Goal: Task Accomplishment & Management: Manage account settings

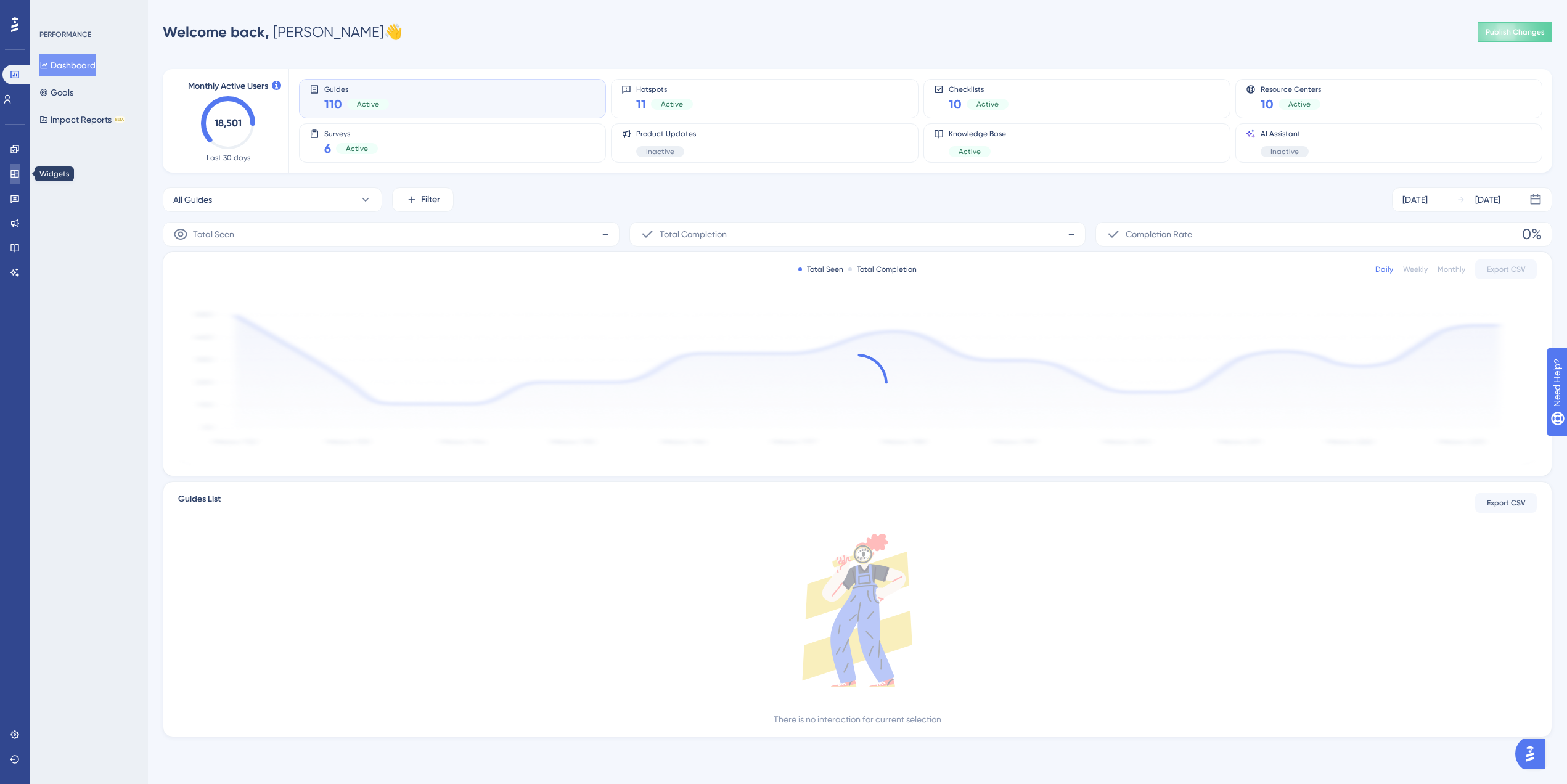
click at [20, 182] on link at bounding box center [14, 174] width 10 height 20
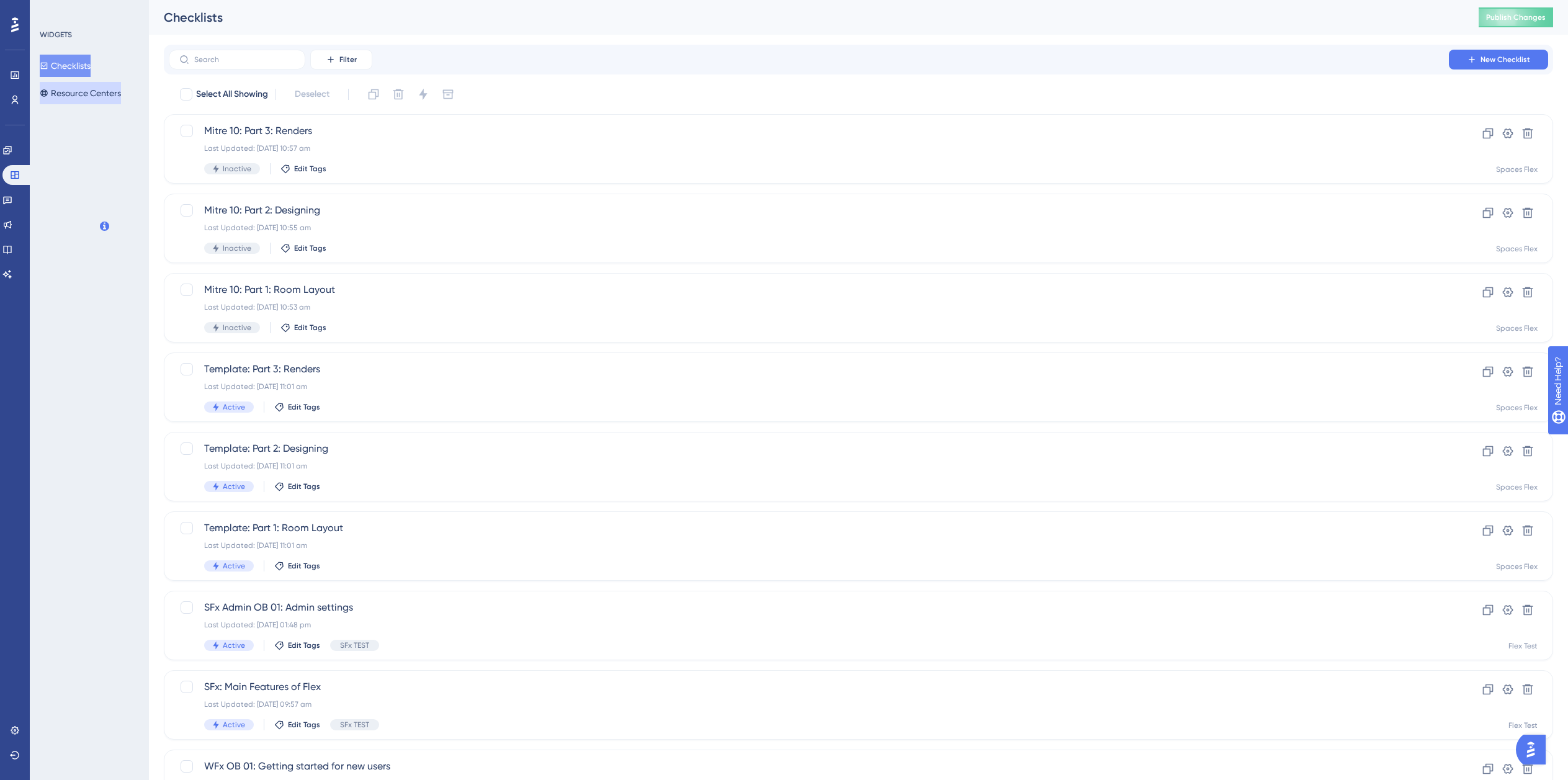
click at [72, 90] on button "Resource Centers" at bounding box center [81, 93] width 81 height 22
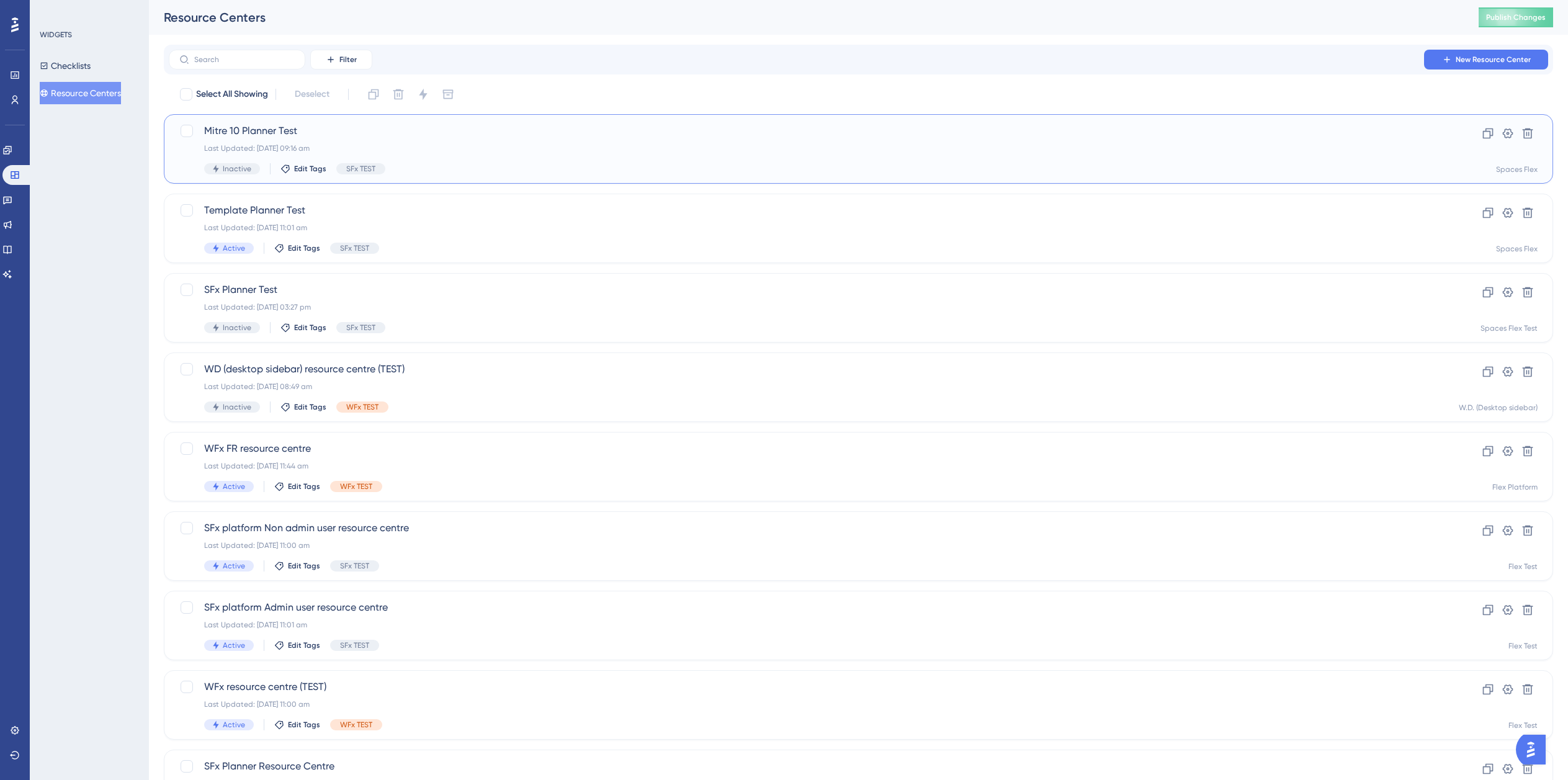
click at [530, 161] on div "Mitre 10 Planner Test Last Updated: [DATE] 09:16 am Inactive Edit Tags SFx TEST" at bounding box center [809, 149] width 1210 height 51
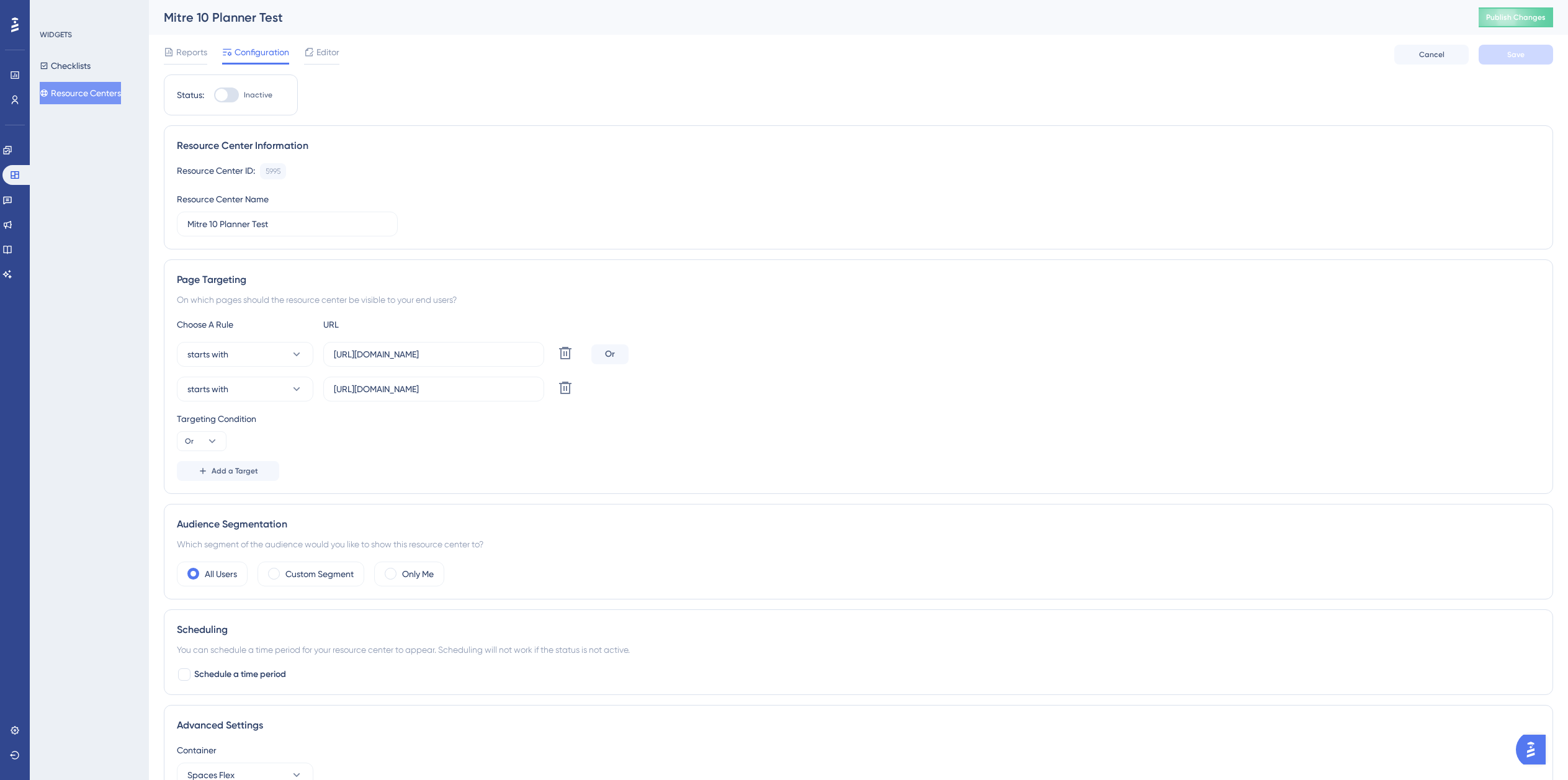
scroll to position [62, 0]
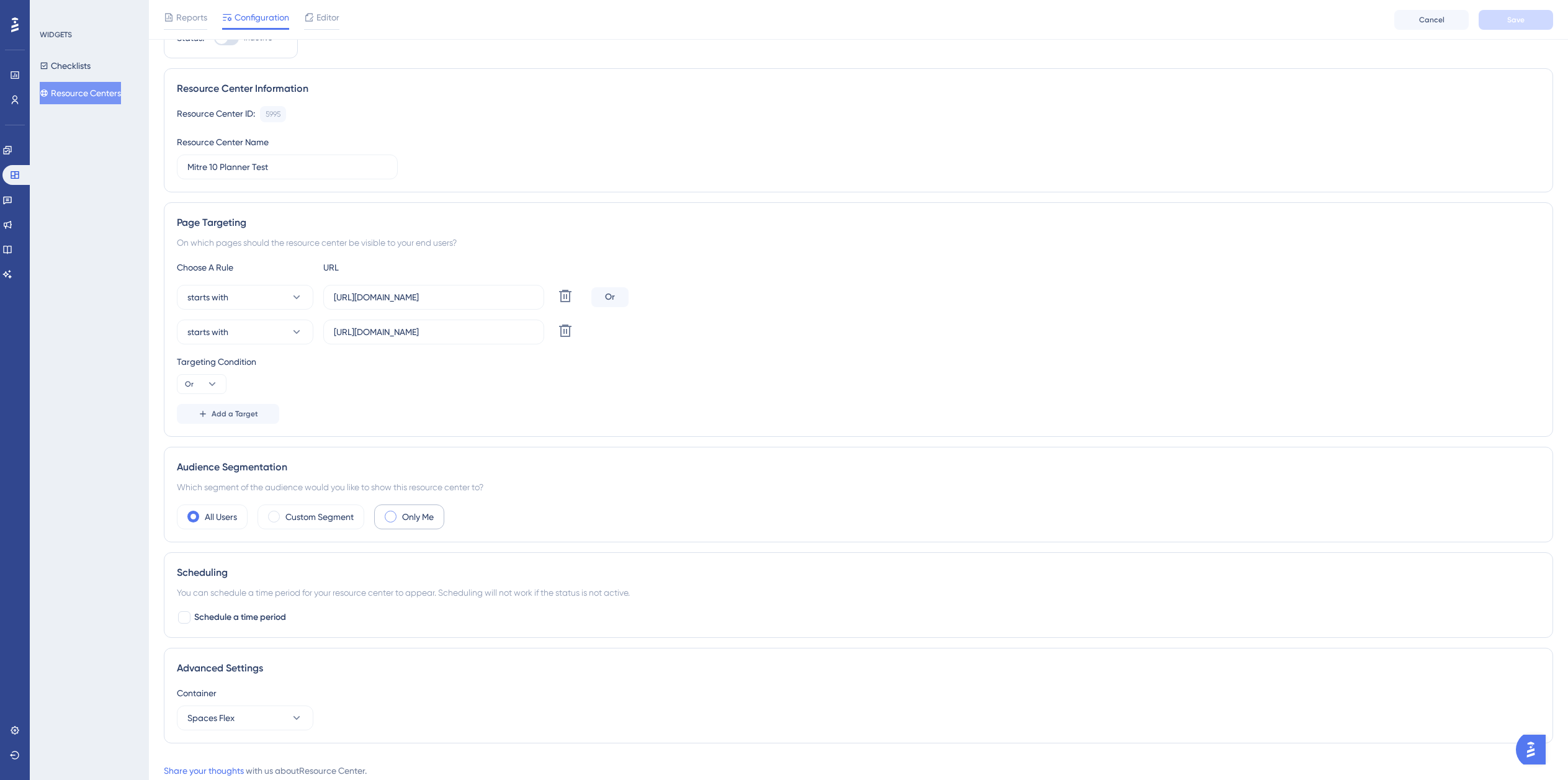
click at [411, 524] on label "Only Me" at bounding box center [418, 517] width 32 height 15
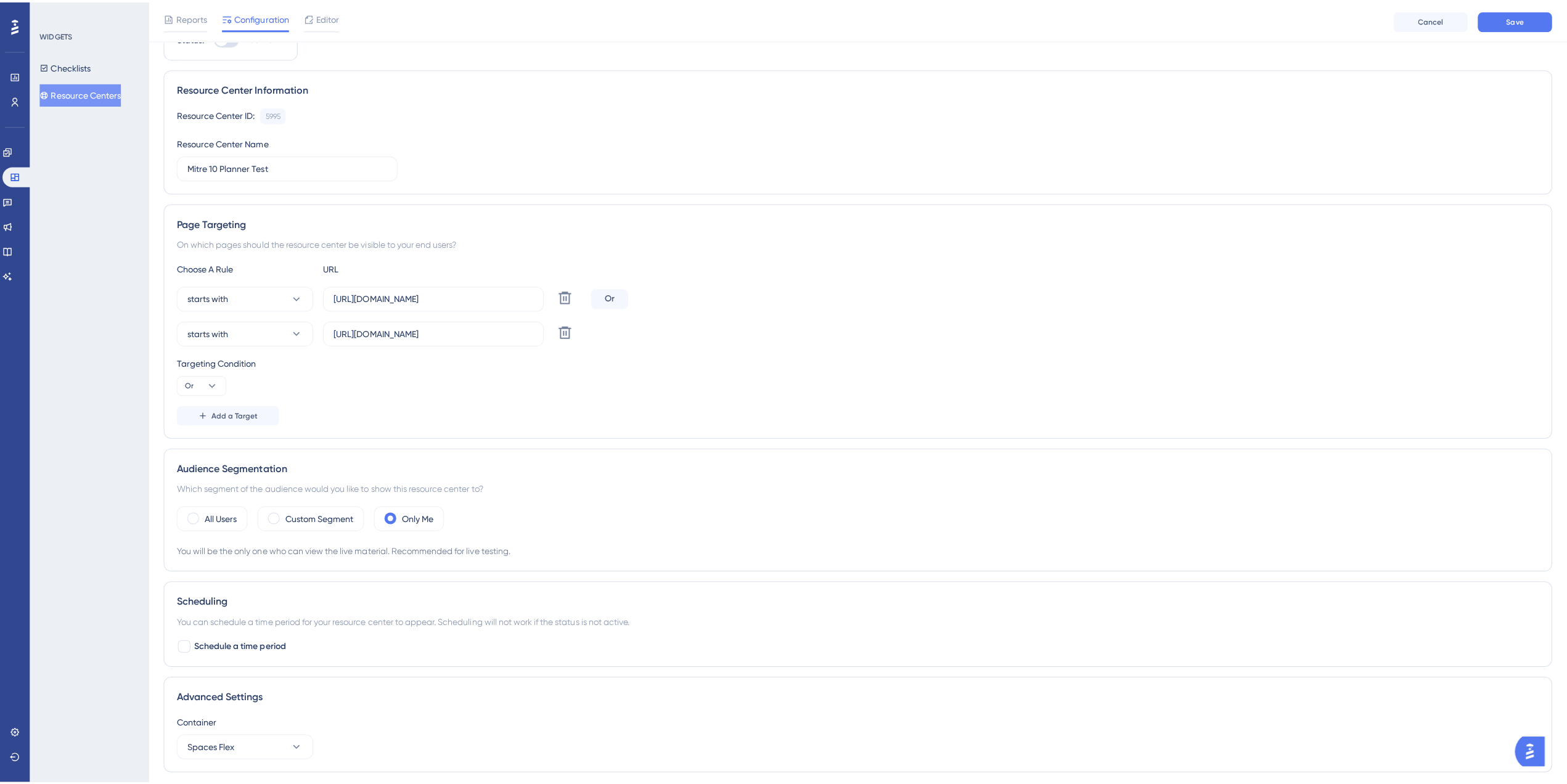
scroll to position [0, 0]
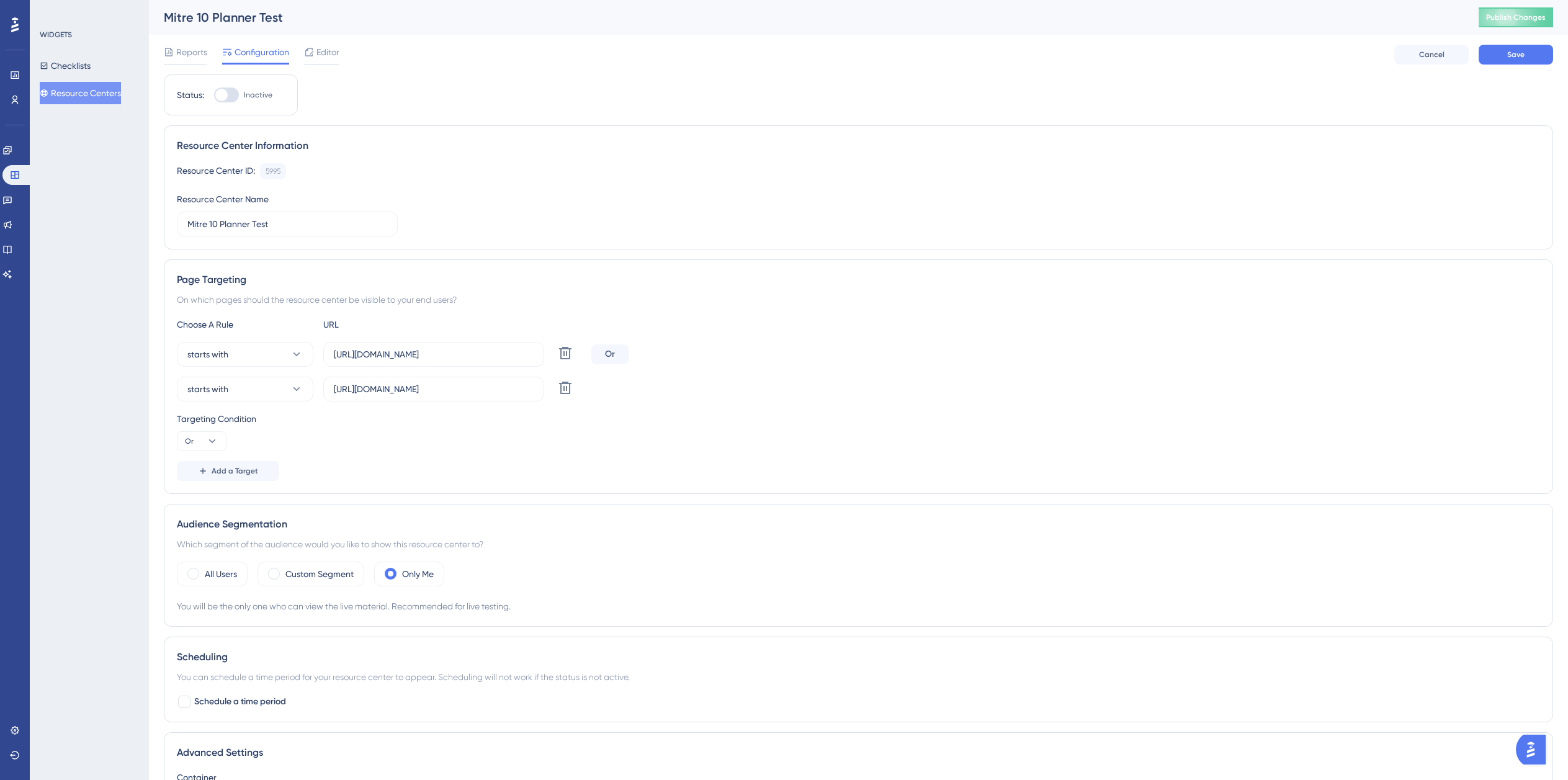
click at [225, 96] on div at bounding box center [221, 95] width 13 height 13
click at [214, 96] on input "Inactive" at bounding box center [213, 95] width 1 height 1
checkbox input "true"
click at [1491, 53] on button "Save" at bounding box center [1516, 54] width 75 height 20
click at [1533, 19] on span "Publish Changes" at bounding box center [1516, 17] width 59 height 10
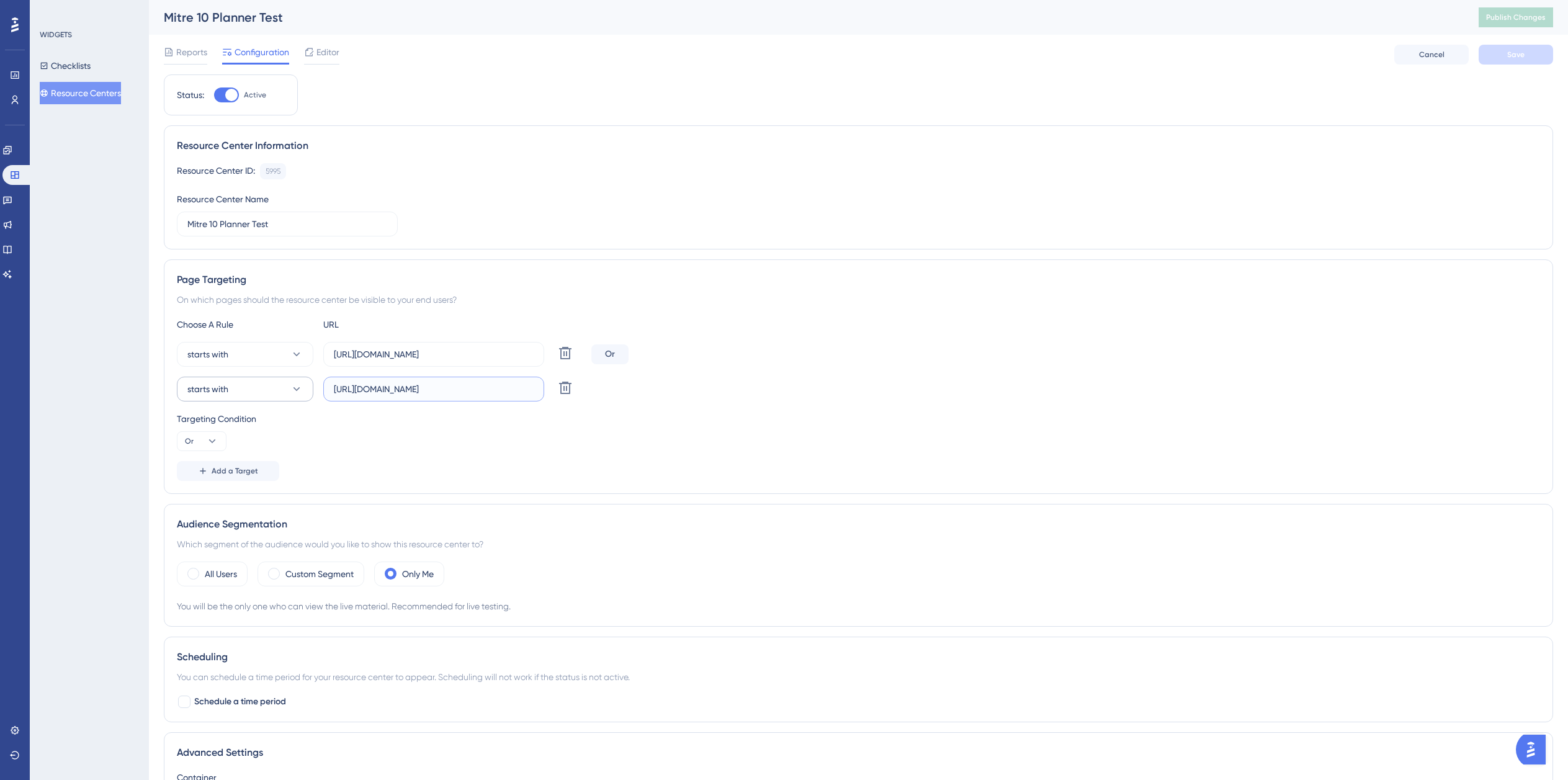
drag, startPoint x: 501, startPoint y: 393, endPoint x: 304, endPoint y: 393, distance: 197.0
click at [304, 393] on div "starts with [URL][DOMAIN_NAME] Delete" at bounding box center [381, 390] width 410 height 25
drag, startPoint x: 1119, startPoint y: 220, endPoint x: 938, endPoint y: 86, distance: 225.2
click at [1112, 216] on div "Resource Center ID: 5995 Copy Resource Center Name Mitre 10 Planner Test" at bounding box center [858, 199] width 1364 height 73
click at [188, 59] on span "Reports" at bounding box center [192, 52] width 31 height 15
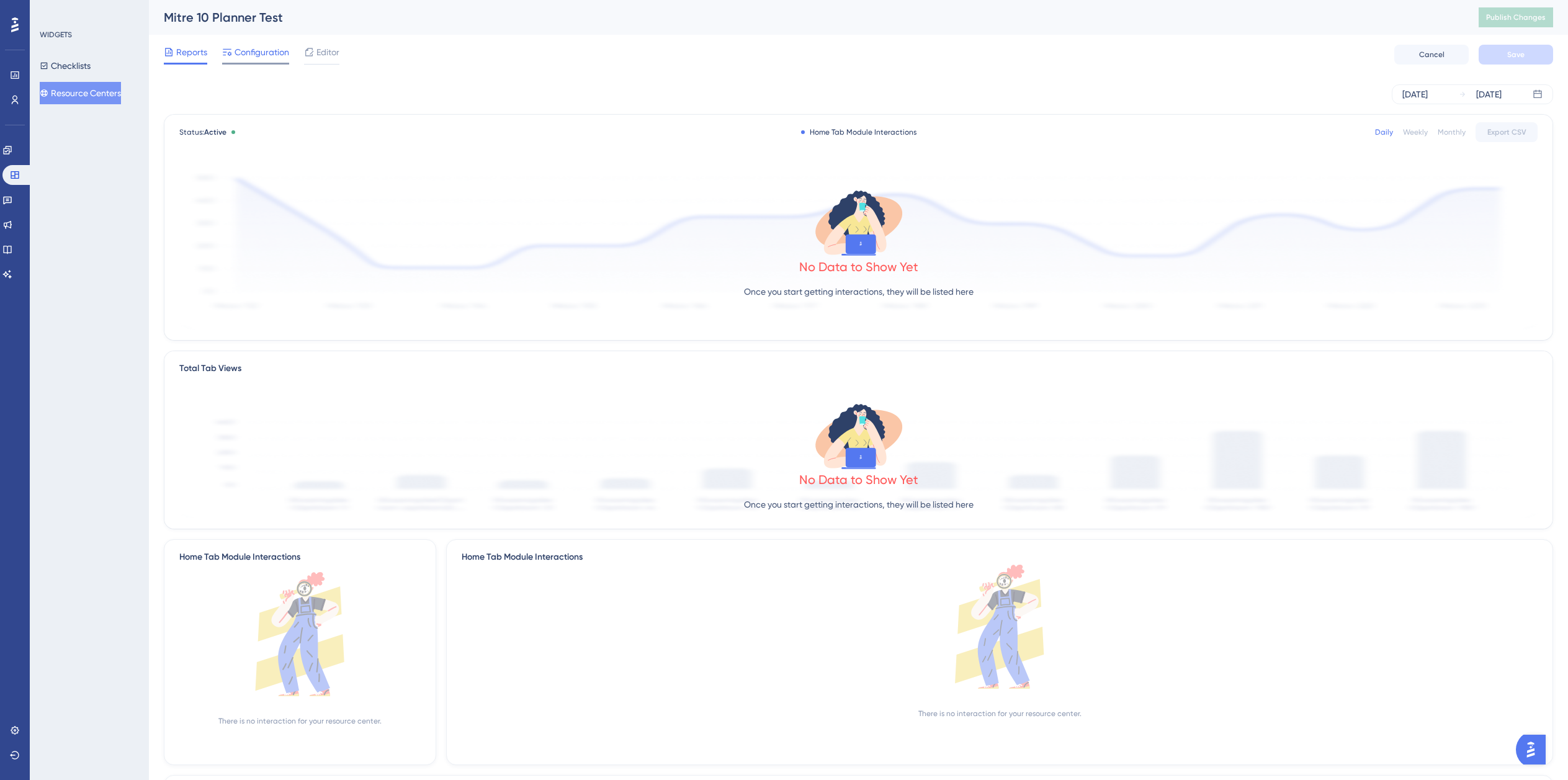
click at [276, 58] on span "Configuration" at bounding box center [262, 52] width 55 height 15
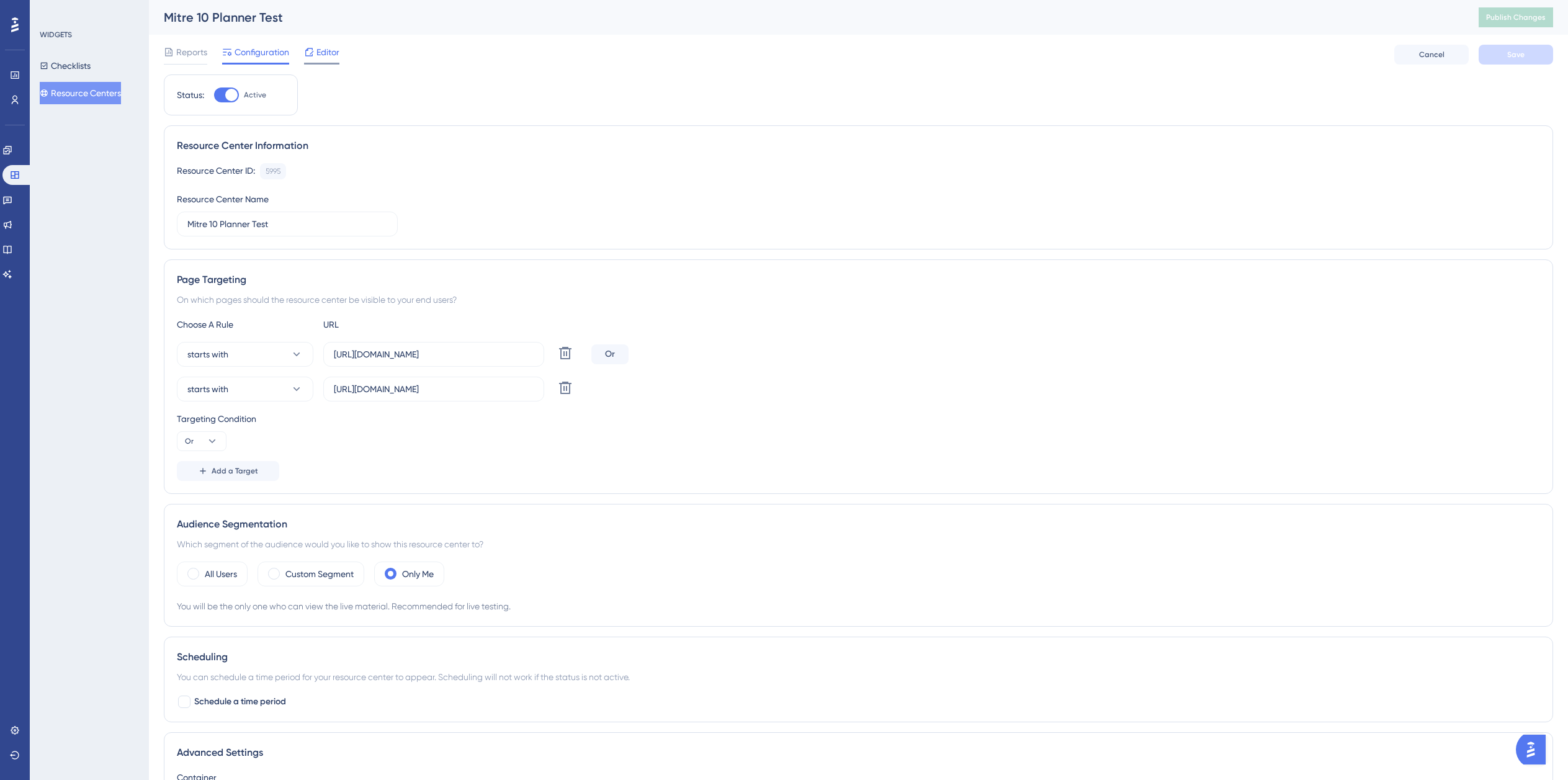
click at [321, 48] on span "Editor" at bounding box center [327, 52] width 23 height 15
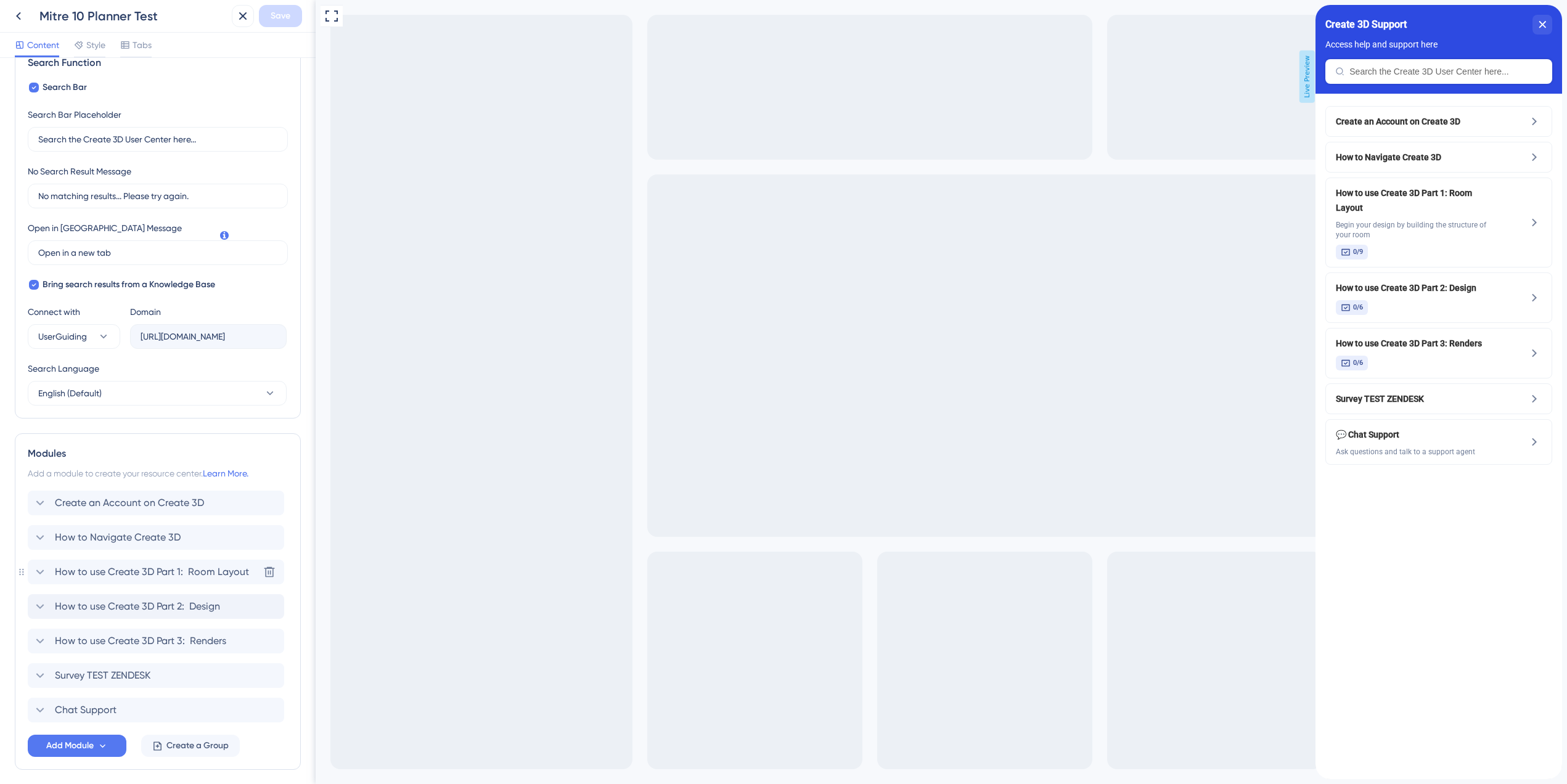
scroll to position [246, 0]
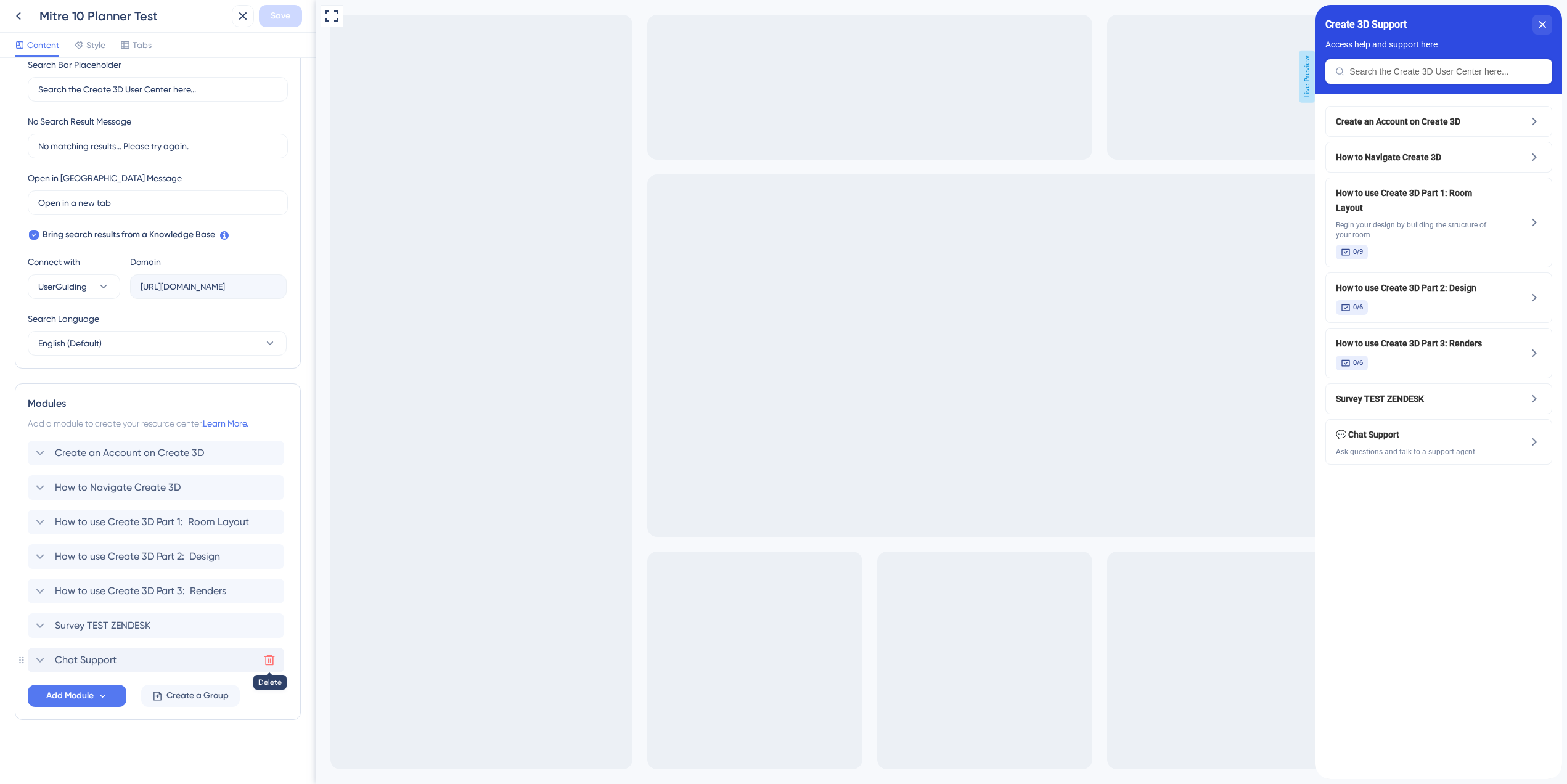
click at [264, 662] on icon at bounding box center [269, 660] width 13 height 13
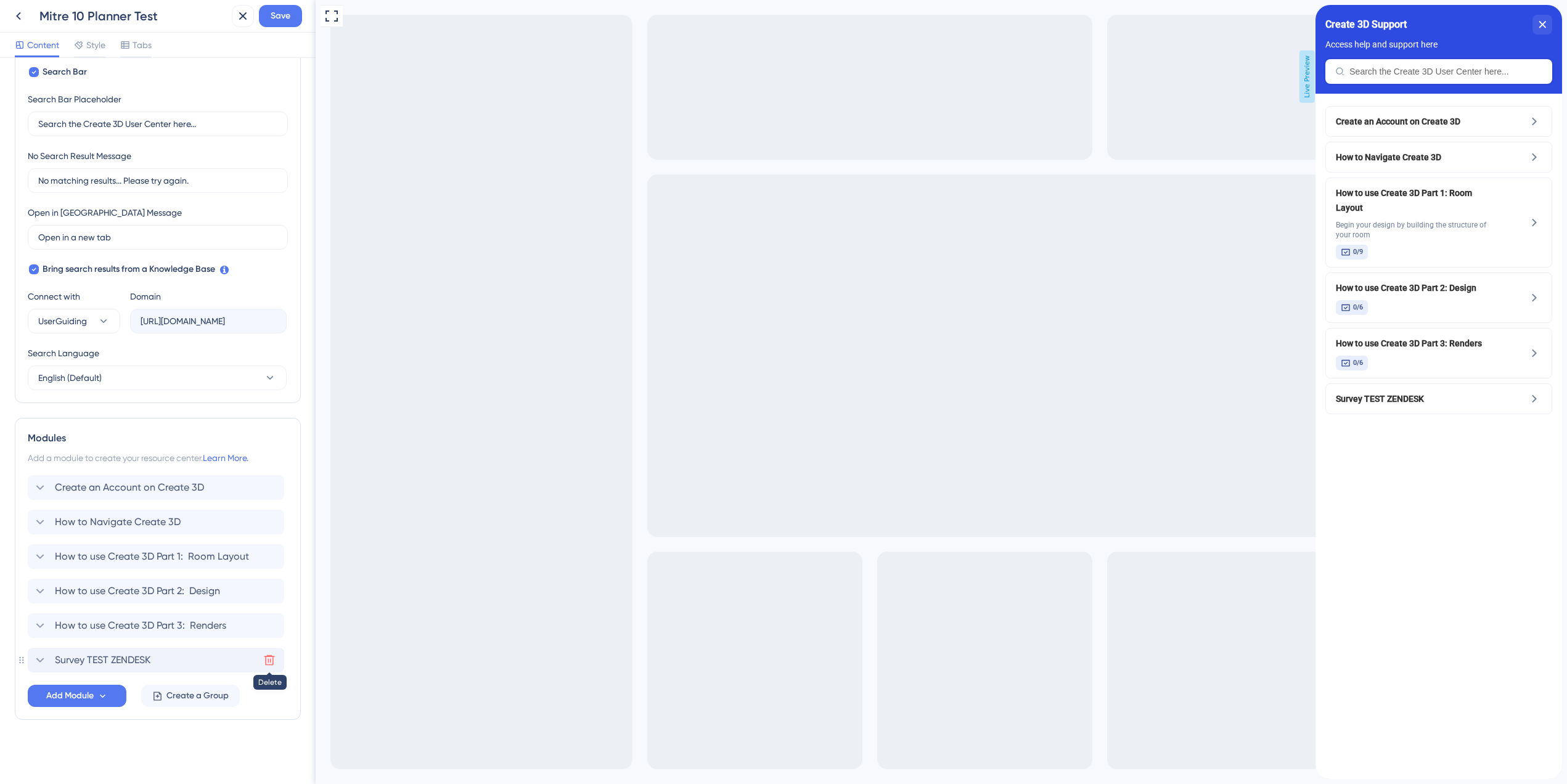
click at [265, 661] on icon at bounding box center [269, 660] width 13 height 13
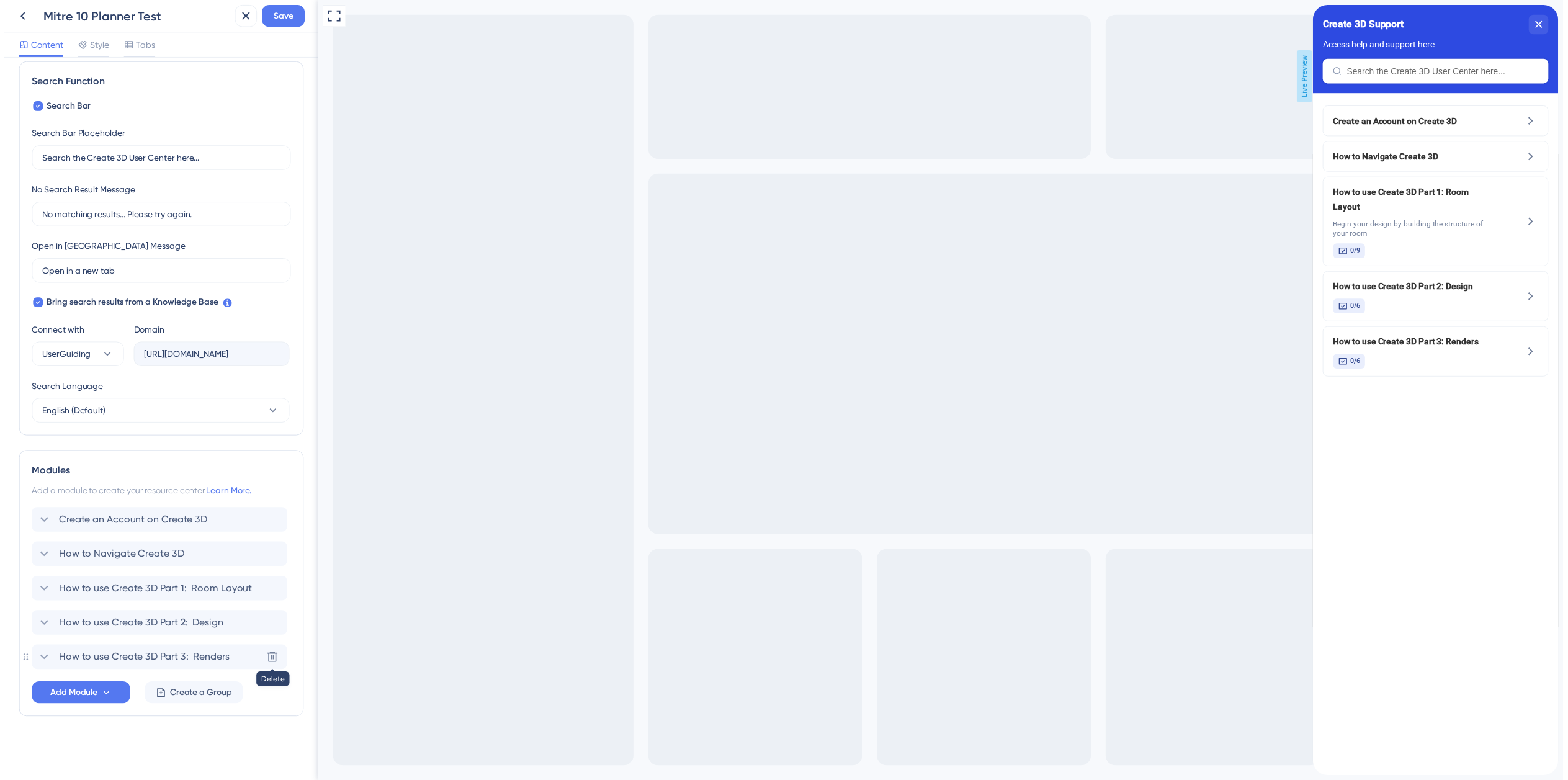
scroll to position [179, 0]
click at [293, 21] on span "Save" at bounding box center [282, 16] width 20 height 15
click at [24, 13] on icon at bounding box center [19, 16] width 15 height 15
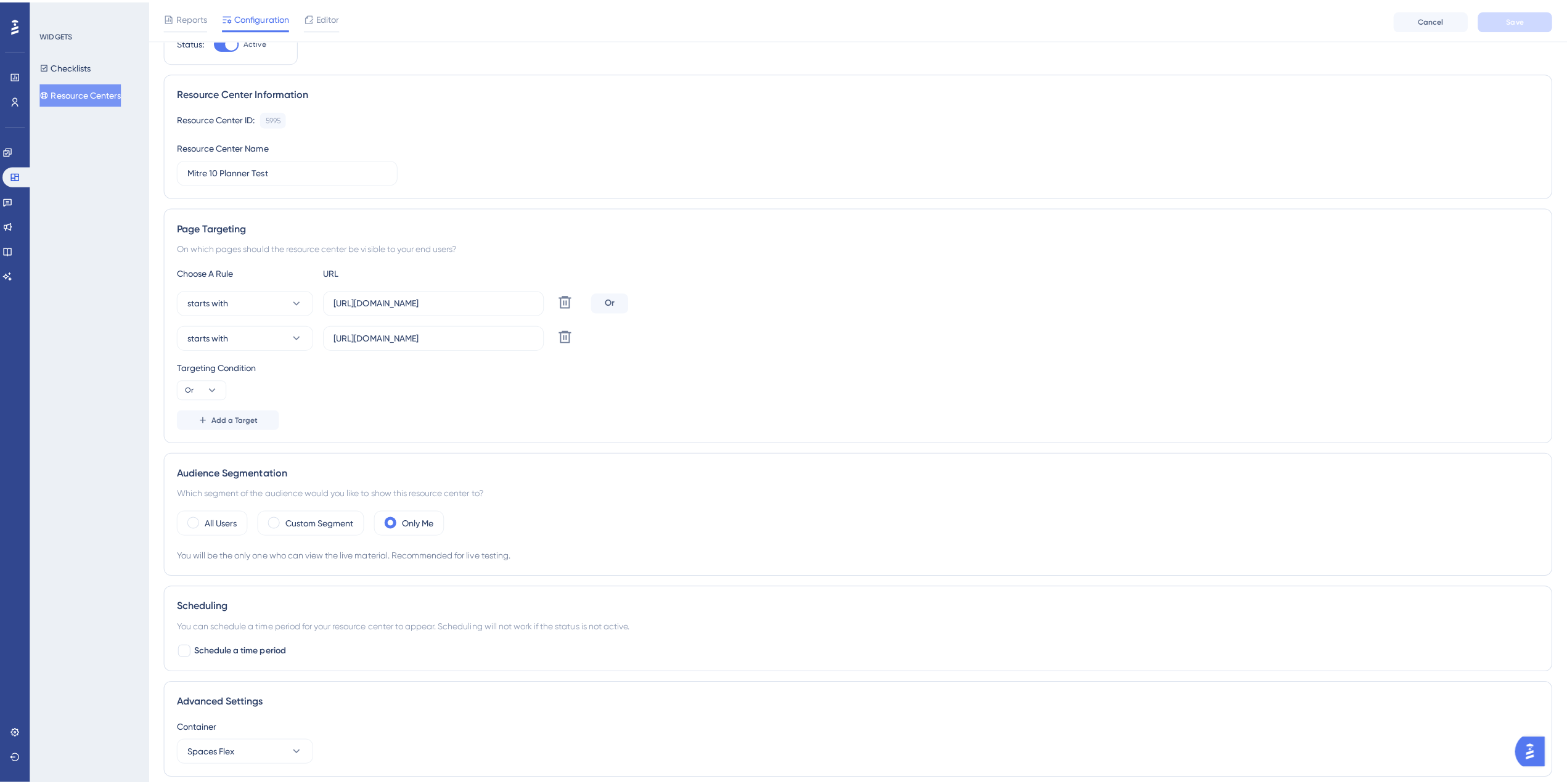
scroll to position [121, 0]
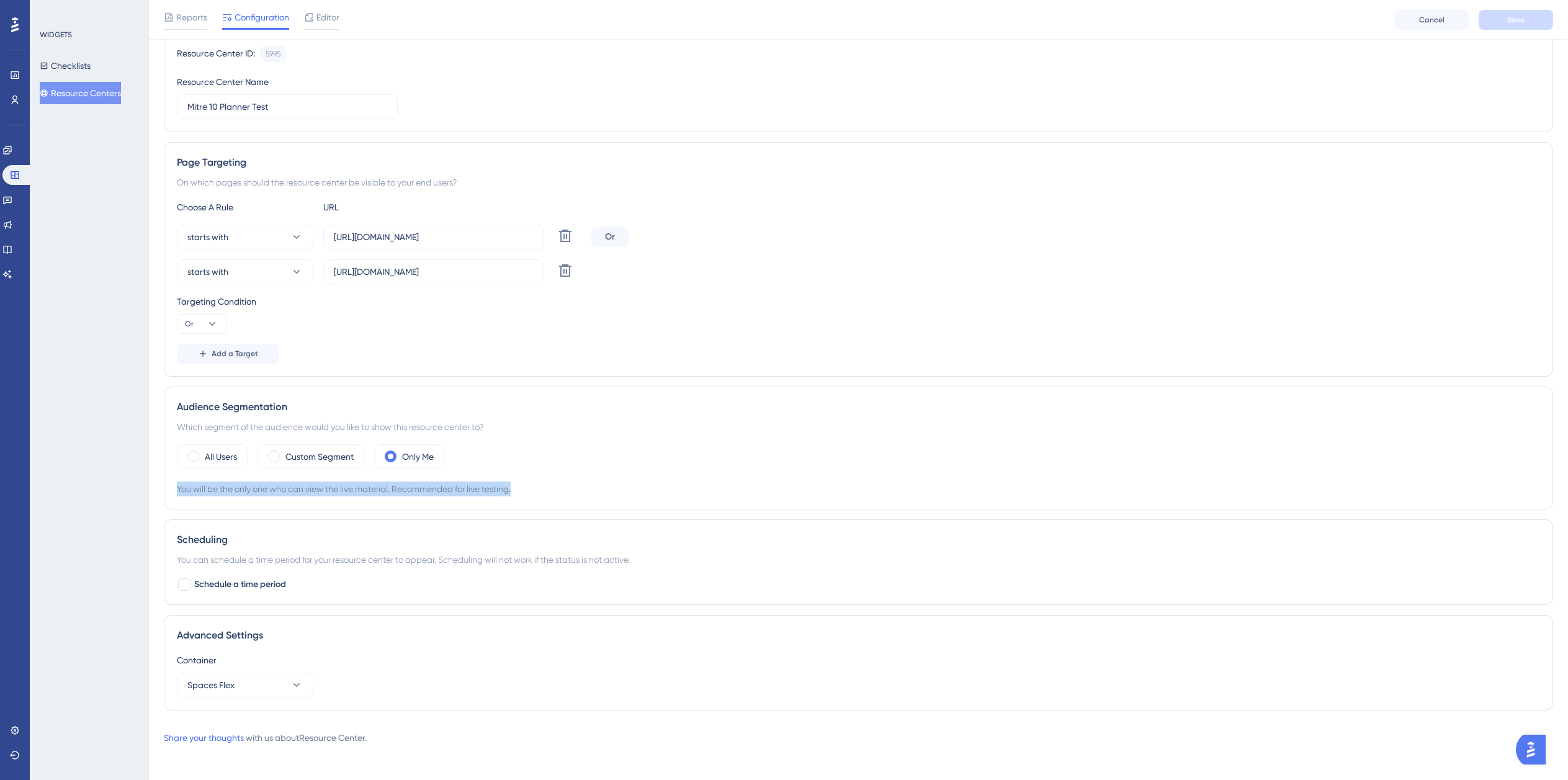
drag, startPoint x: 530, startPoint y: 490, endPoint x: 156, endPoint y: 504, distance: 374.3
click at [156, 504] on div "Performance Users Engagement Widgets Feedback Product Updates Knowledge Base AI…" at bounding box center [858, 321] width 1419 height 887
click at [693, 449] on div "All Users Custom Segment Only Me" at bounding box center [858, 457] width 1364 height 25
click at [358, 457] on div "Custom Segment" at bounding box center [311, 457] width 107 height 25
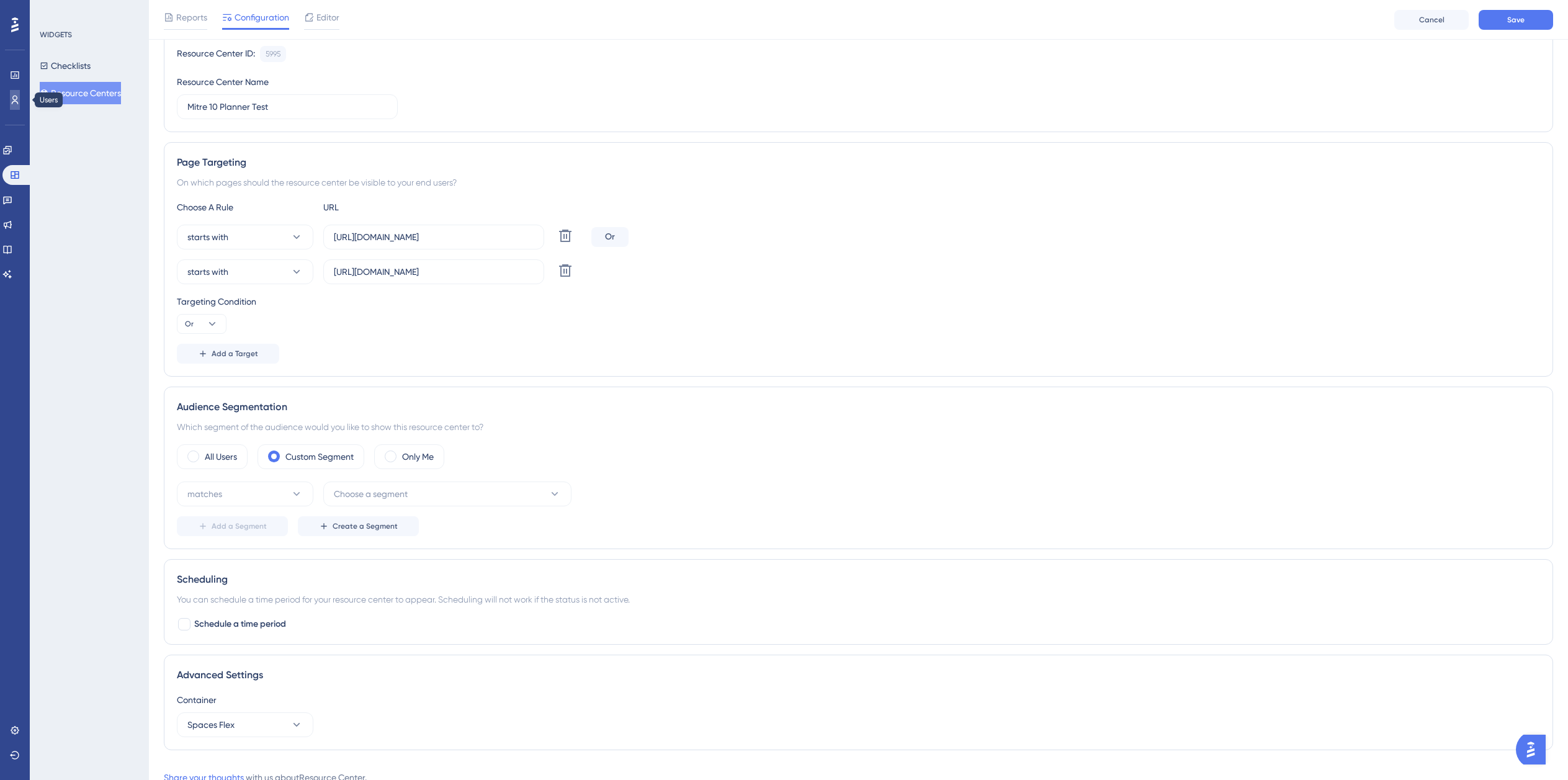
click at [16, 94] on link at bounding box center [14, 100] width 10 height 20
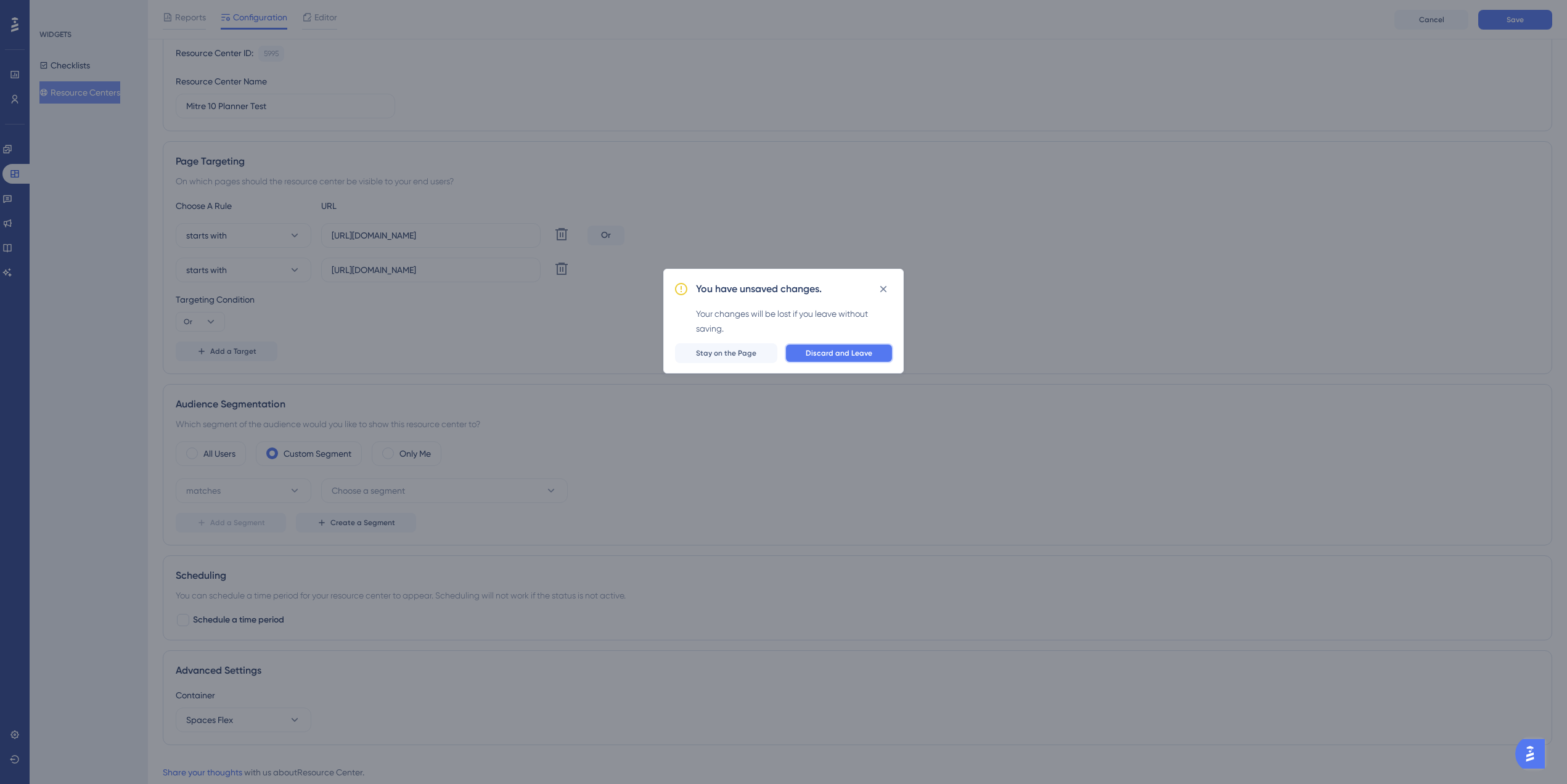
click at [831, 355] on span "Discard and Leave" at bounding box center [839, 352] width 66 height 10
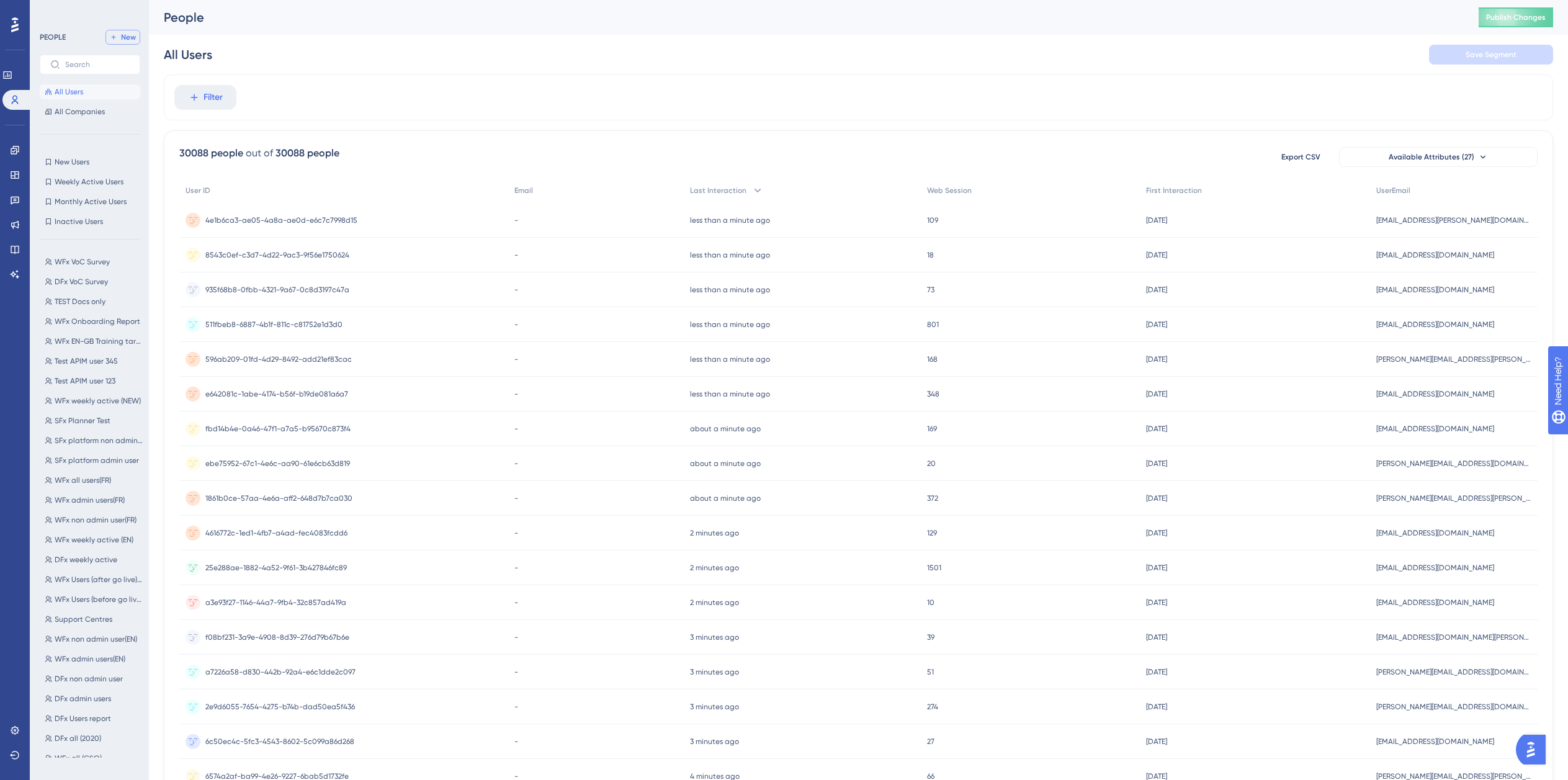
click at [126, 37] on span "New" at bounding box center [128, 37] width 15 height 10
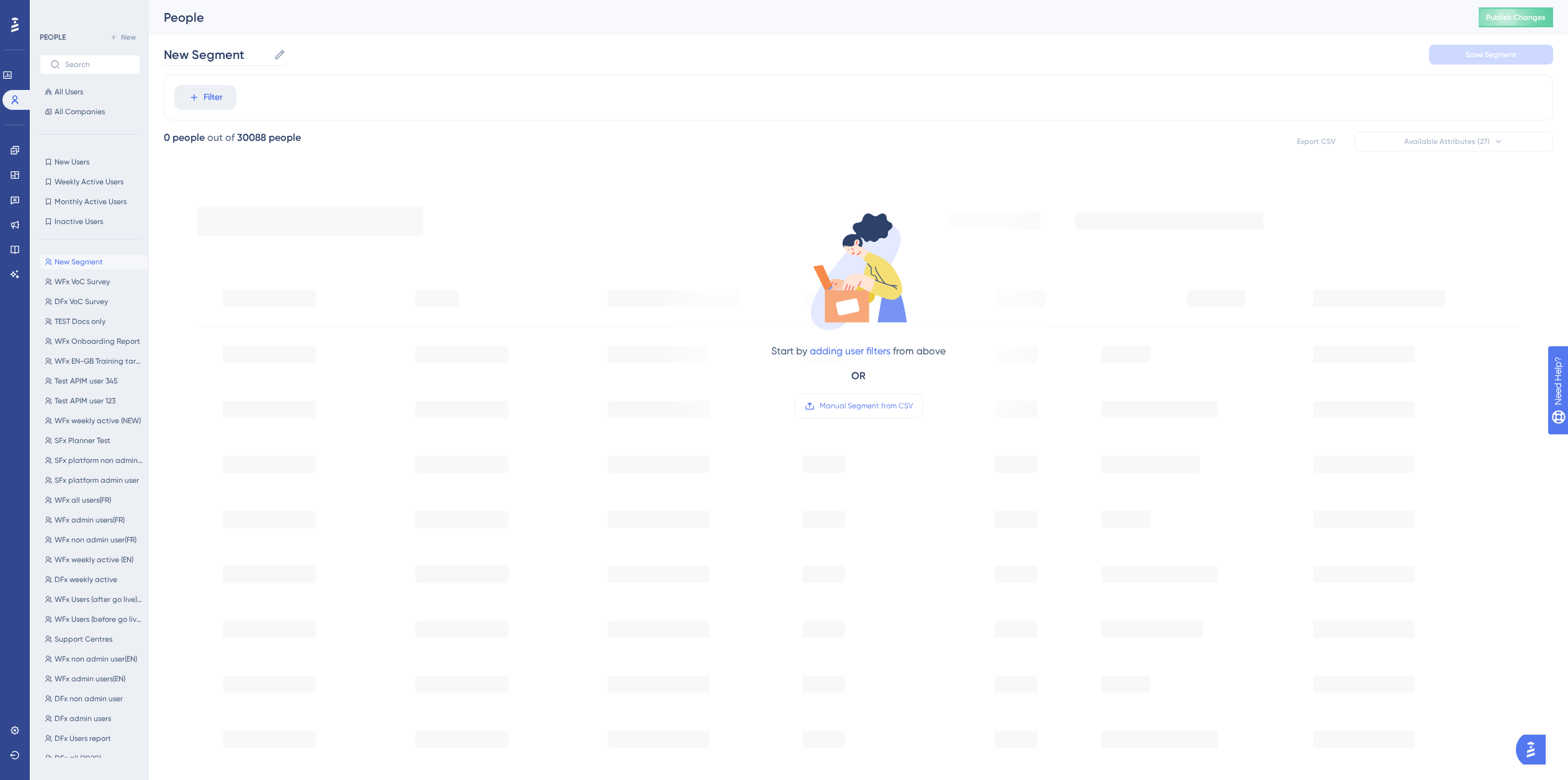
drag, startPoint x: 207, startPoint y: 68, endPoint x: 219, endPoint y: 59, distance: 15.0
click at [216, 61] on div "New Segment New Segment Save Segment" at bounding box center [858, 55] width 1389 height 40
click at [219, 59] on input "New Segment" at bounding box center [216, 54] width 105 height 17
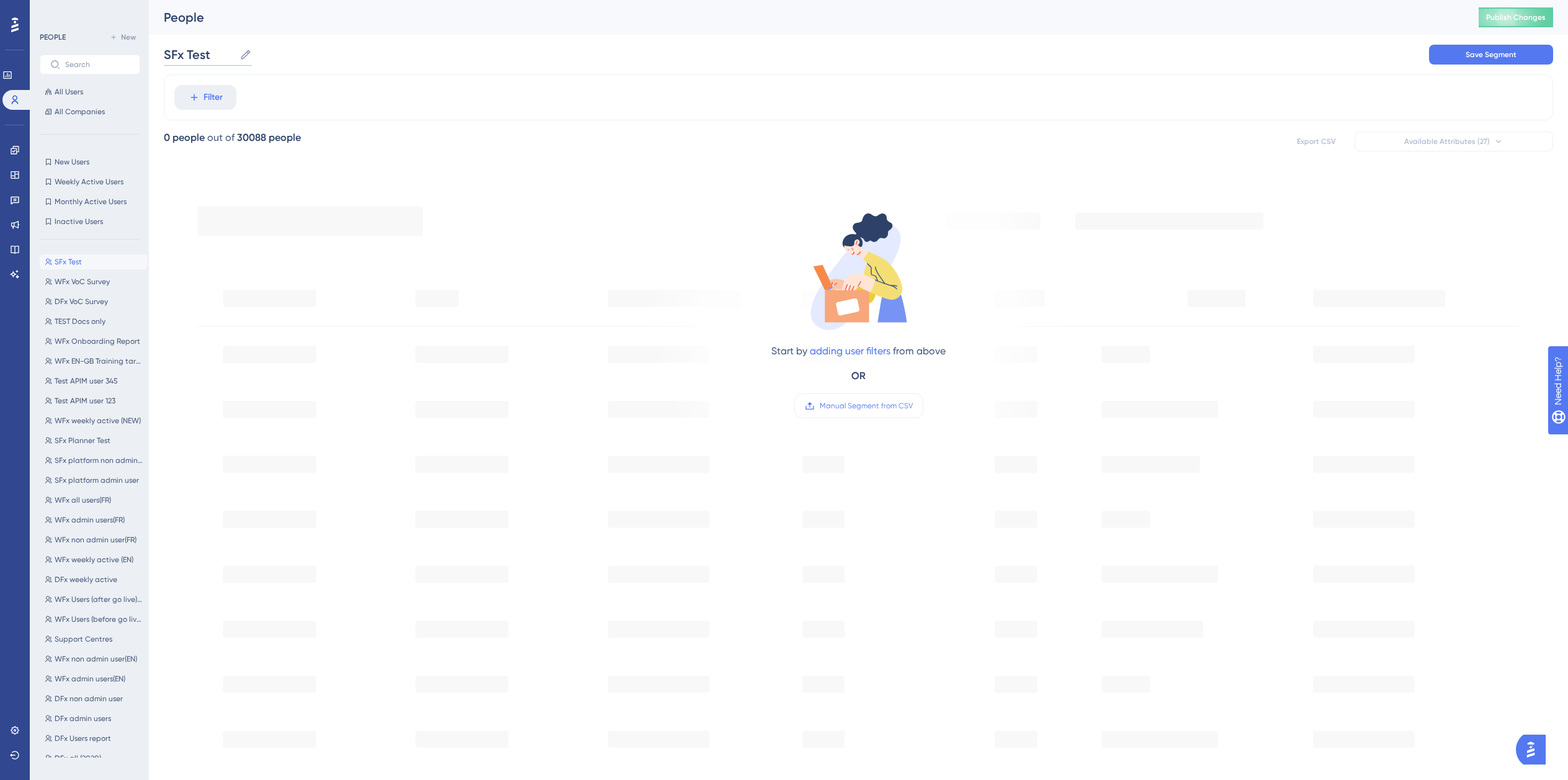
type input "SFx Test"
click at [427, 232] on div "Start by adding user filters from above OR Manual Segment from CSV" at bounding box center [858, 553] width 1389 height 761
click at [1453, 63] on button "Save Segment" at bounding box center [1492, 54] width 124 height 20
click at [193, 94] on icon at bounding box center [194, 97] width 11 height 11
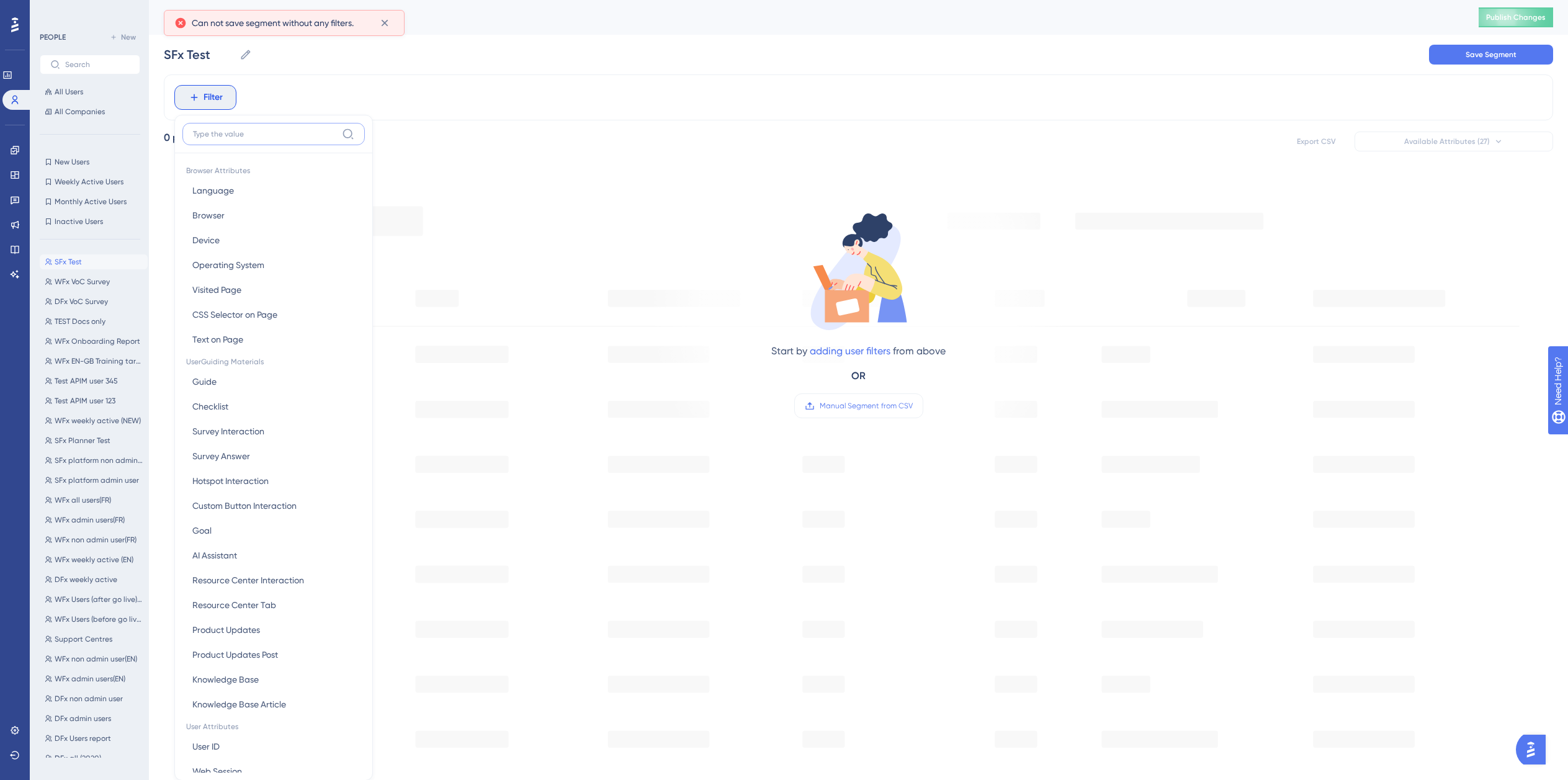
scroll to position [58, 0]
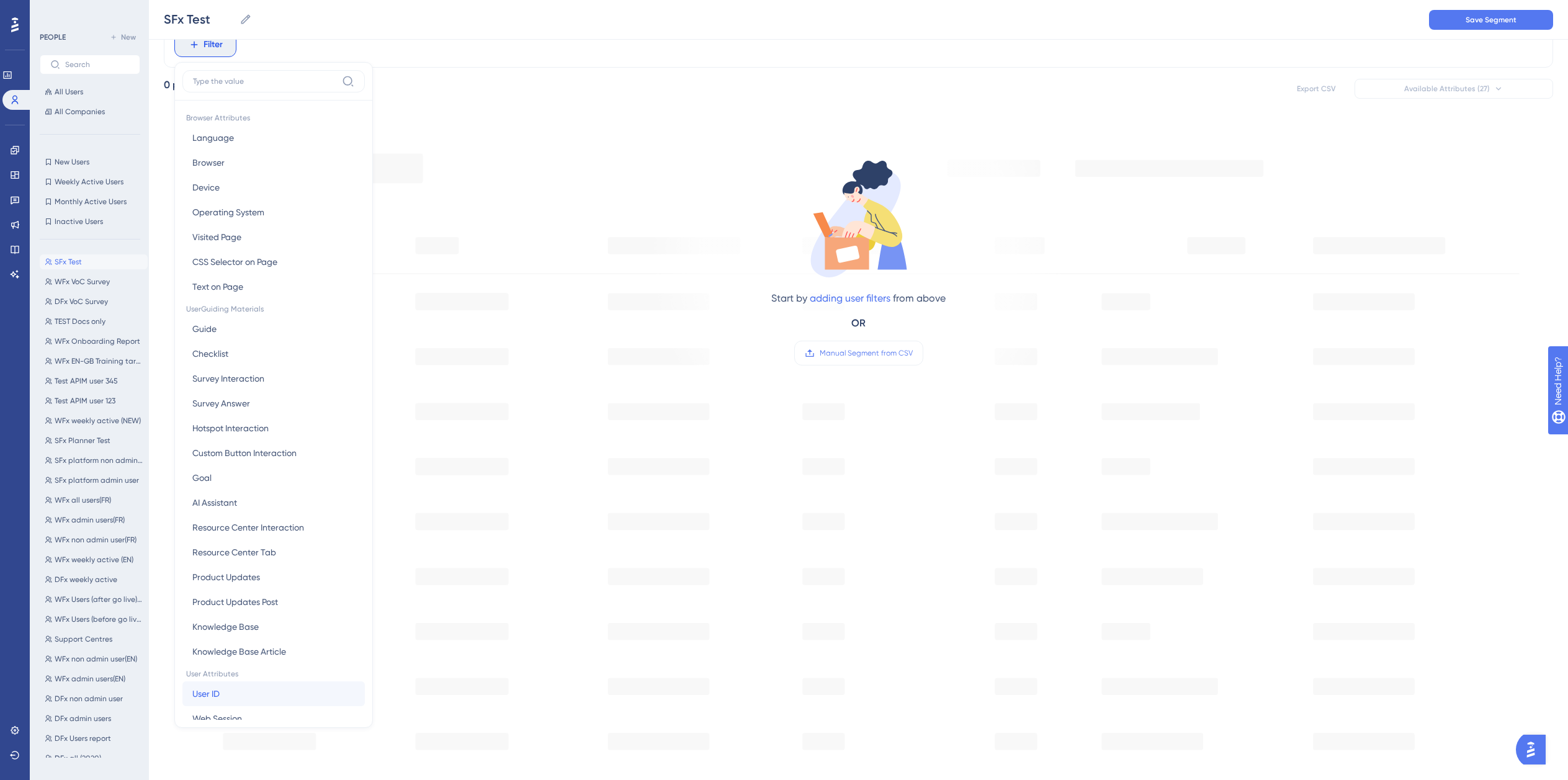
click at [263, 698] on button "User ID User ID" at bounding box center [273, 694] width 182 height 25
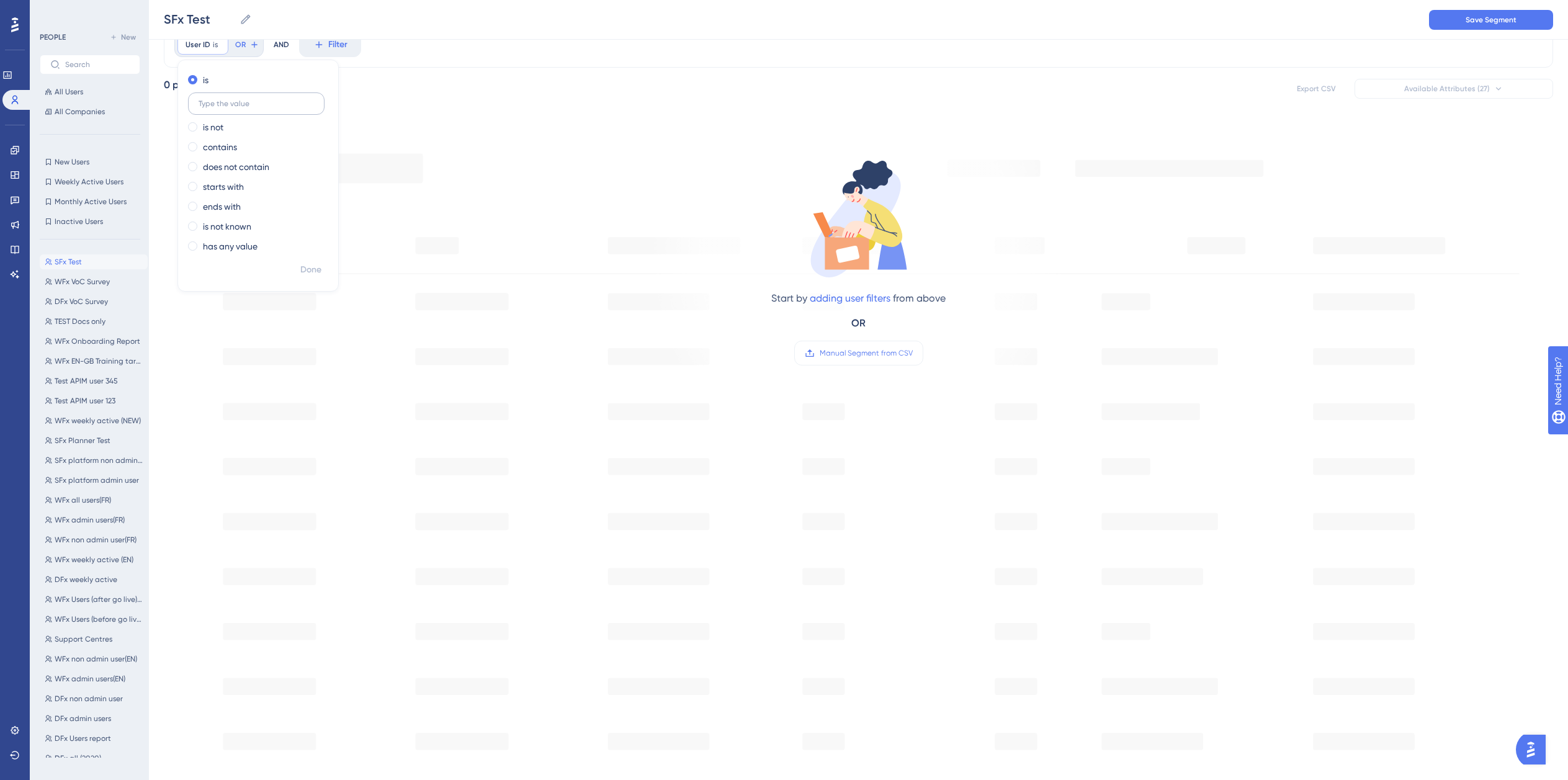
click at [246, 111] on label at bounding box center [256, 104] width 136 height 22
click at [246, 108] on input "text" at bounding box center [256, 104] width 116 height 9
click at [400, 304] on div "Start by adding user filters from above OR Manual Segment from CSV" at bounding box center [858, 500] width 1389 height 761
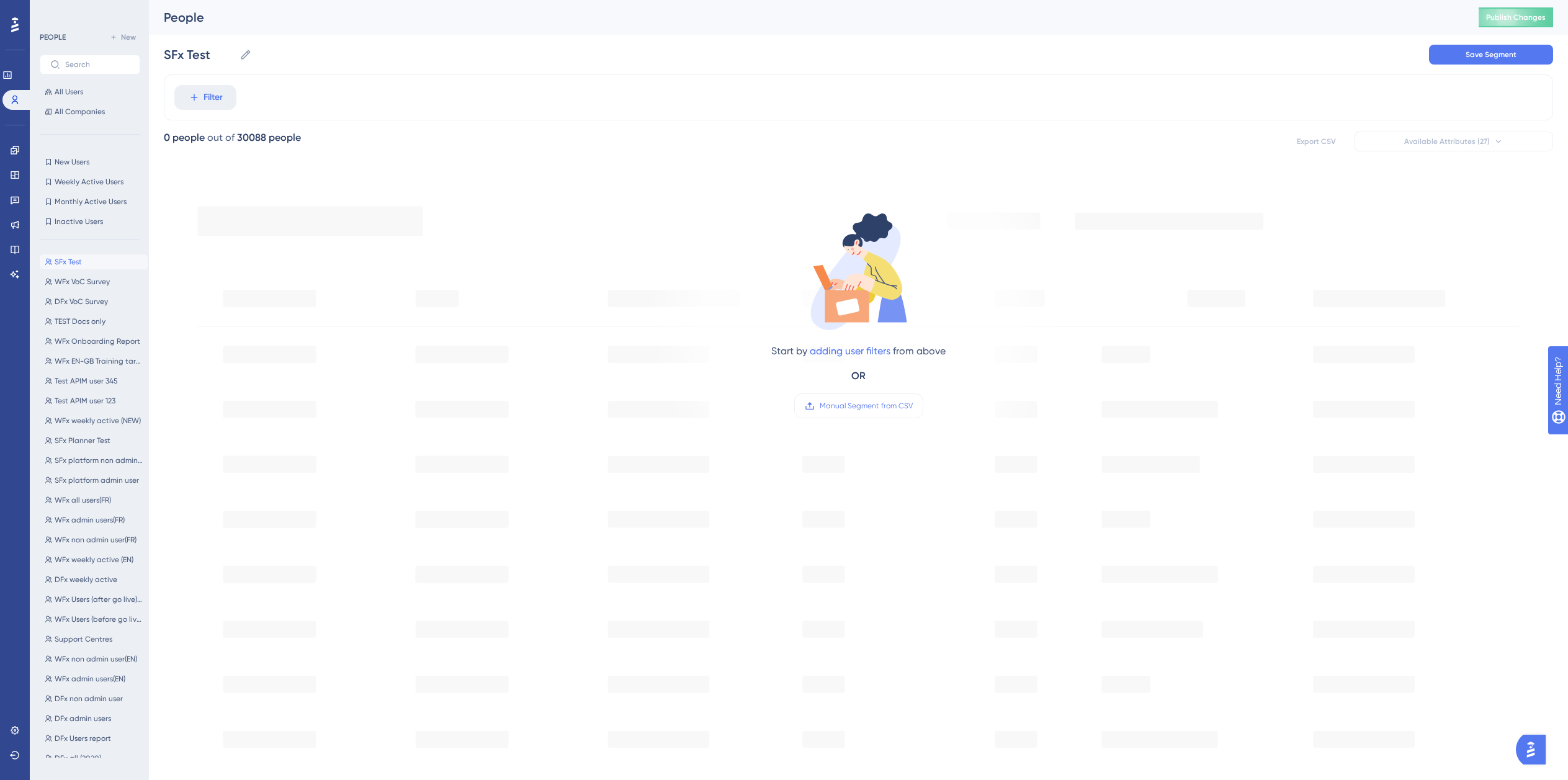
click at [84, 81] on div "PEOPLE New All Users All Companies" at bounding box center [90, 74] width 101 height 90
click at [84, 93] on button "All Users" at bounding box center [90, 92] width 101 height 15
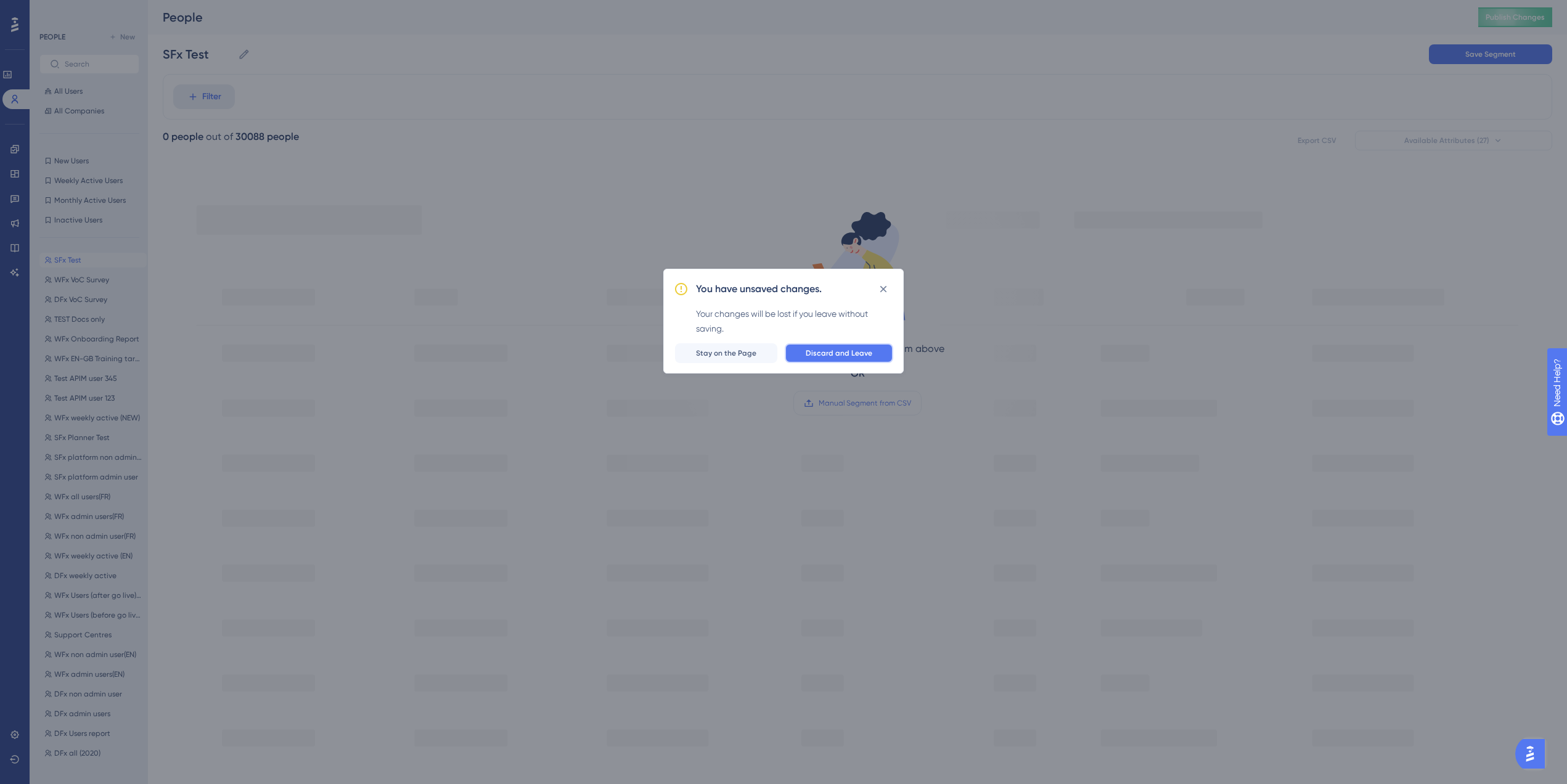
click at [845, 350] on span "Discard and Leave" at bounding box center [839, 352] width 66 height 10
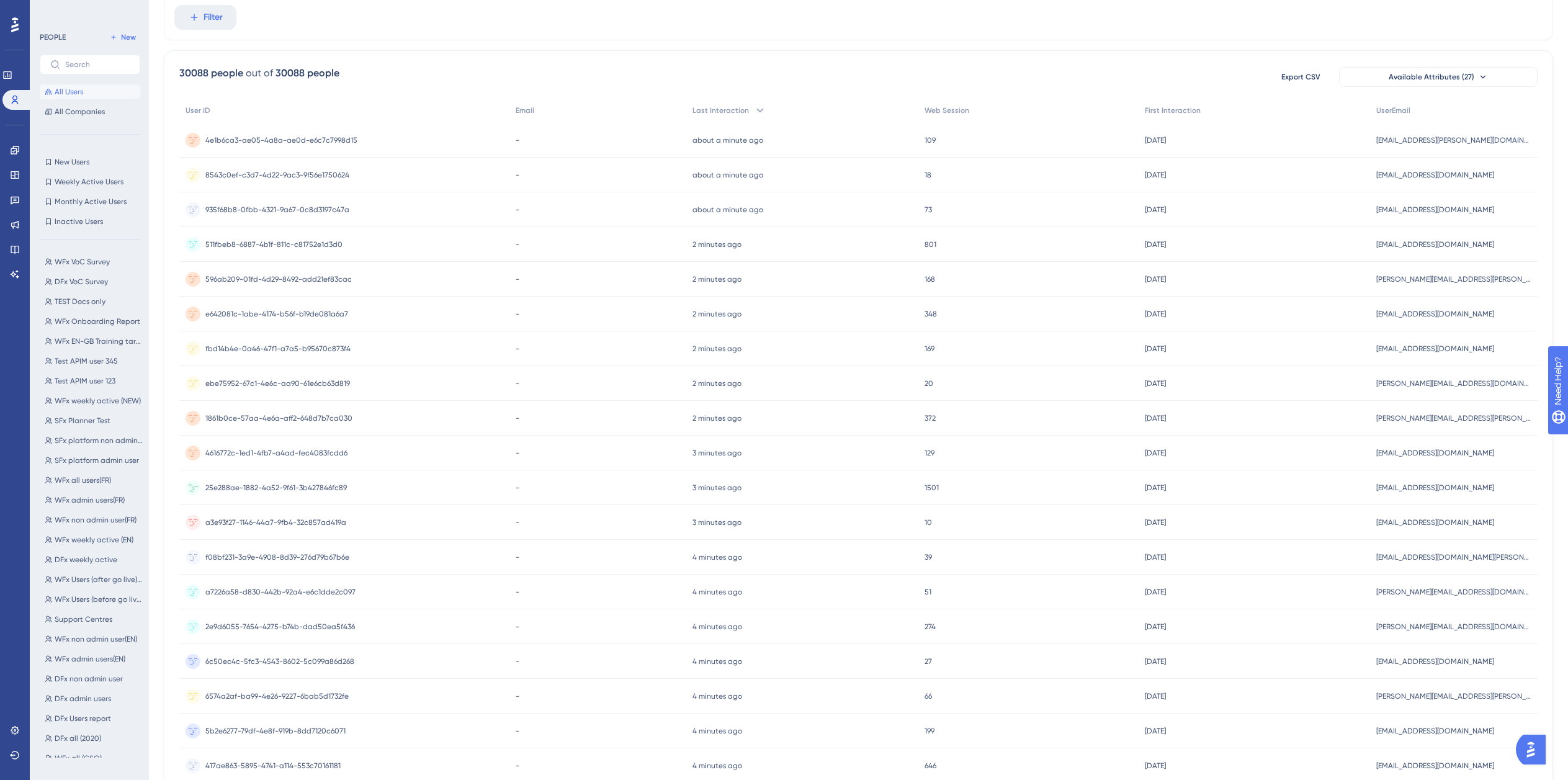
scroll to position [213, 0]
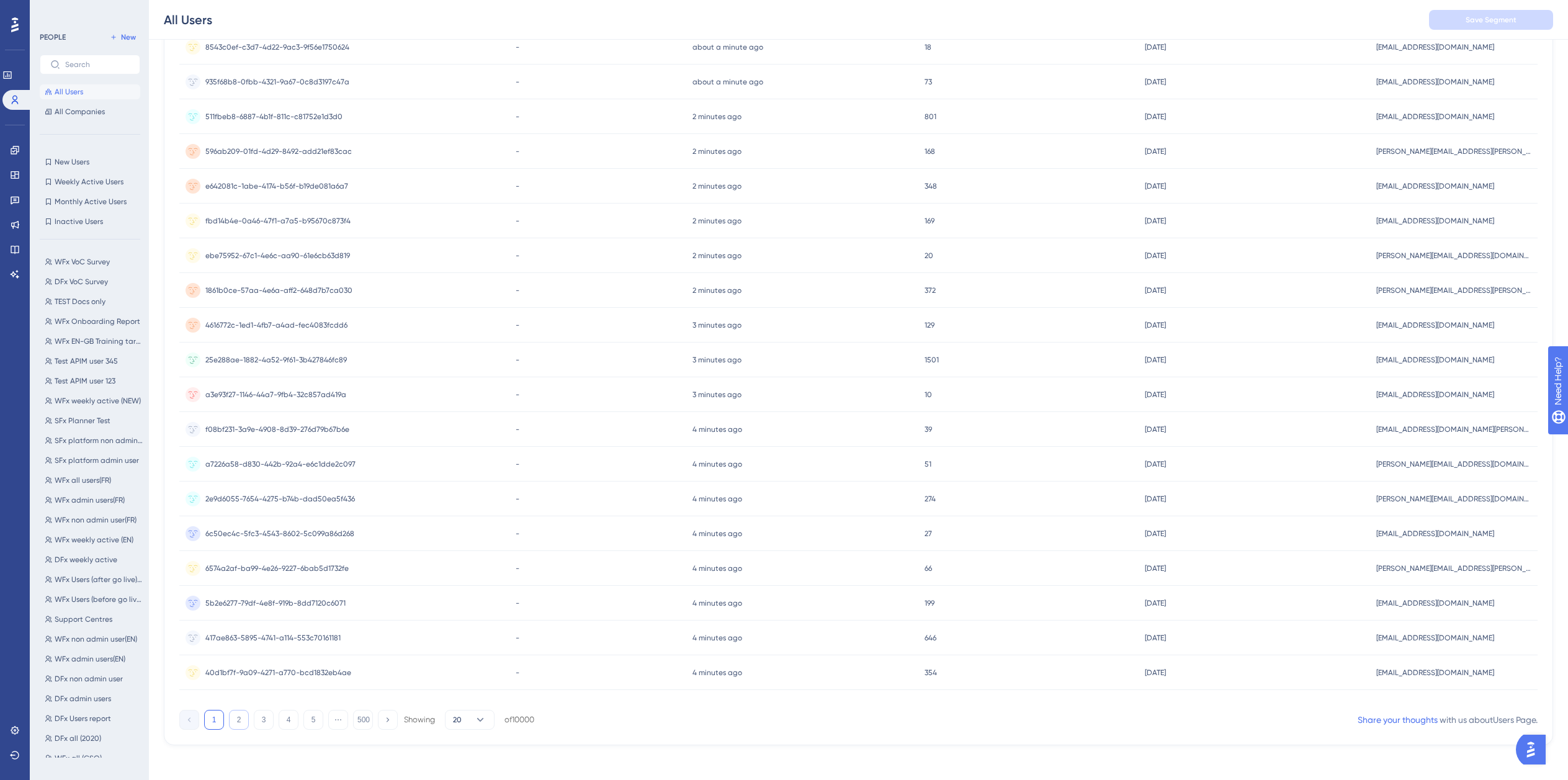
click at [241, 726] on button "2" at bounding box center [238, 720] width 20 height 20
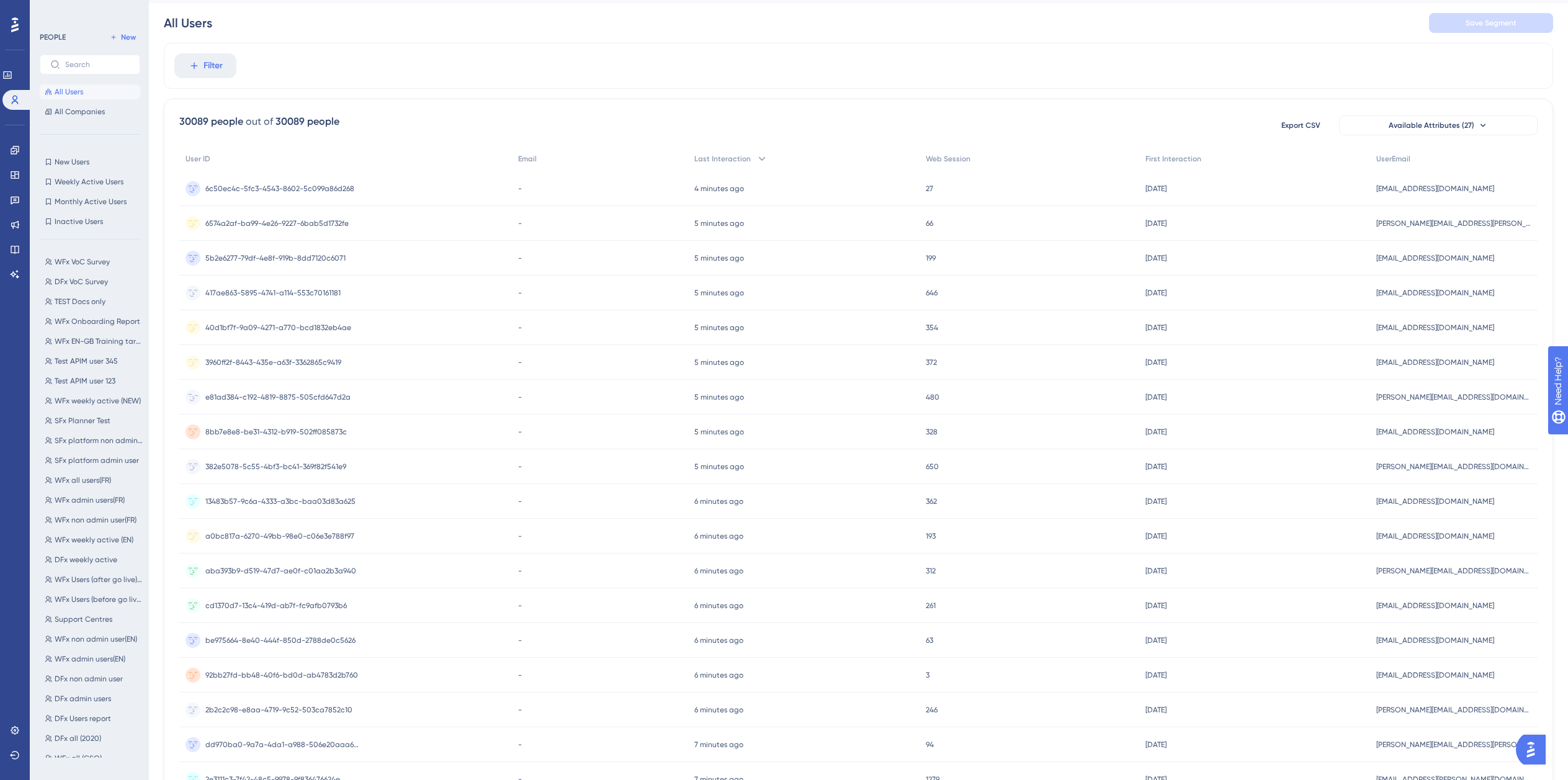
scroll to position [218, 0]
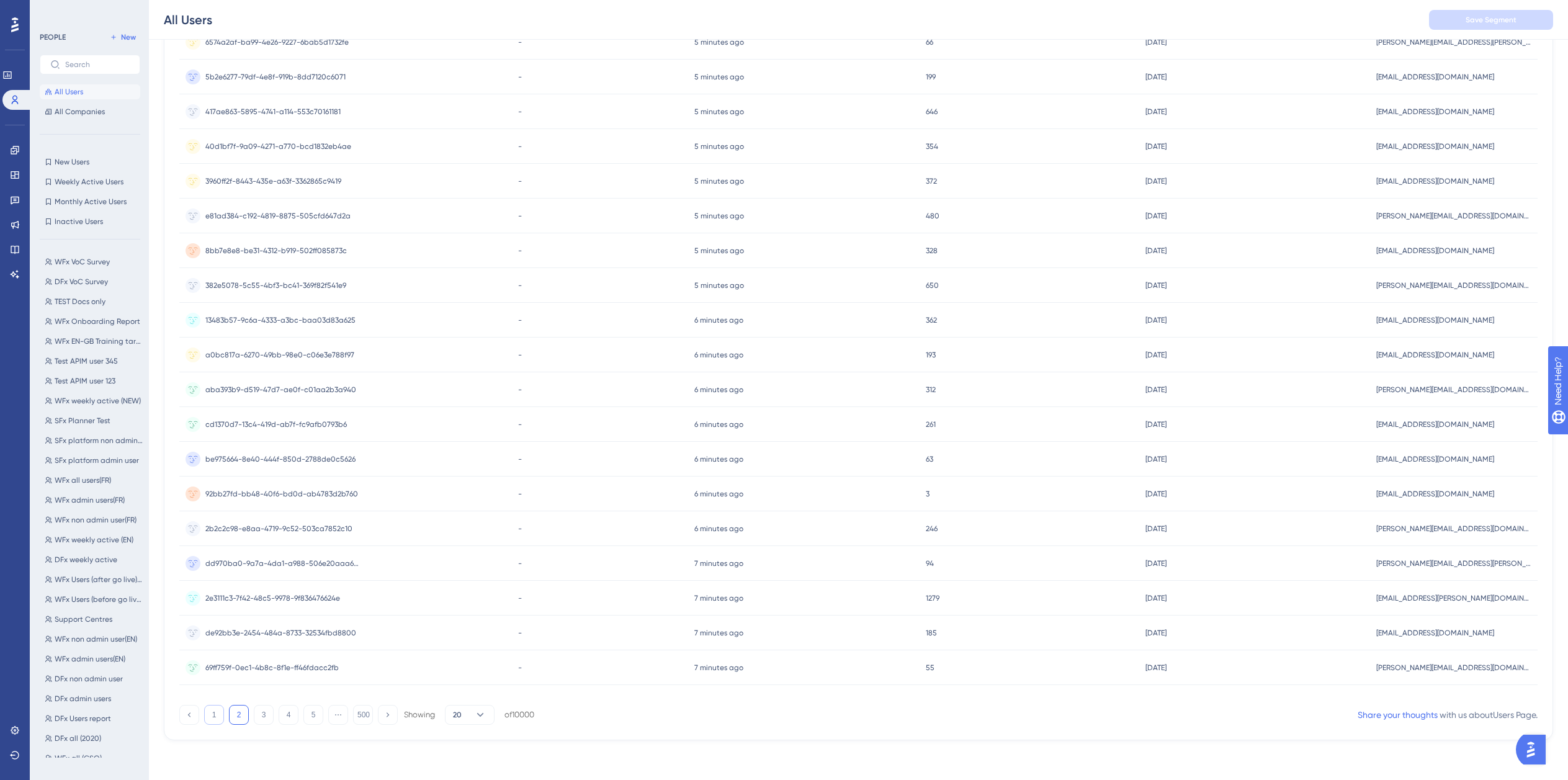
click at [215, 719] on button "1" at bounding box center [214, 715] width 20 height 20
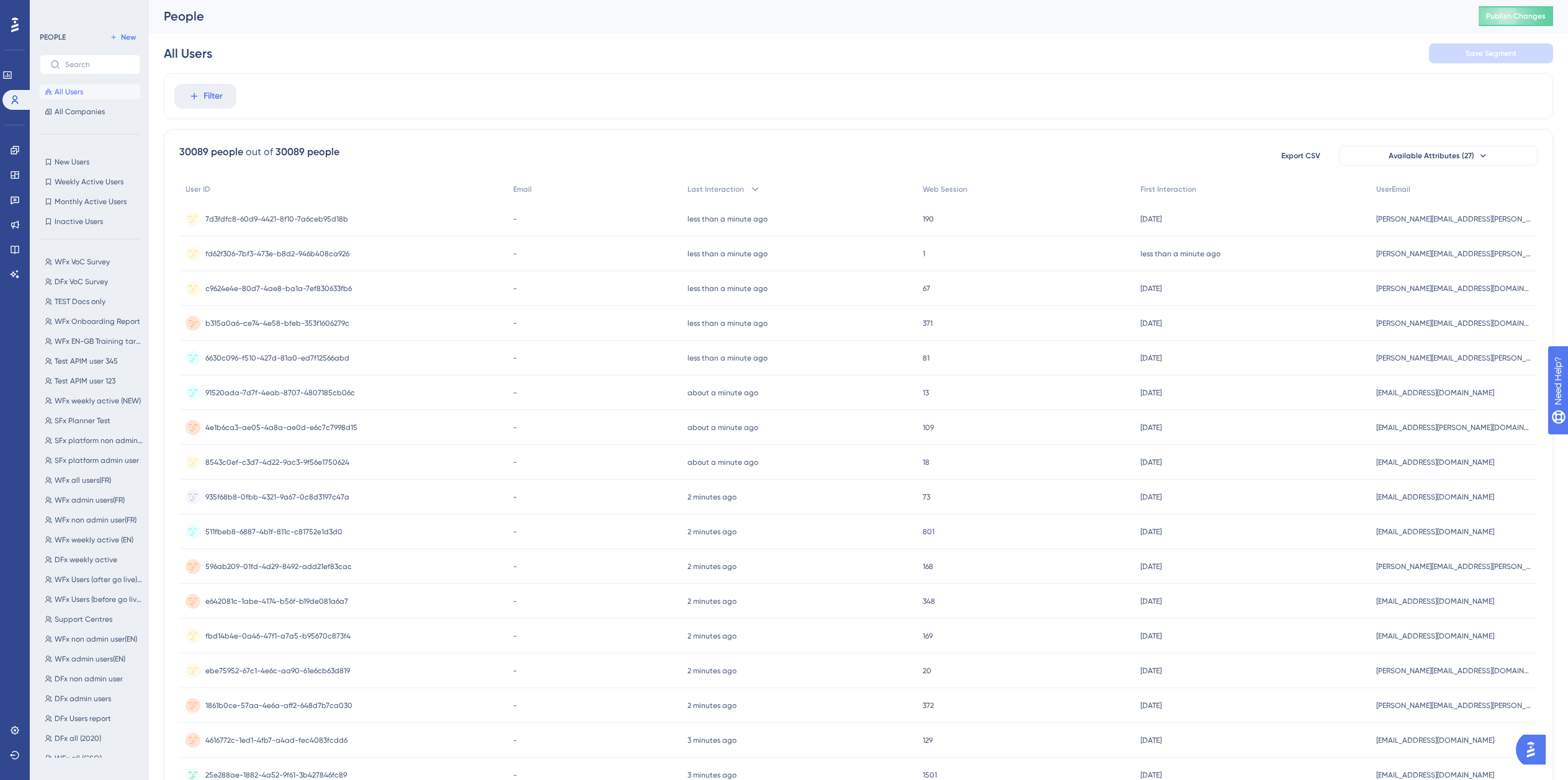
scroll to position [0, 0]
click at [98, 421] on span "SFx Planner Test" at bounding box center [82, 420] width 56 height 10
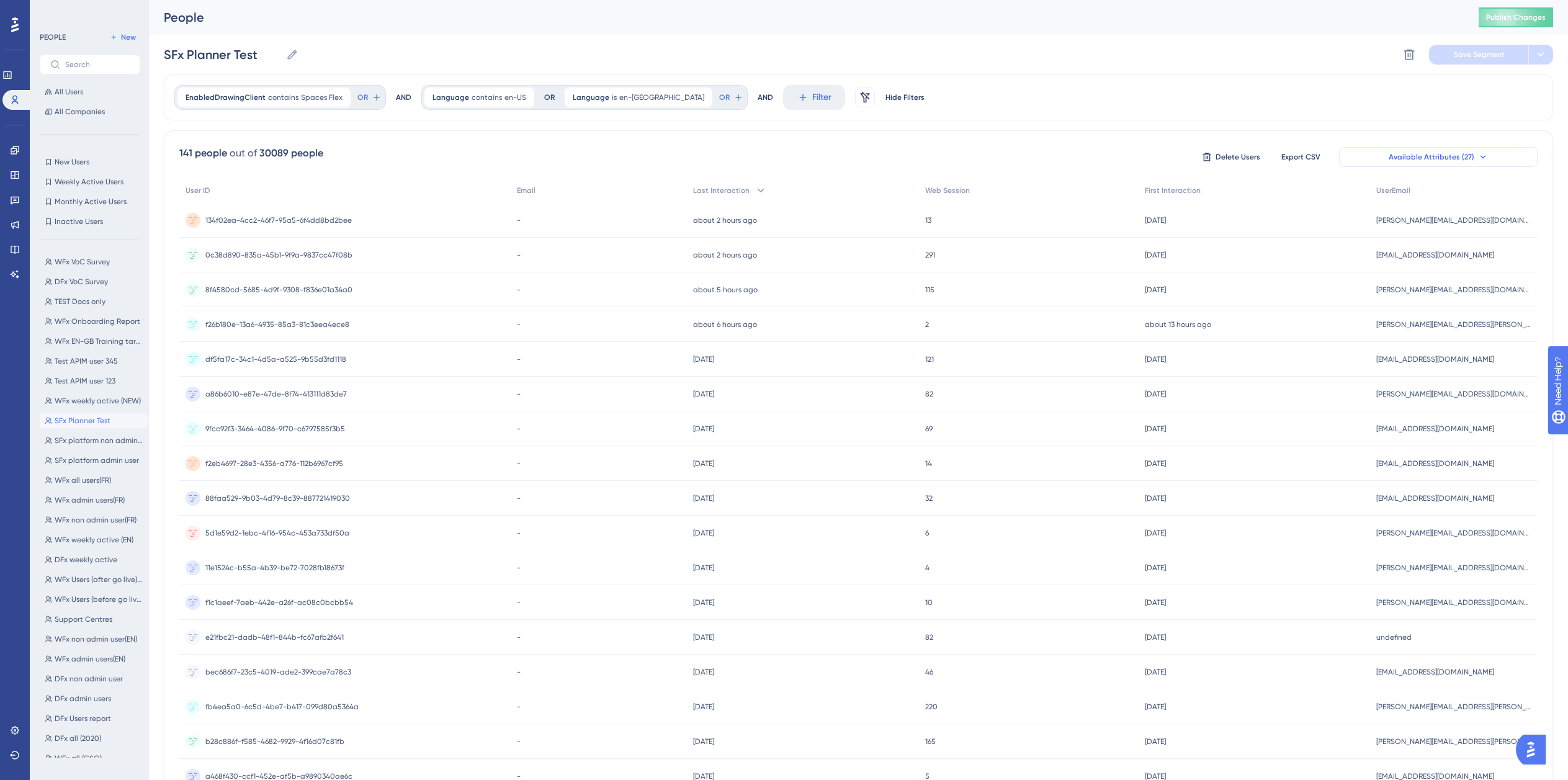
click at [1438, 153] on span "Available Attributes (27)" at bounding box center [1432, 156] width 86 height 10
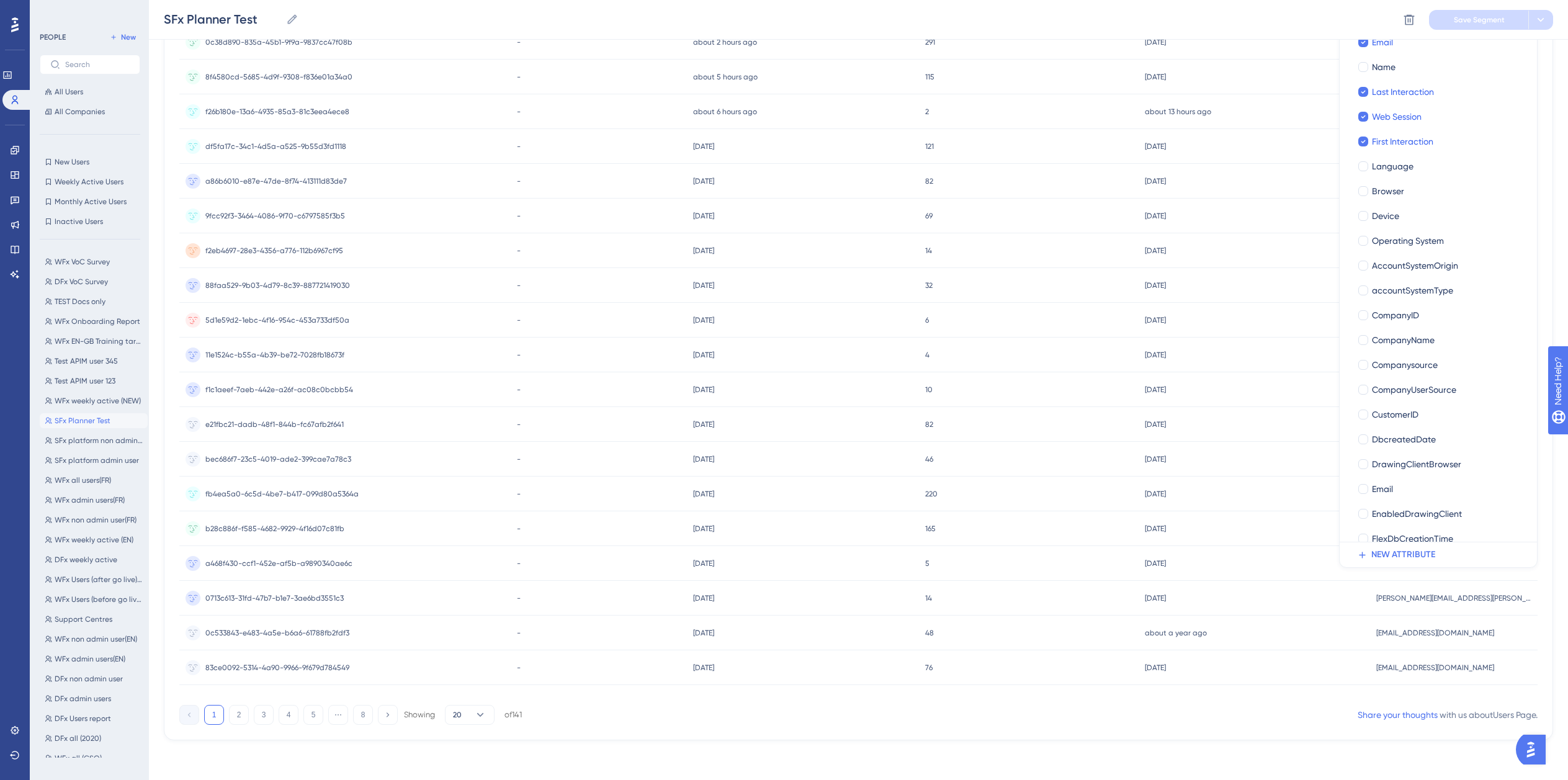
click at [733, 736] on div "141 people out of 30089 people Delete Users Export CSV Available Attributes (27…" at bounding box center [858, 329] width 1389 height 823
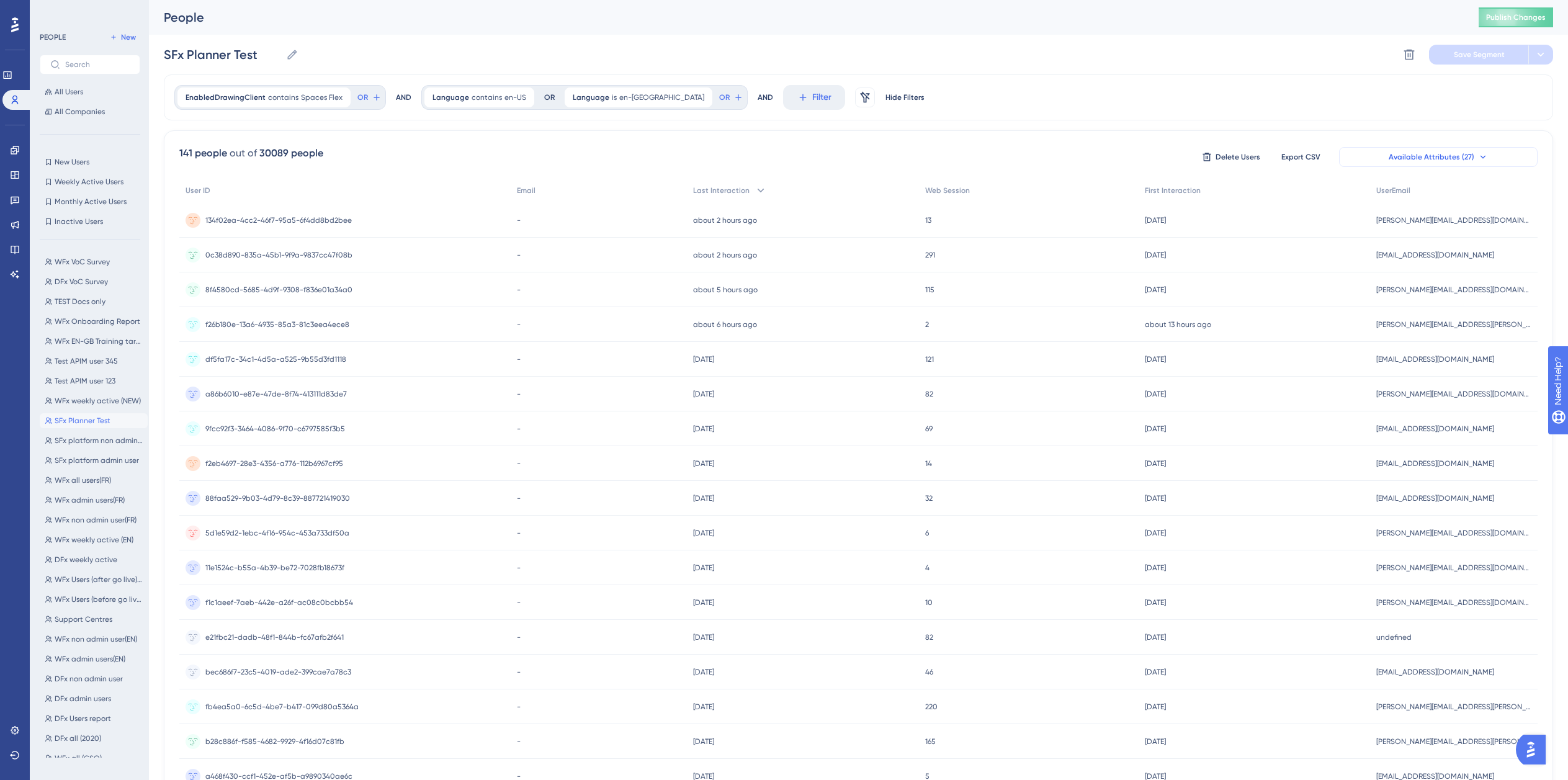
click at [1442, 156] on span "Available Attributes (27)" at bounding box center [1432, 156] width 86 height 10
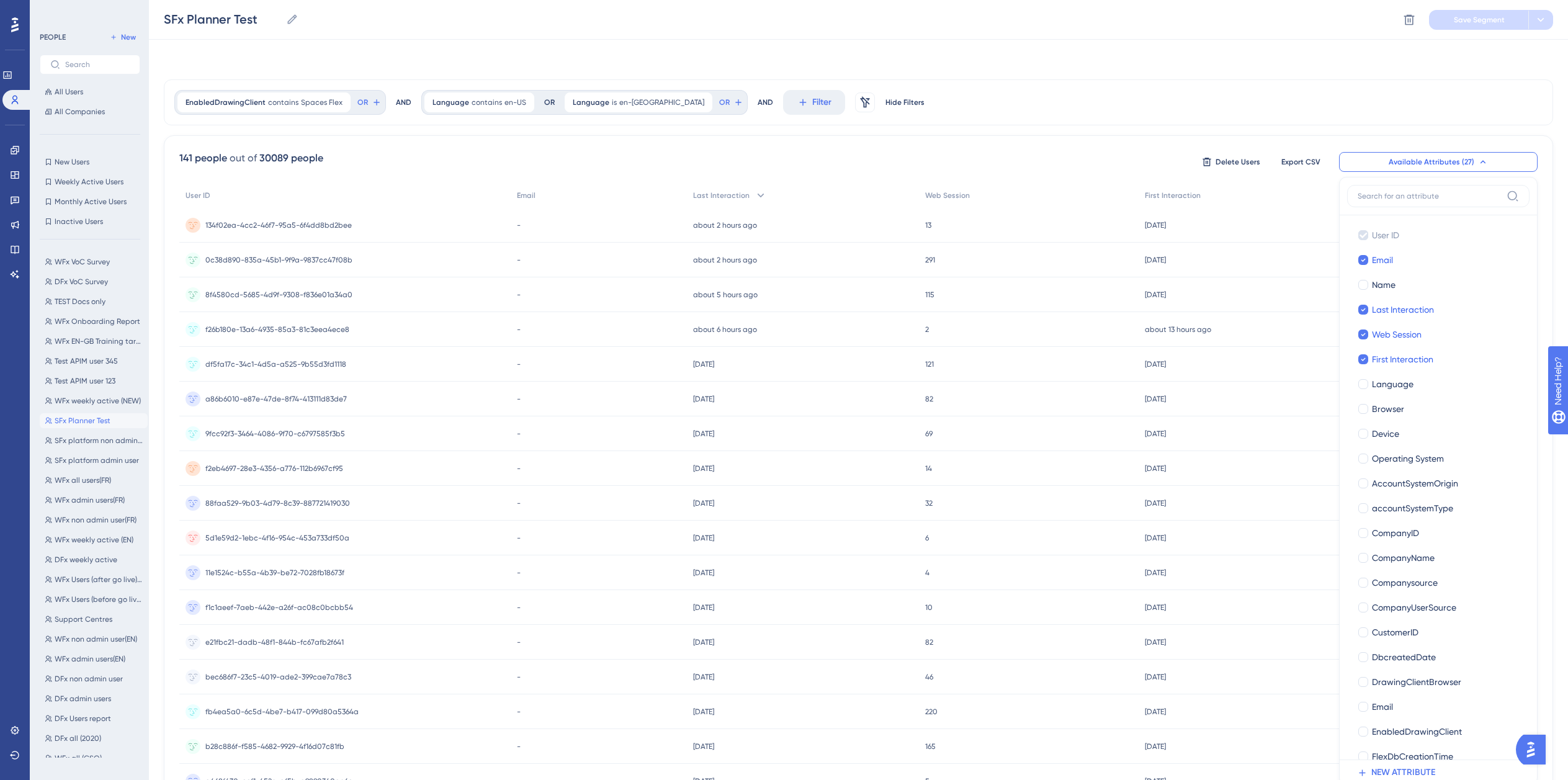
scroll to position [86, 0]
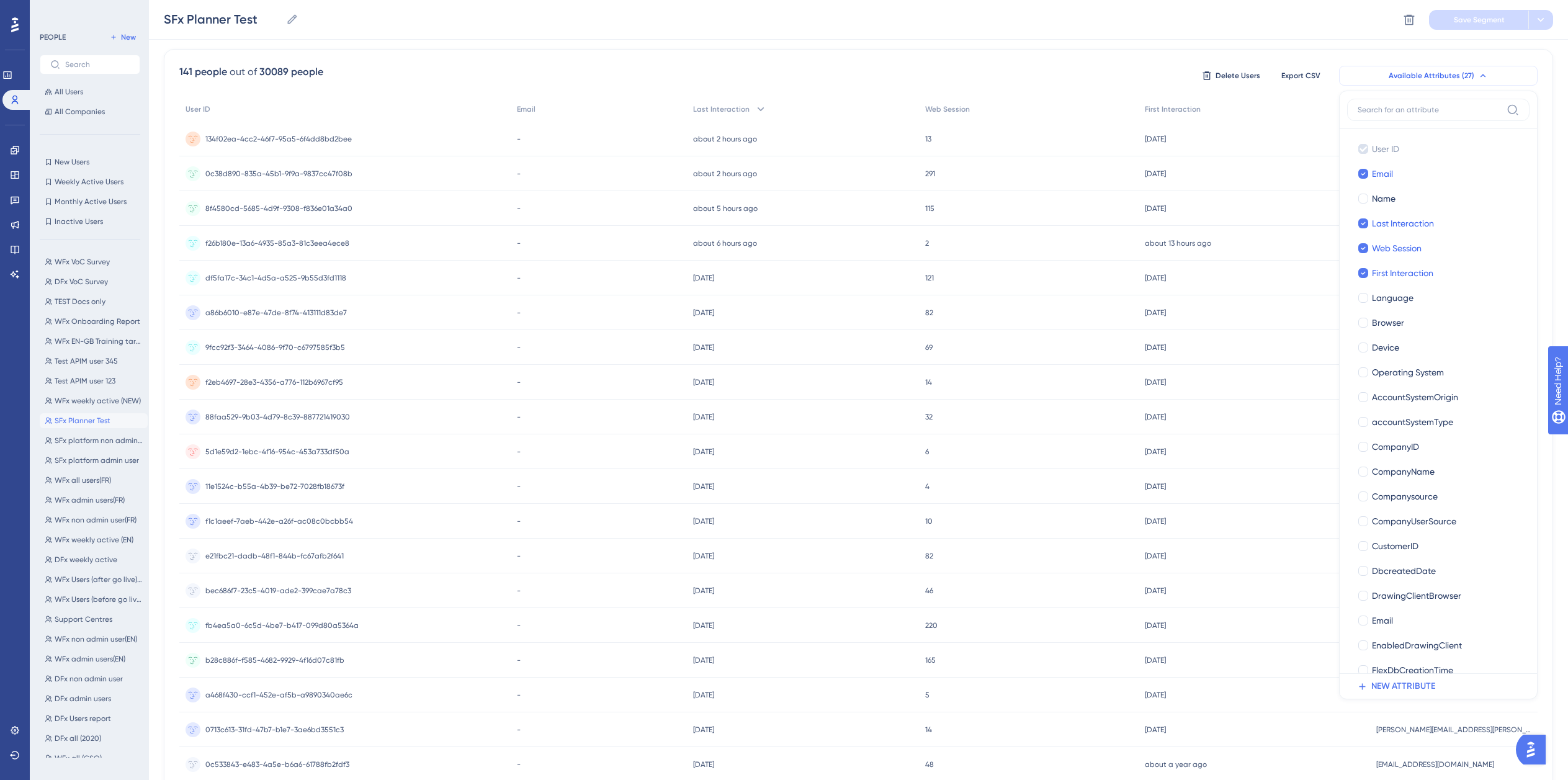
click at [1464, 73] on span "Available Attributes (27)" at bounding box center [1432, 76] width 86 height 10
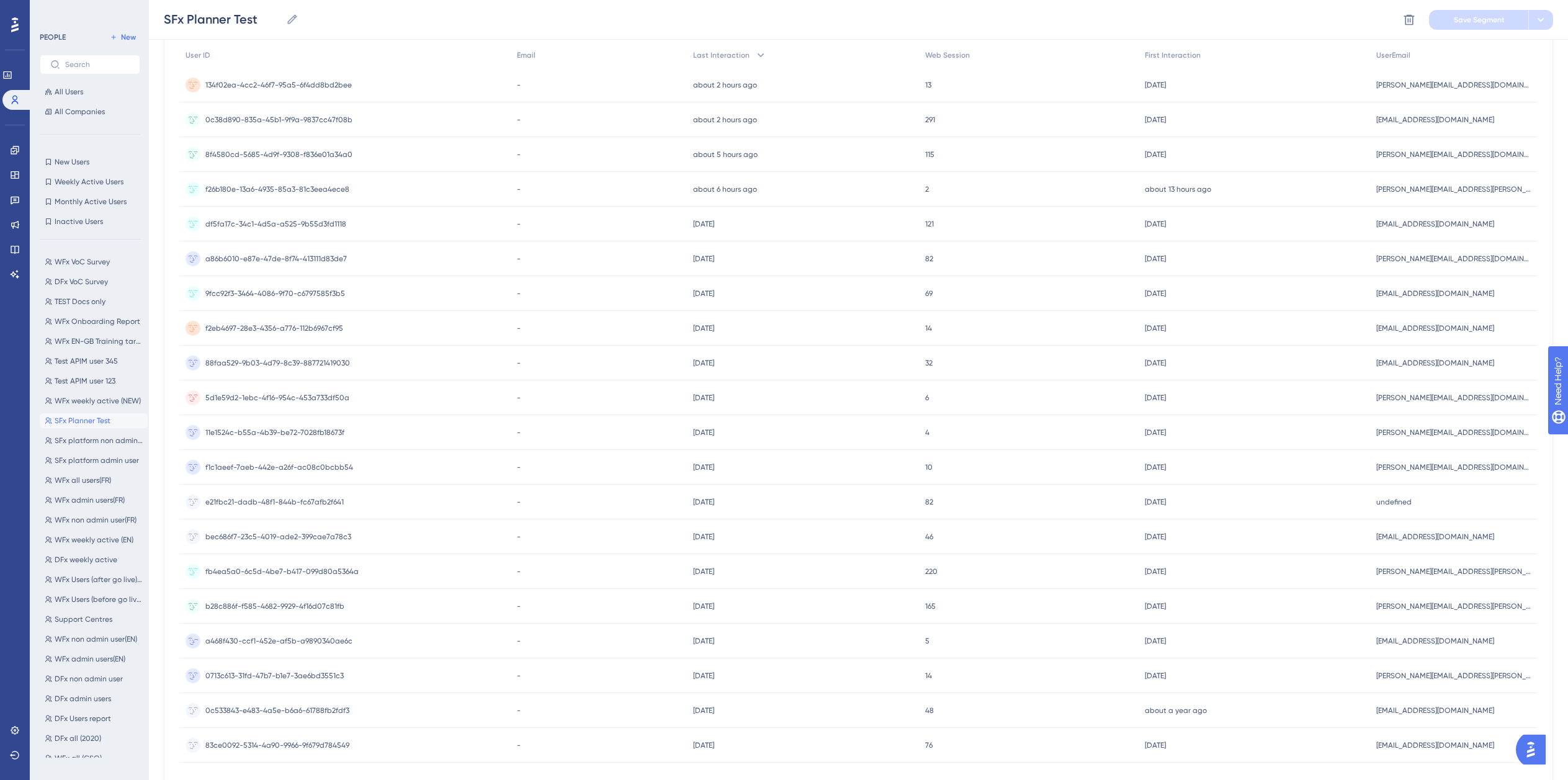
scroll to position [218, 0]
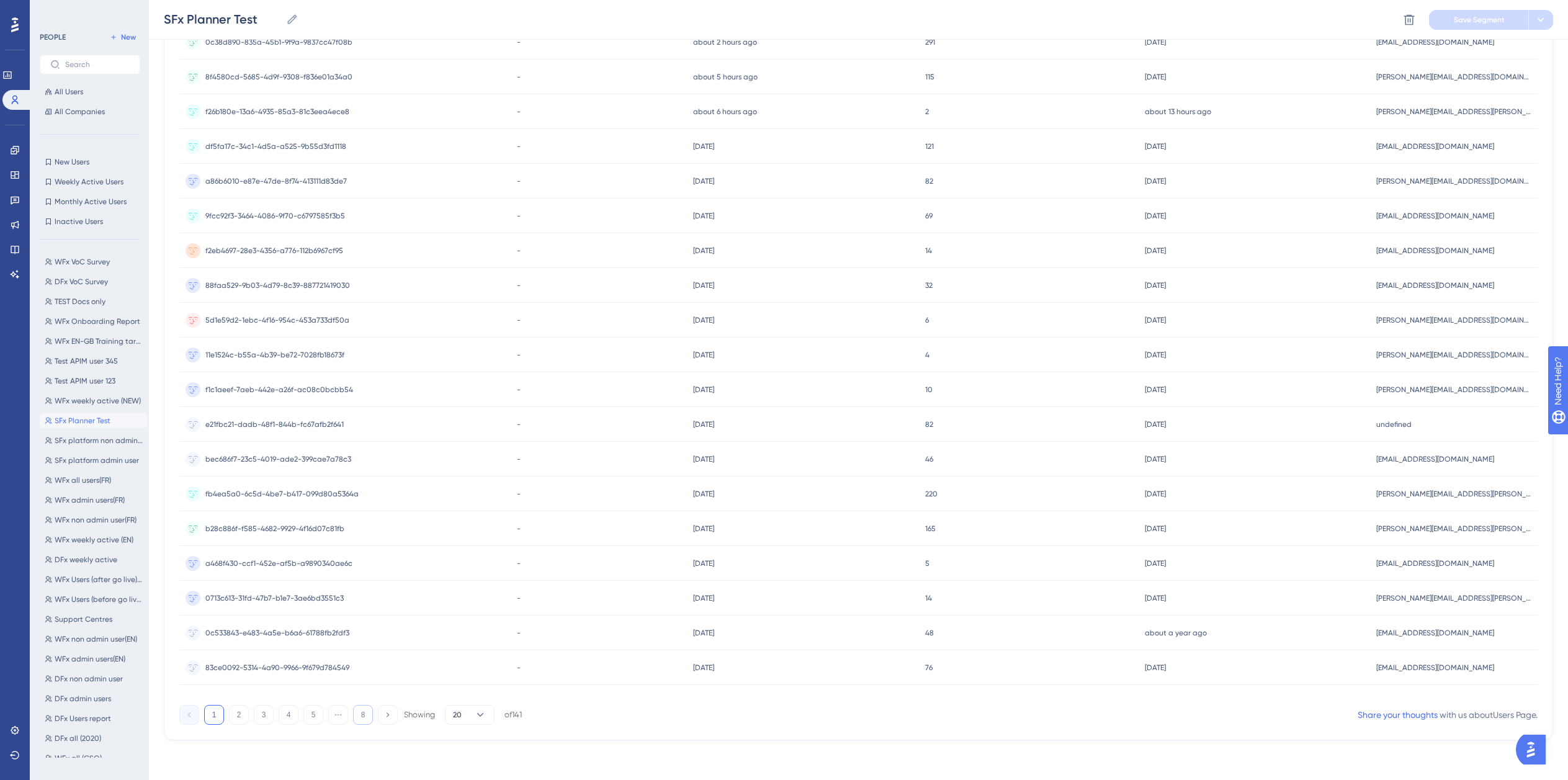
click at [362, 717] on button "8" at bounding box center [363, 715] width 20 height 20
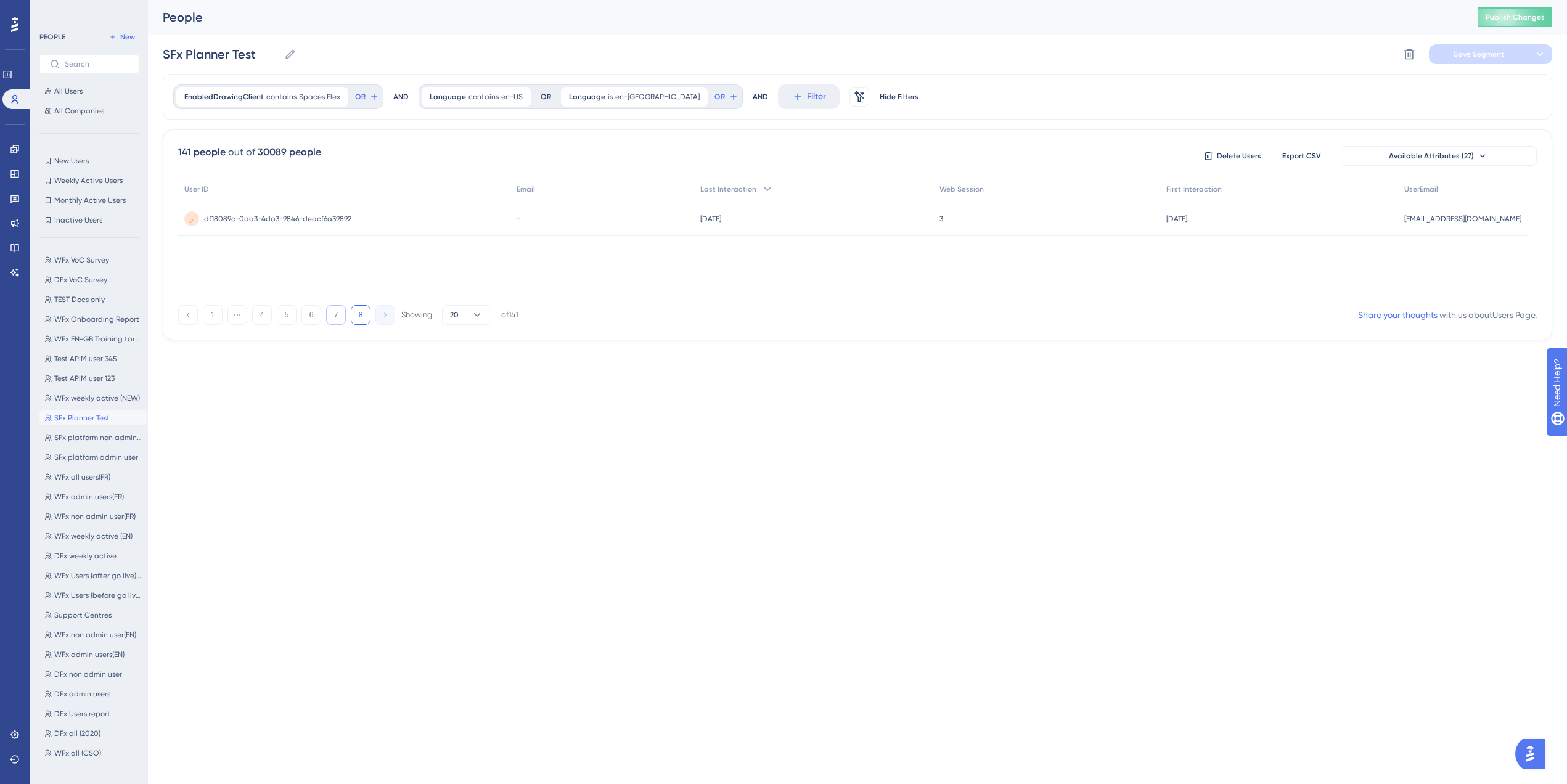
click at [343, 312] on button "7" at bounding box center [335, 315] width 20 height 20
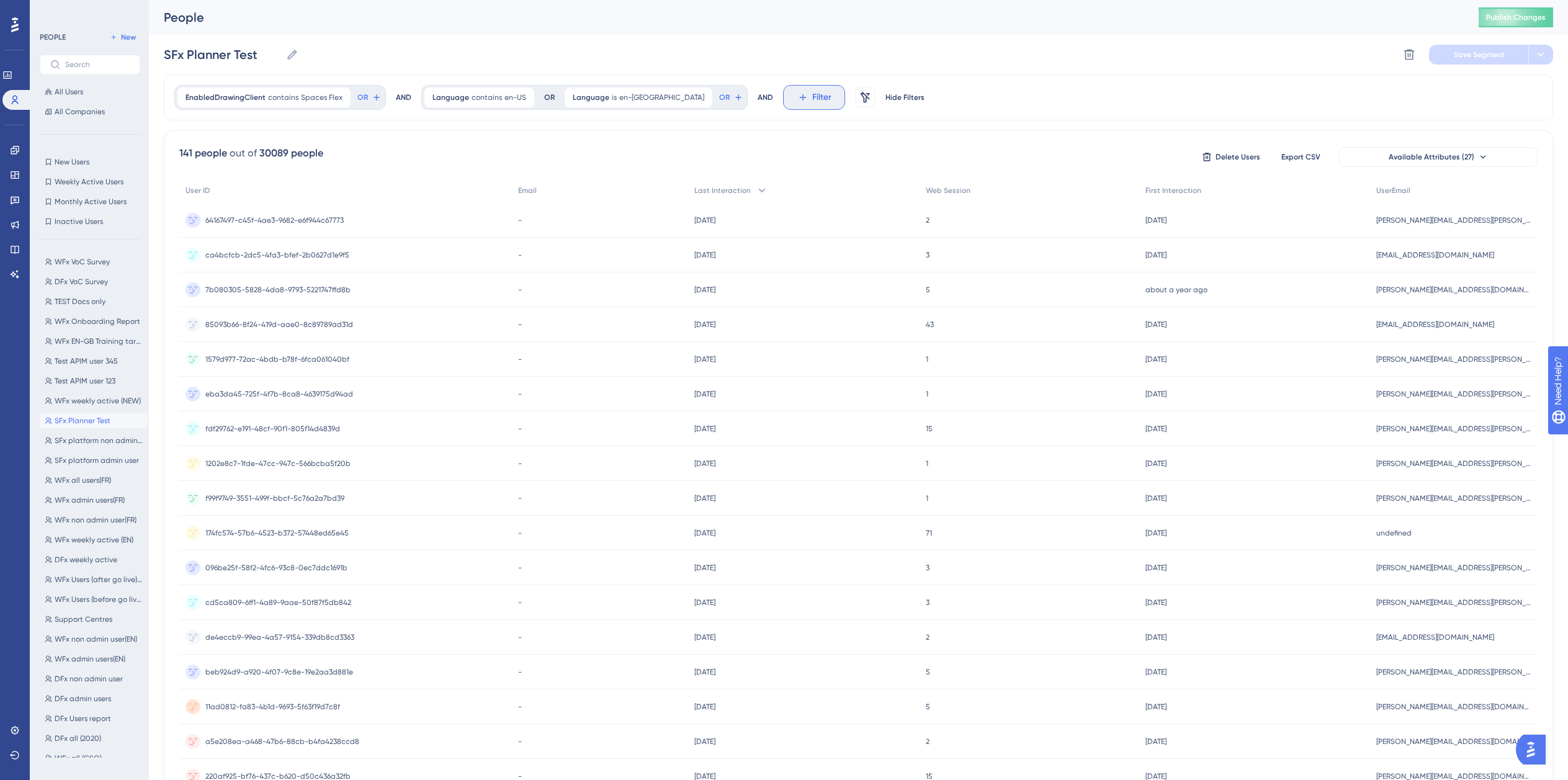
click at [813, 100] on span "Filter" at bounding box center [822, 98] width 19 height 15
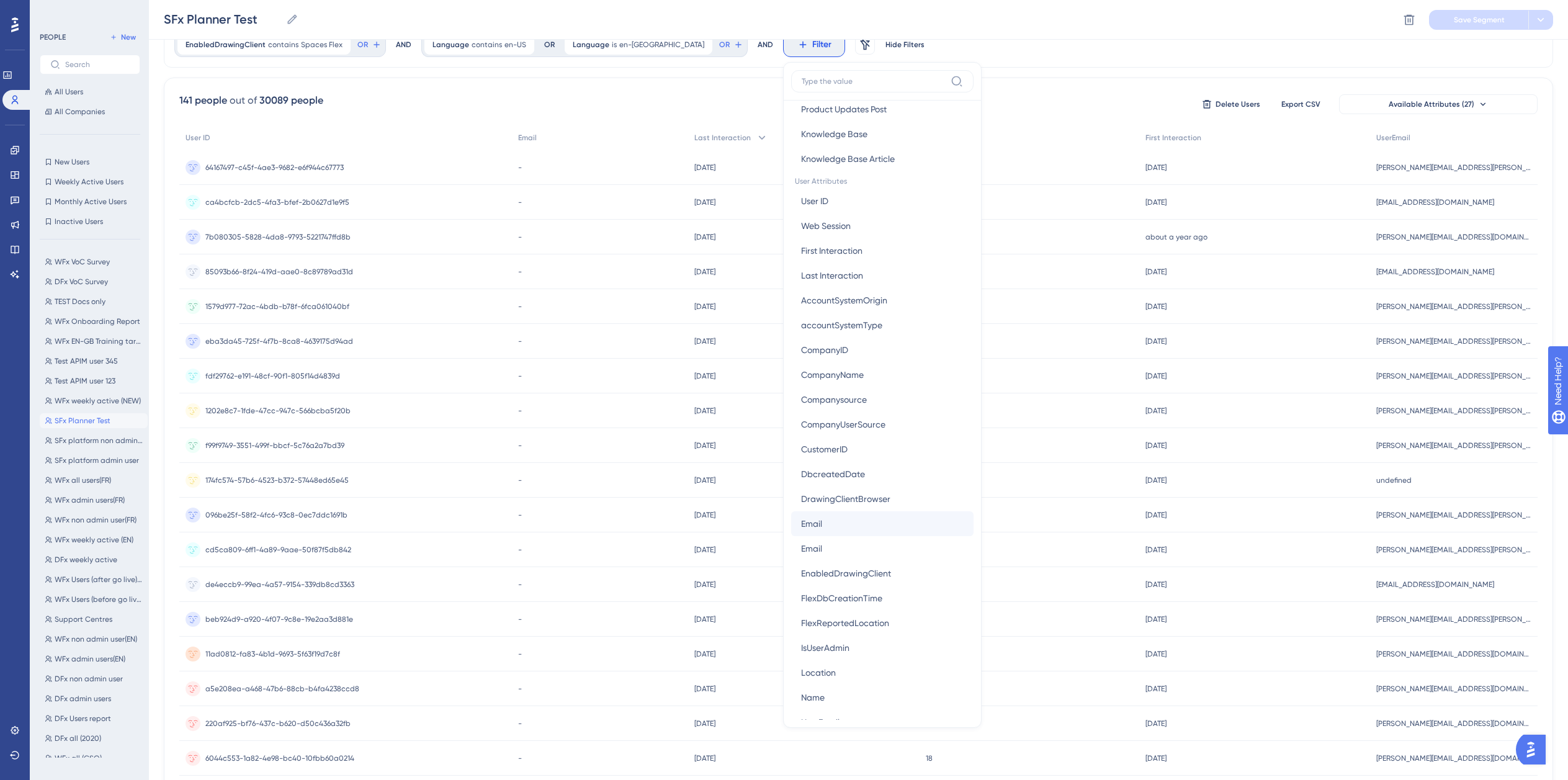
scroll to position [496, 0]
click at [791, 525] on button "Email Email" at bounding box center [882, 520] width 182 height 25
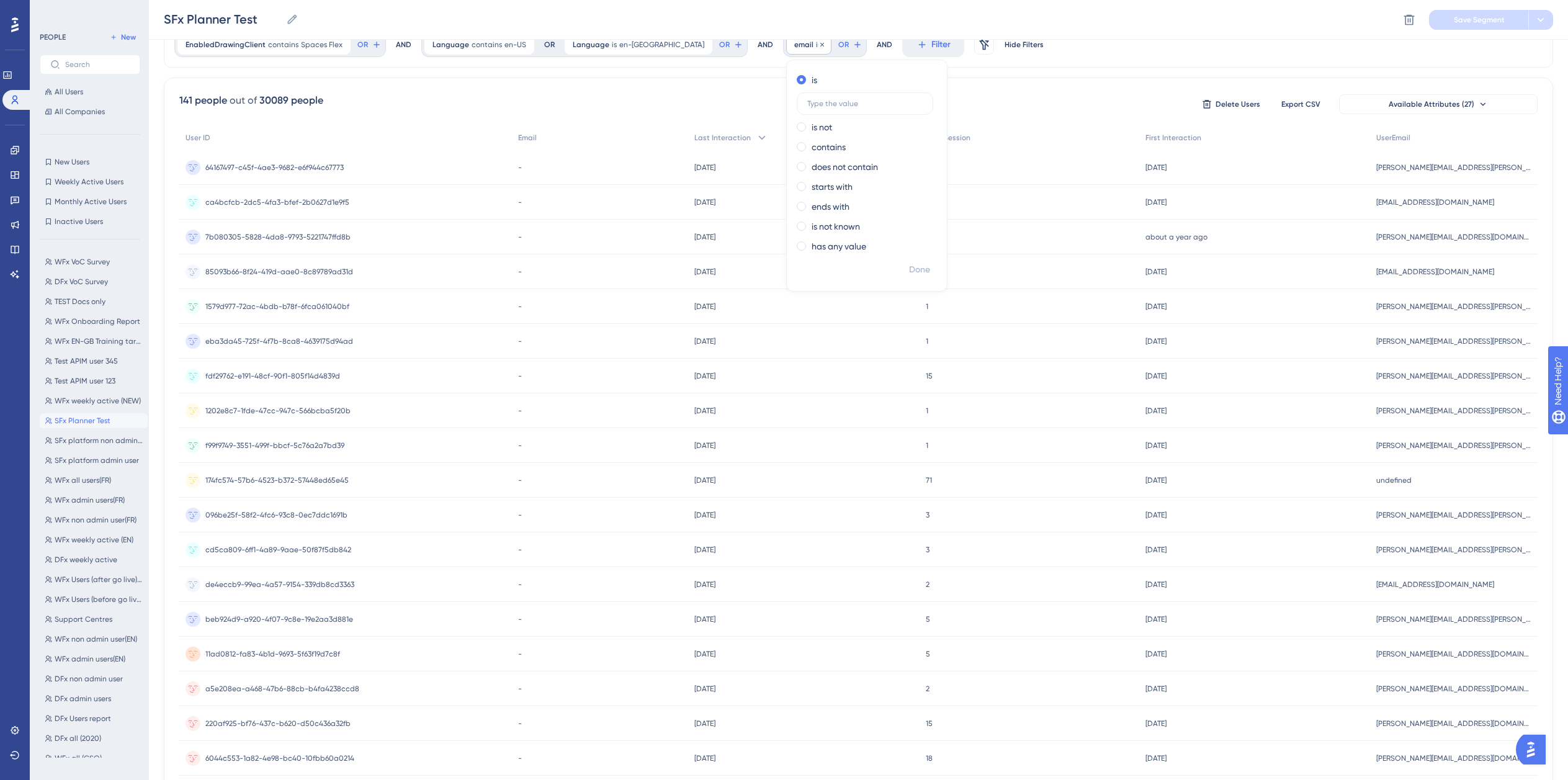
click at [795, 48] on span "email" at bounding box center [804, 44] width 19 height 10
click at [813, 46] on span "Filter" at bounding box center [822, 44] width 19 height 15
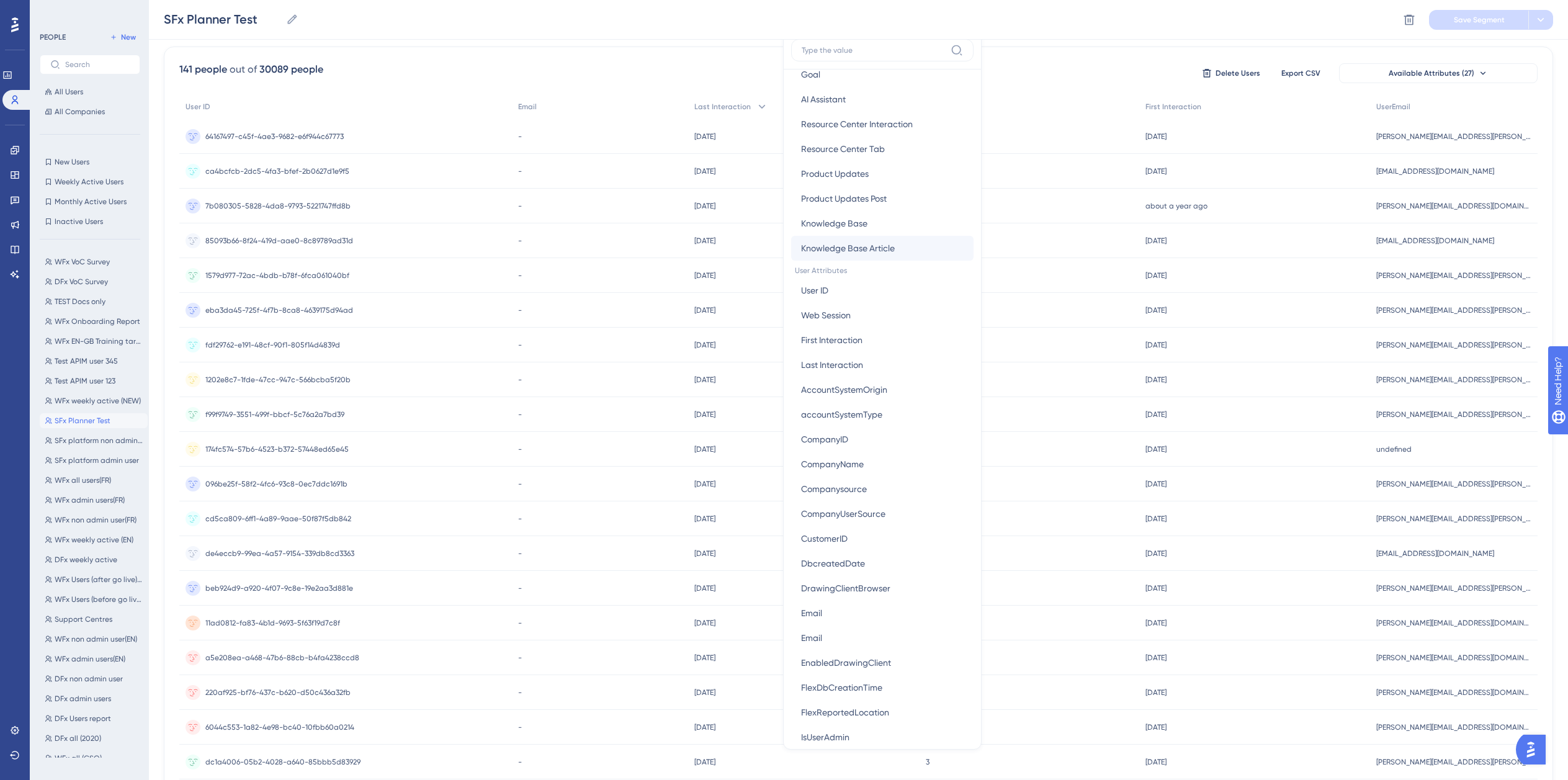
scroll to position [646, 0]
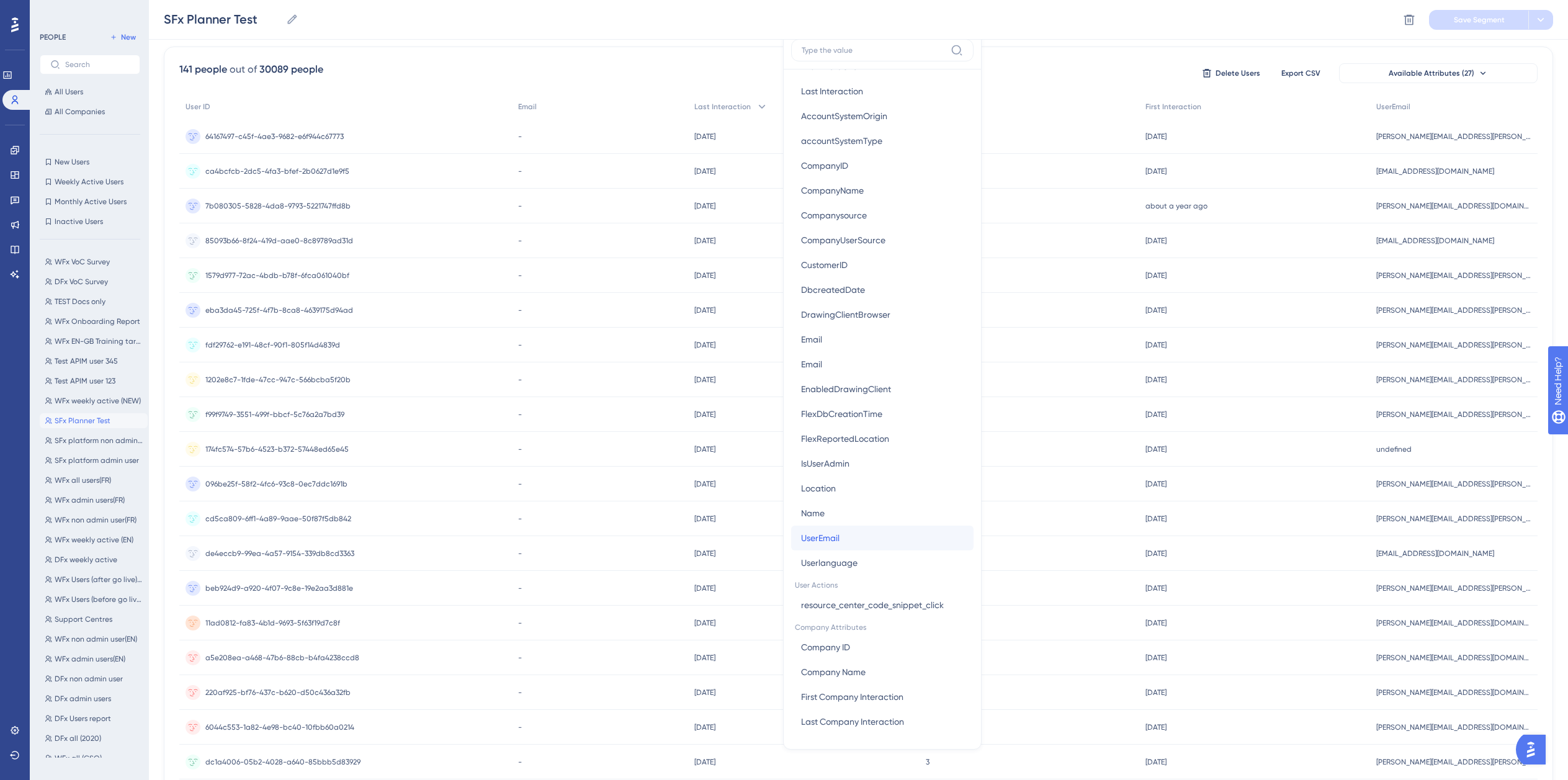
click at [791, 534] on button "UserEmail UserEmail" at bounding box center [882, 539] width 182 height 25
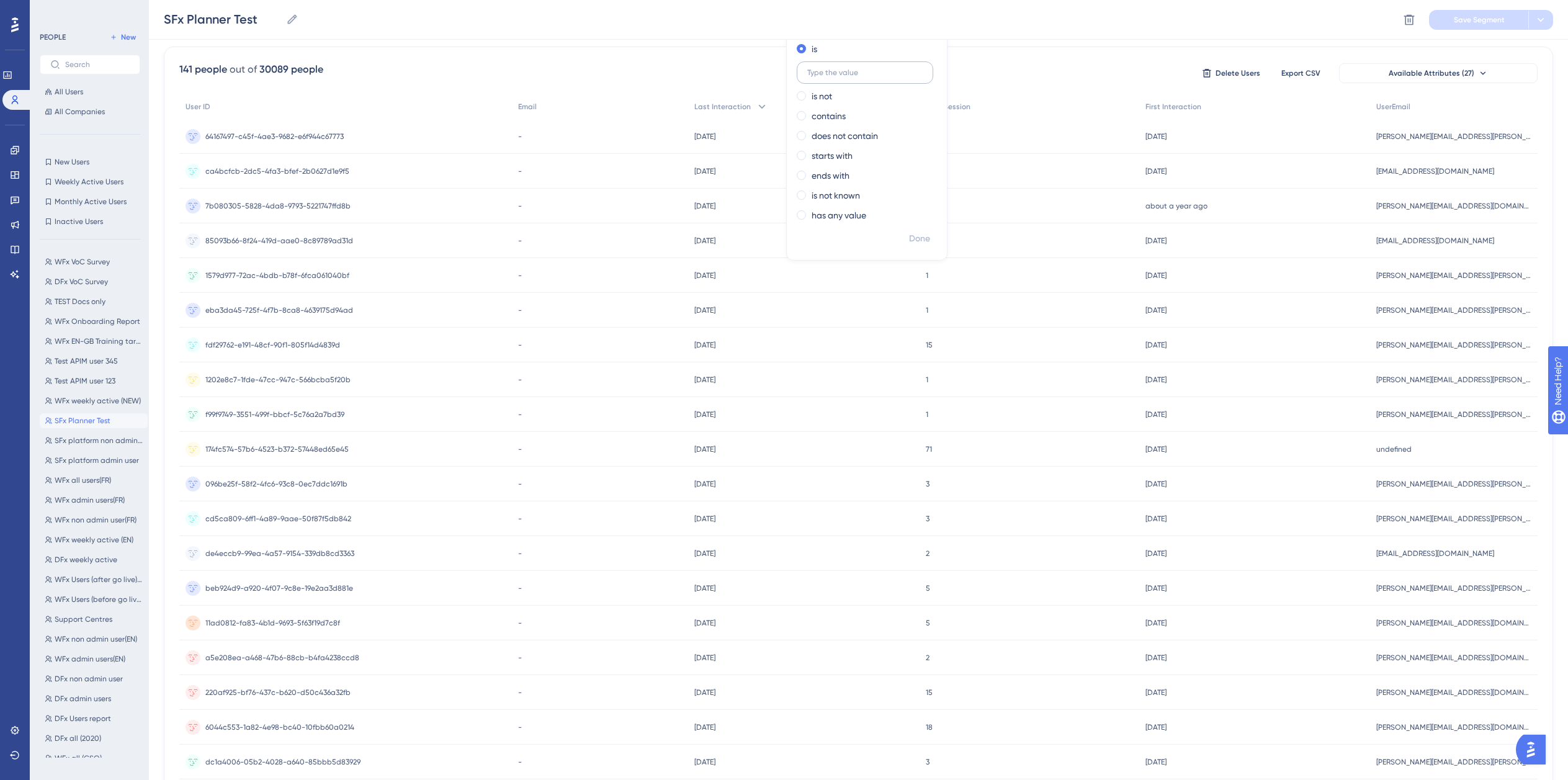
click at [807, 76] on input "text" at bounding box center [865, 73] width 116 height 9
type input "[EMAIL_ADDRESS][DOMAIN_NAME]"
click at [910, 240] on span "Done" at bounding box center [920, 239] width 21 height 15
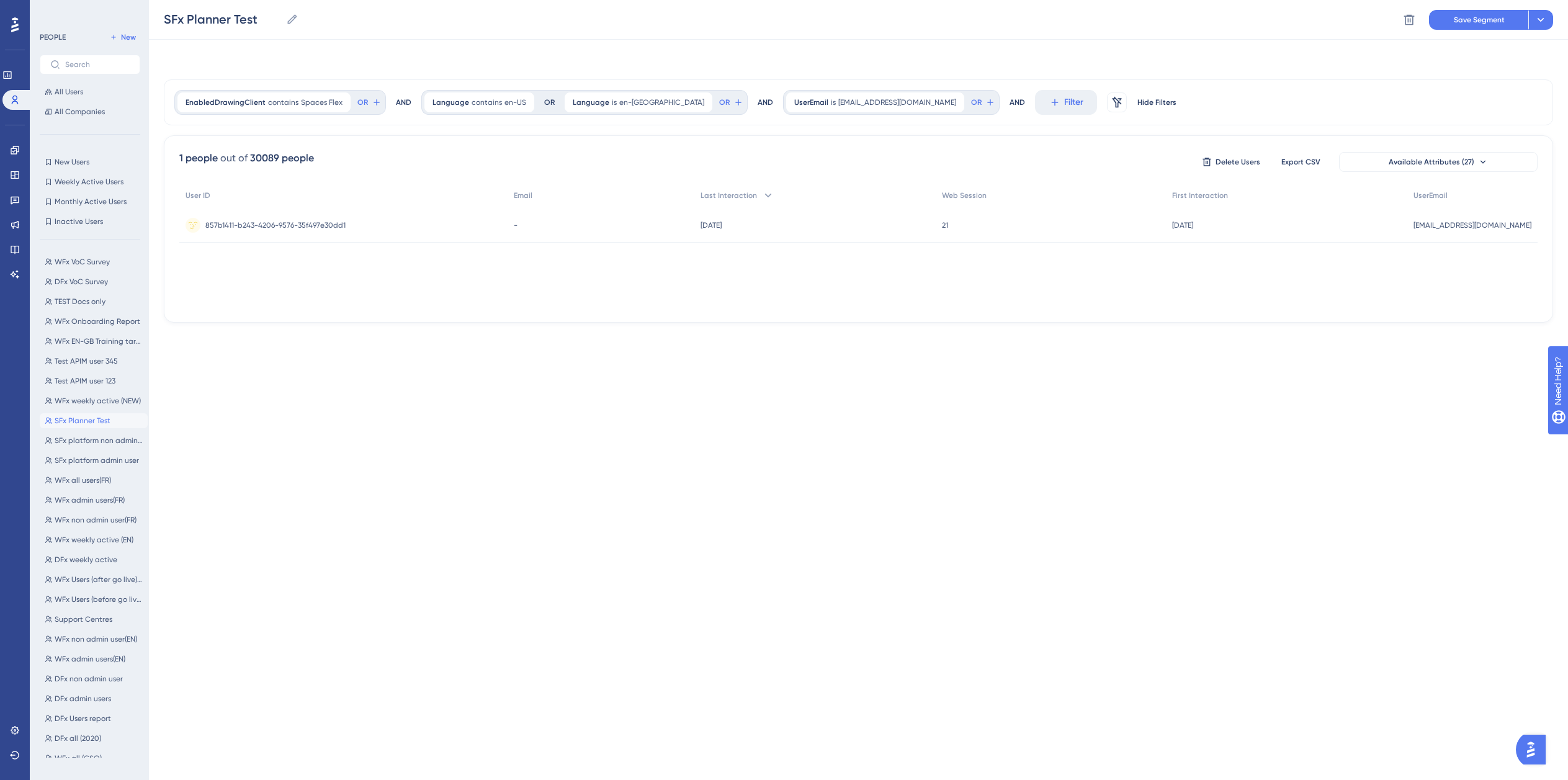
scroll to position [0, 0]
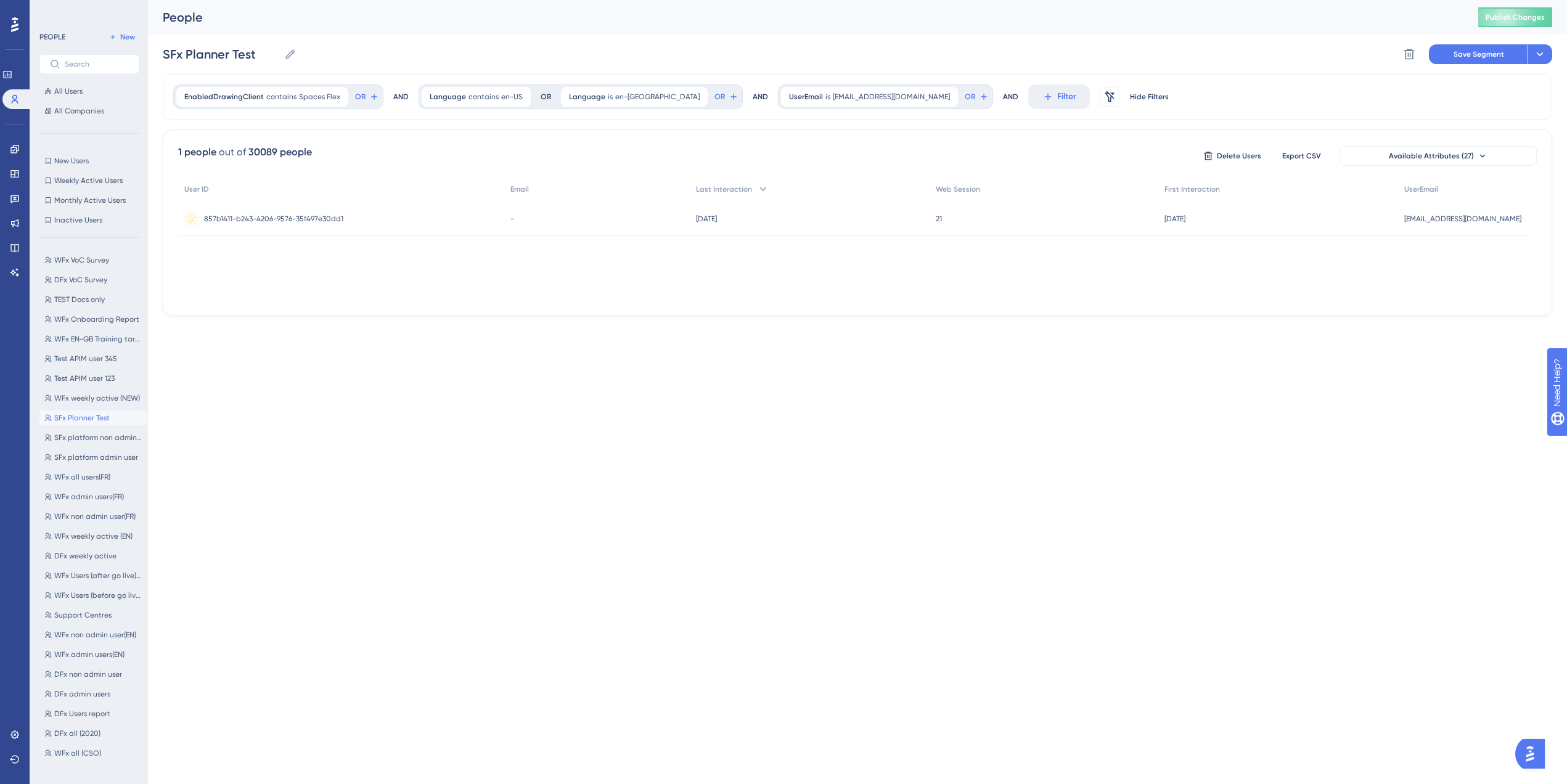
click at [316, 218] on span "857b1411-b243-4206-9576-35f497e30dd1" at bounding box center [273, 218] width 139 height 10
click at [945, 98] on icon at bounding box center [949, 97] width 7 height 7
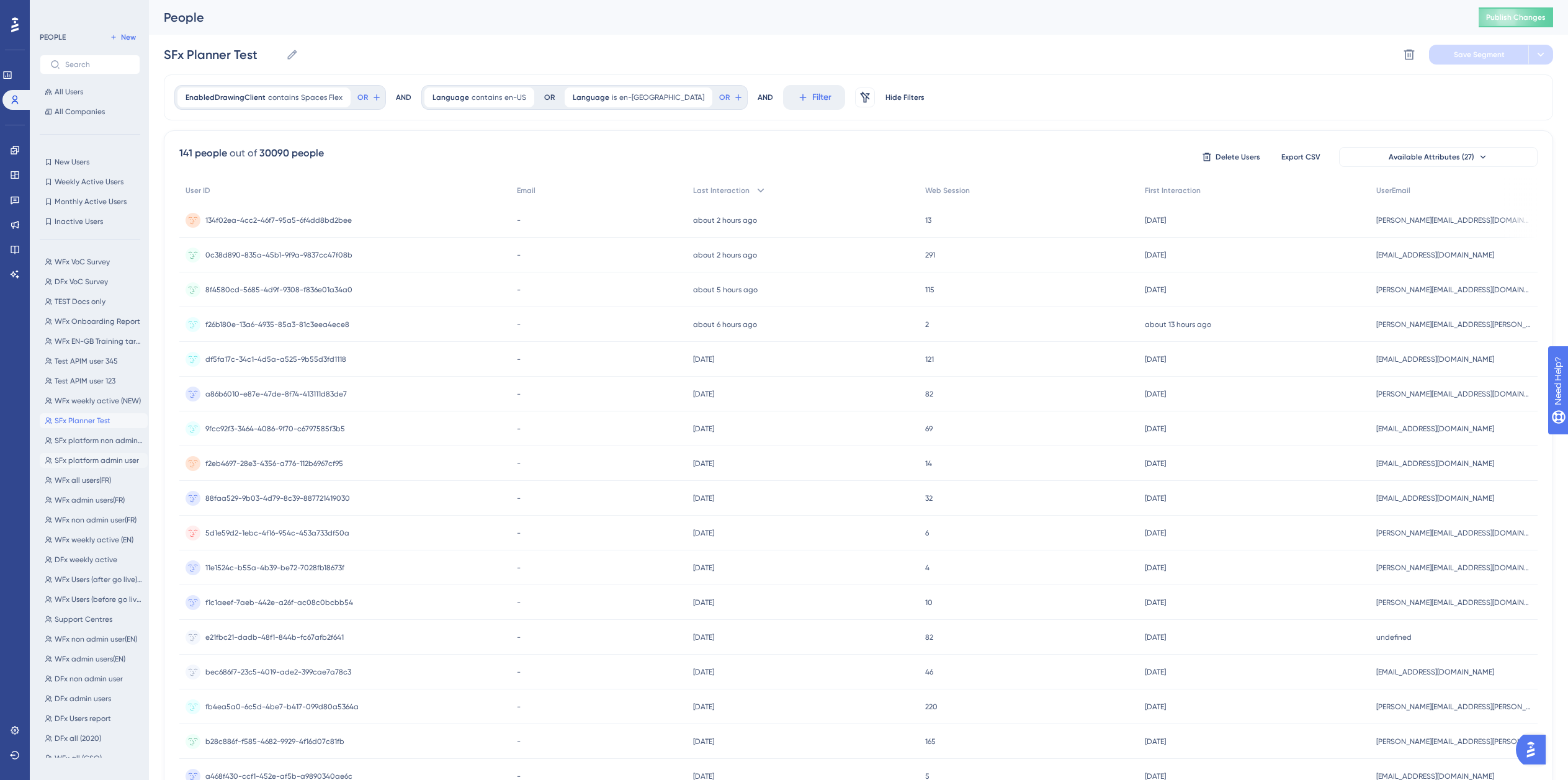
click at [106, 460] on span "SFx platform admin user" at bounding box center [97, 460] width 84 height 10
type input "SFx platform admin user"
click at [119, 458] on span "SFx platform admin user" at bounding box center [97, 460] width 84 height 10
click at [687, 317] on div "-" at bounding box center [599, 324] width 177 height 35
click at [1209, 178] on div "181 people out of 30090 people Delete Users Export CSV Available Attributes (27…" at bounding box center [858, 541] width 1389 height 823
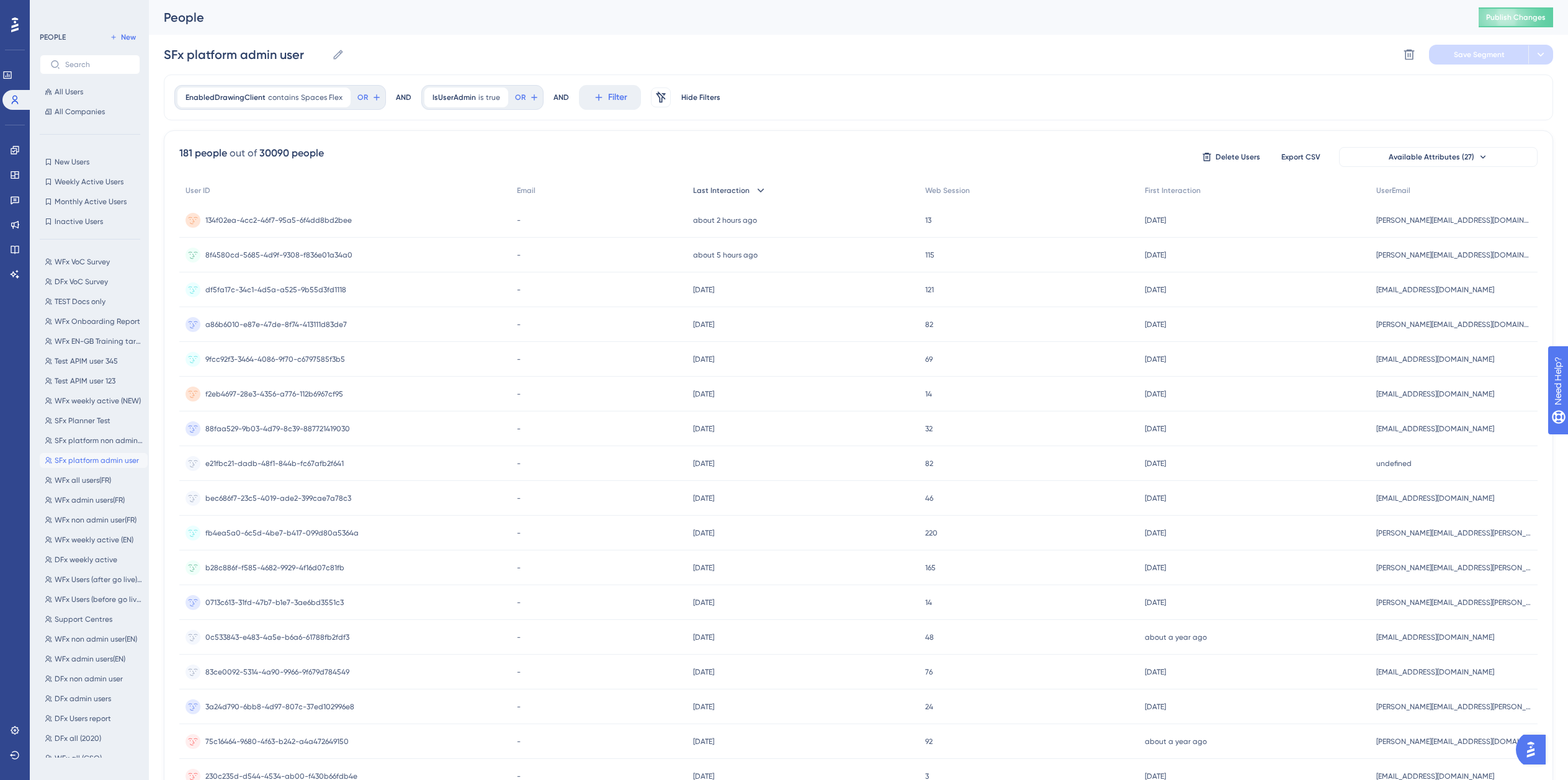
click at [753, 184] on div "Last Interaction" at bounding box center [803, 190] width 232 height 25
click at [750, 188] on span "Last Interaction" at bounding box center [722, 190] width 56 height 10
click at [88, 442] on span "SFx platform non admin user" at bounding box center [99, 440] width 88 height 10
click at [68, 453] on button "SFx platform admin user SFx platform admin user" at bounding box center [94, 461] width 108 height 15
click at [79, 417] on span "SFx Planner Test" at bounding box center [82, 420] width 56 height 10
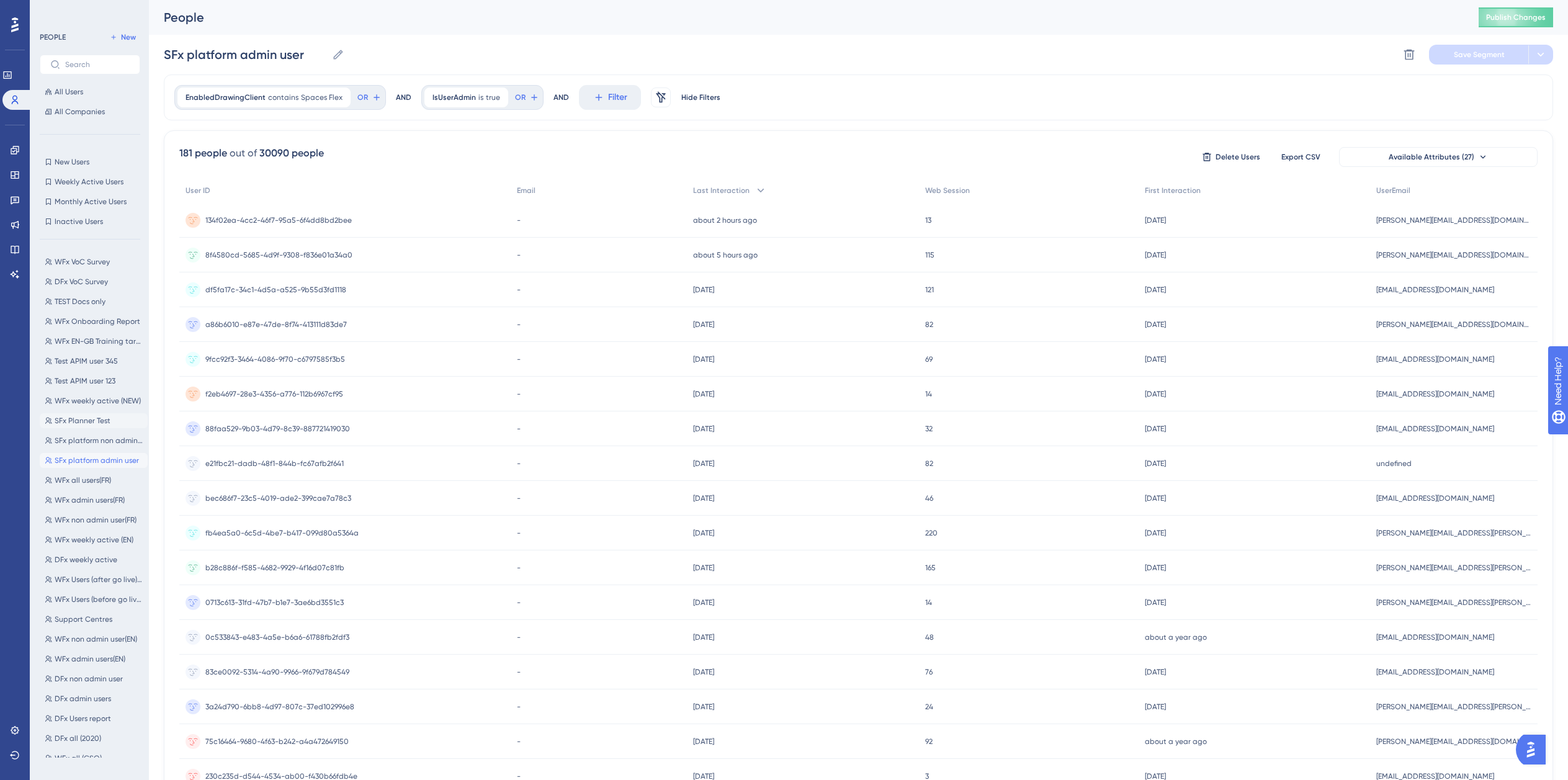
type input "SFx Planner Test"
click at [78, 67] on input "text" at bounding box center [97, 64] width 64 height 9
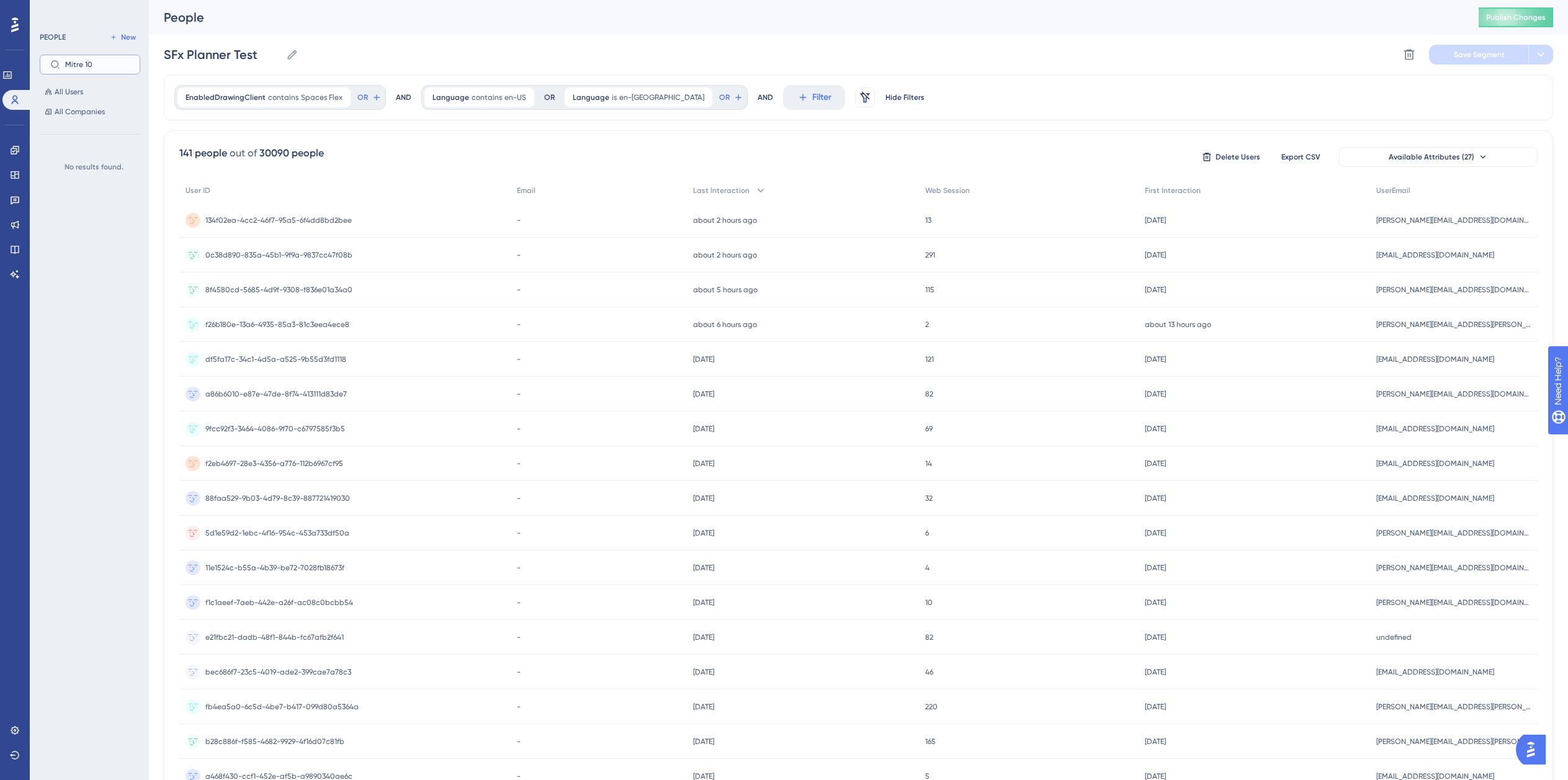
type input "Mitre 10"
drag, startPoint x: 117, startPoint y: 65, endPoint x: -121, endPoint y: 65, distance: 238.0
click at [0, 0] on html "Performance Users Engagement Widgets Feedback Product Updates Knowledge Base AI…" at bounding box center [784, 0] width 1568 height 0
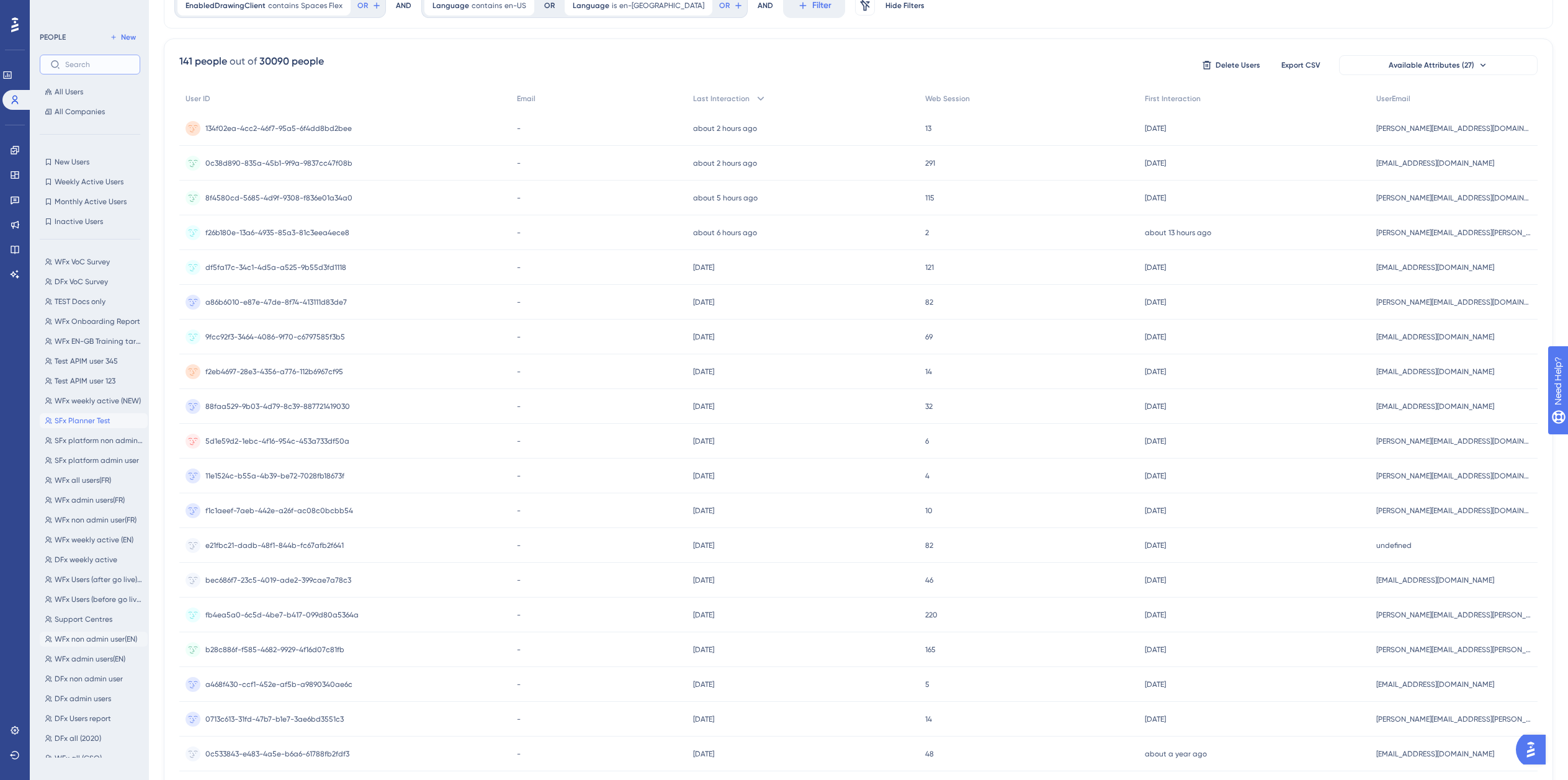
scroll to position [218, 0]
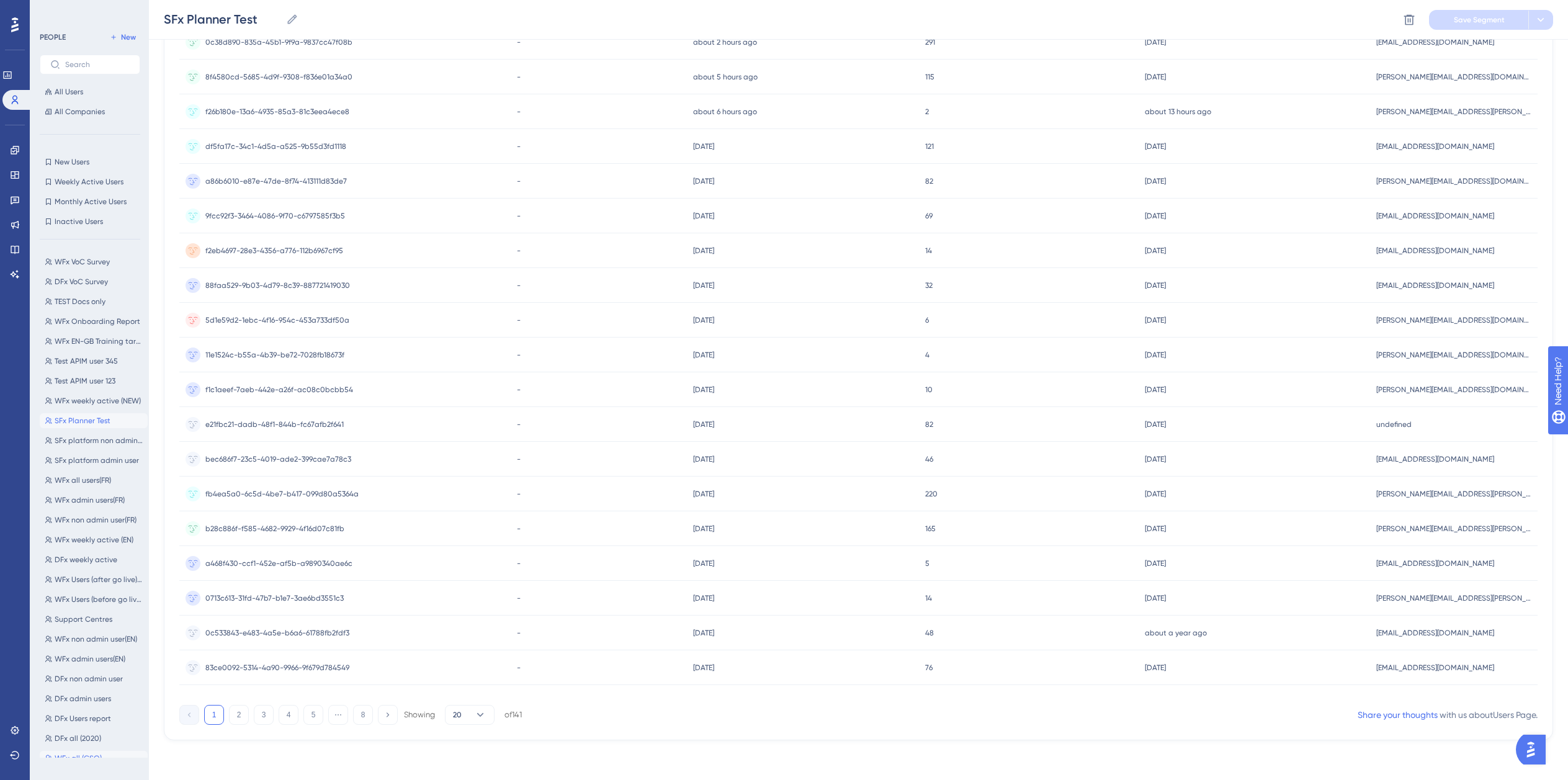
click at [116, 754] on button "WFx all (CSO) WFx all (CSO)" at bounding box center [94, 759] width 108 height 15
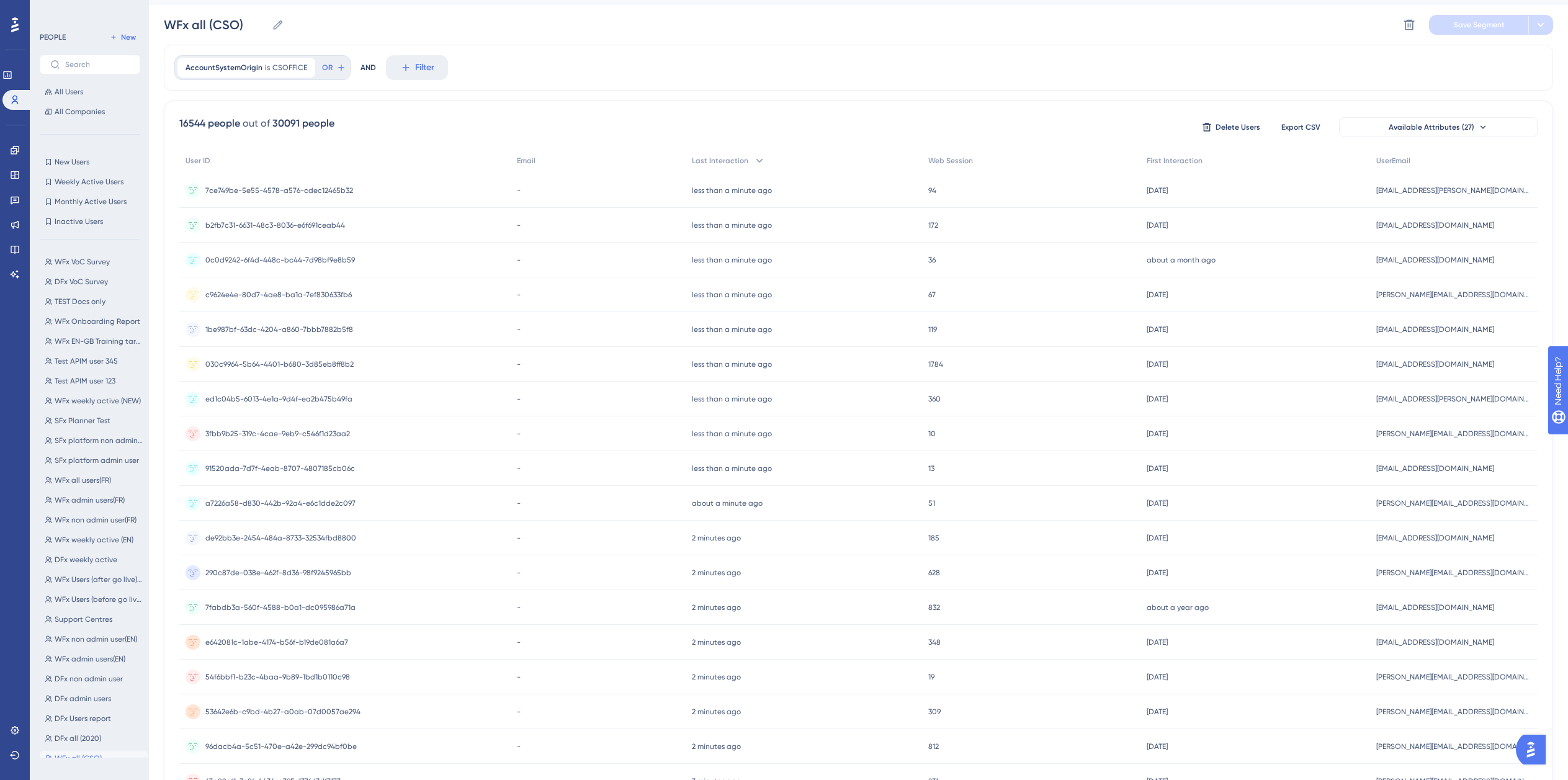
scroll to position [0, 0]
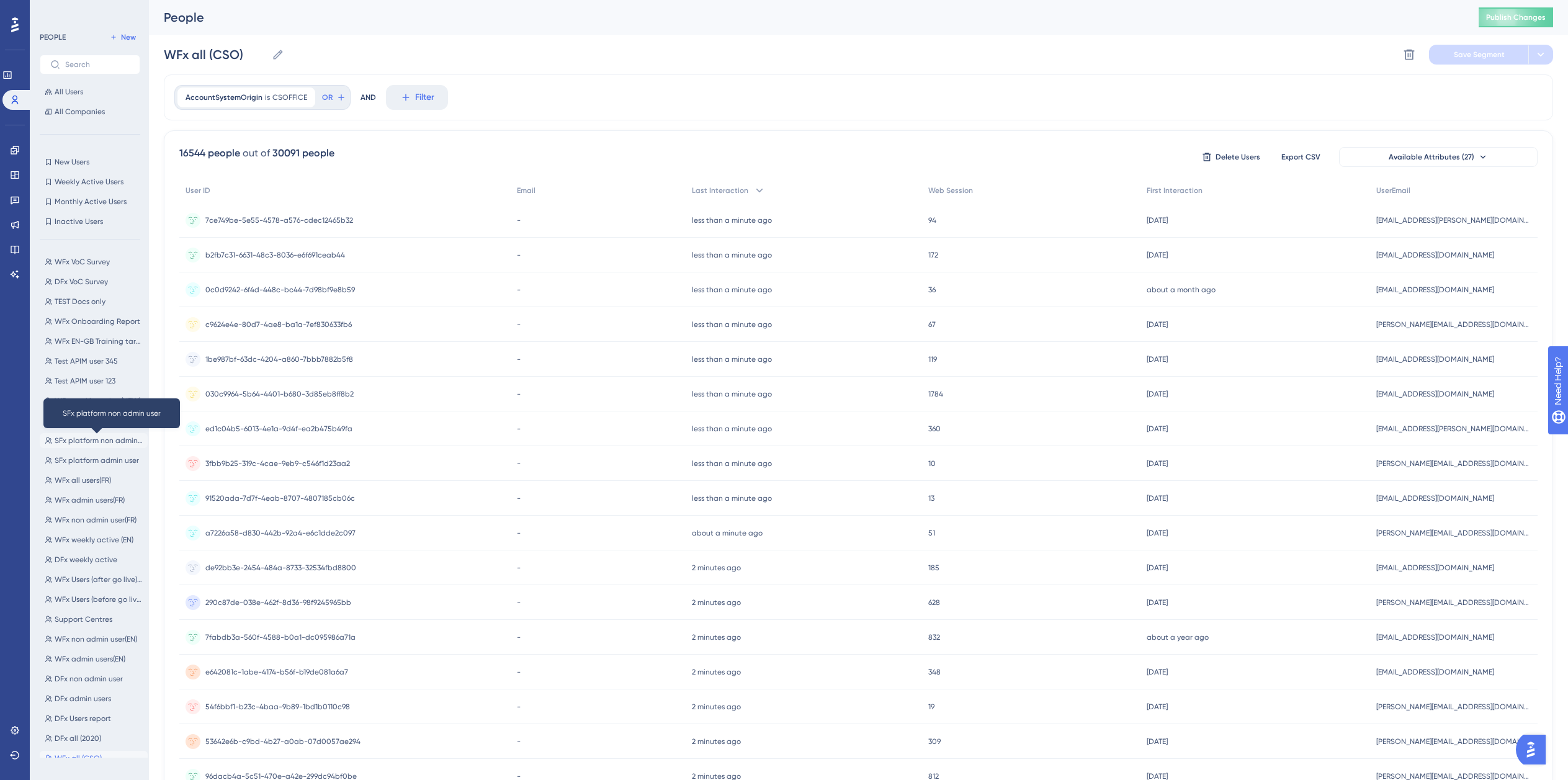
click at [102, 440] on span "SFx platform non admin user" at bounding box center [99, 440] width 88 height 10
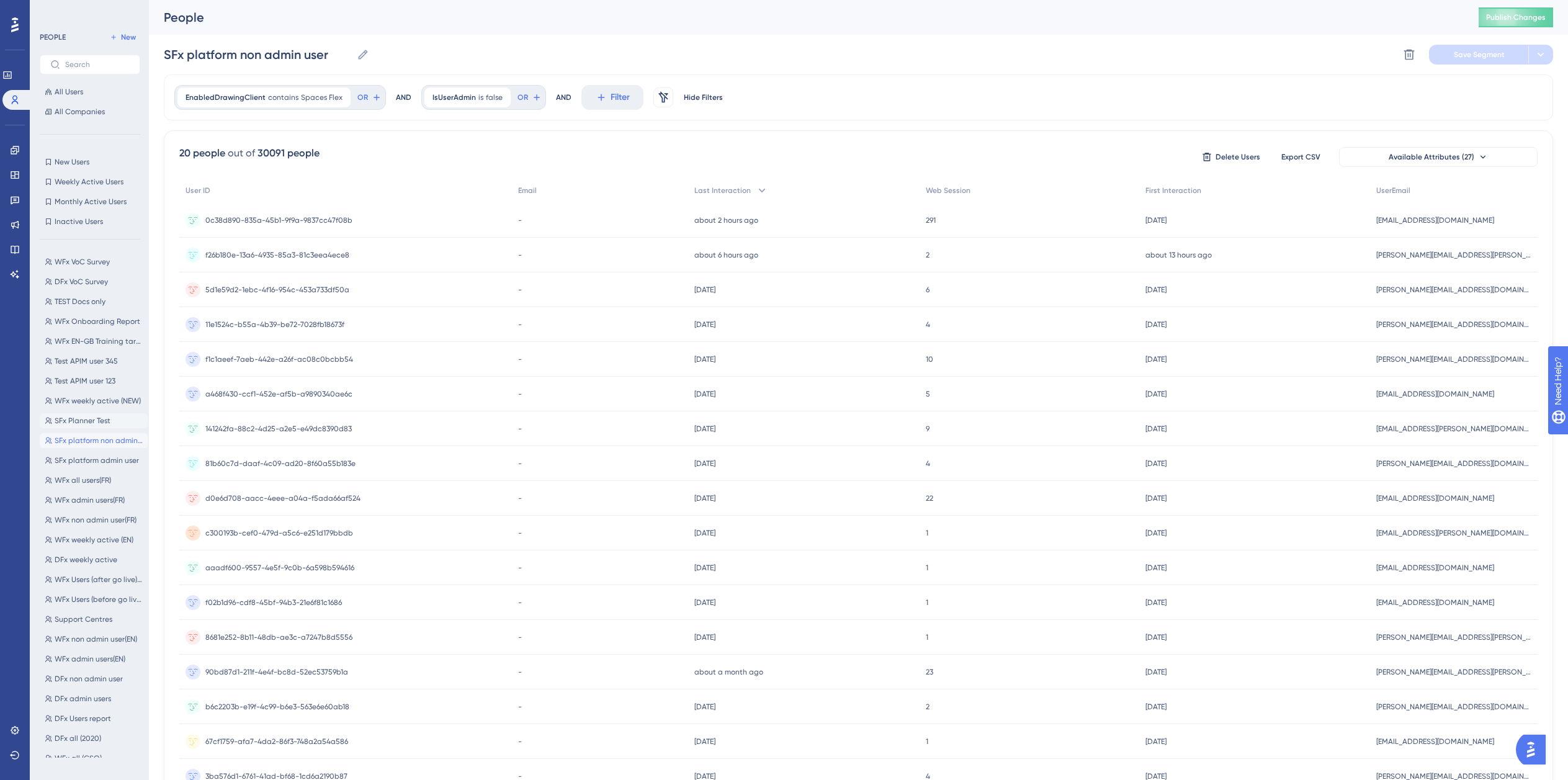
click at [100, 423] on span "SFx Planner Test" at bounding box center [82, 420] width 56 height 10
type input "SFx Planner Test"
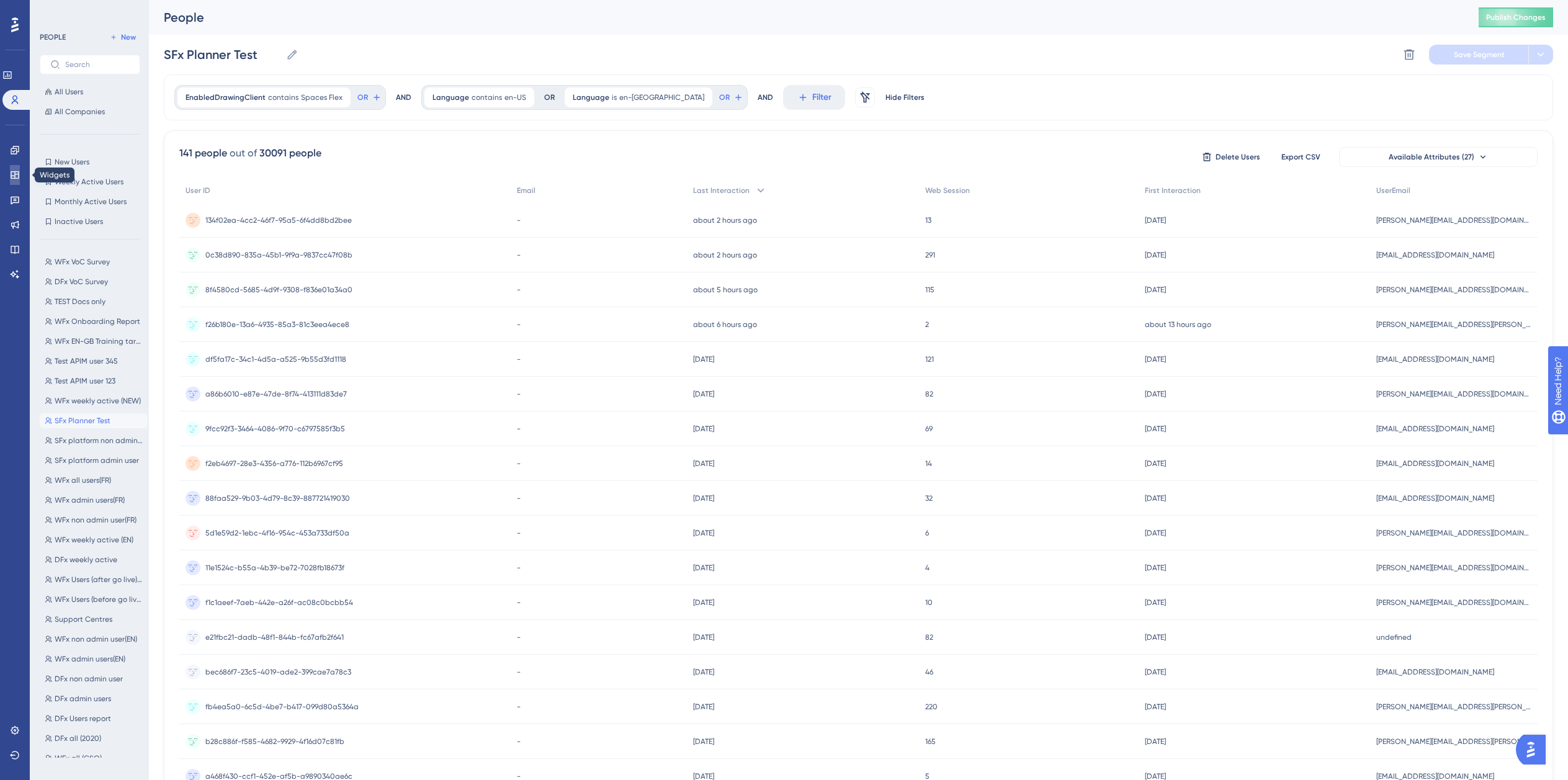
click at [10, 175] on icon at bounding box center [14, 175] width 10 height 10
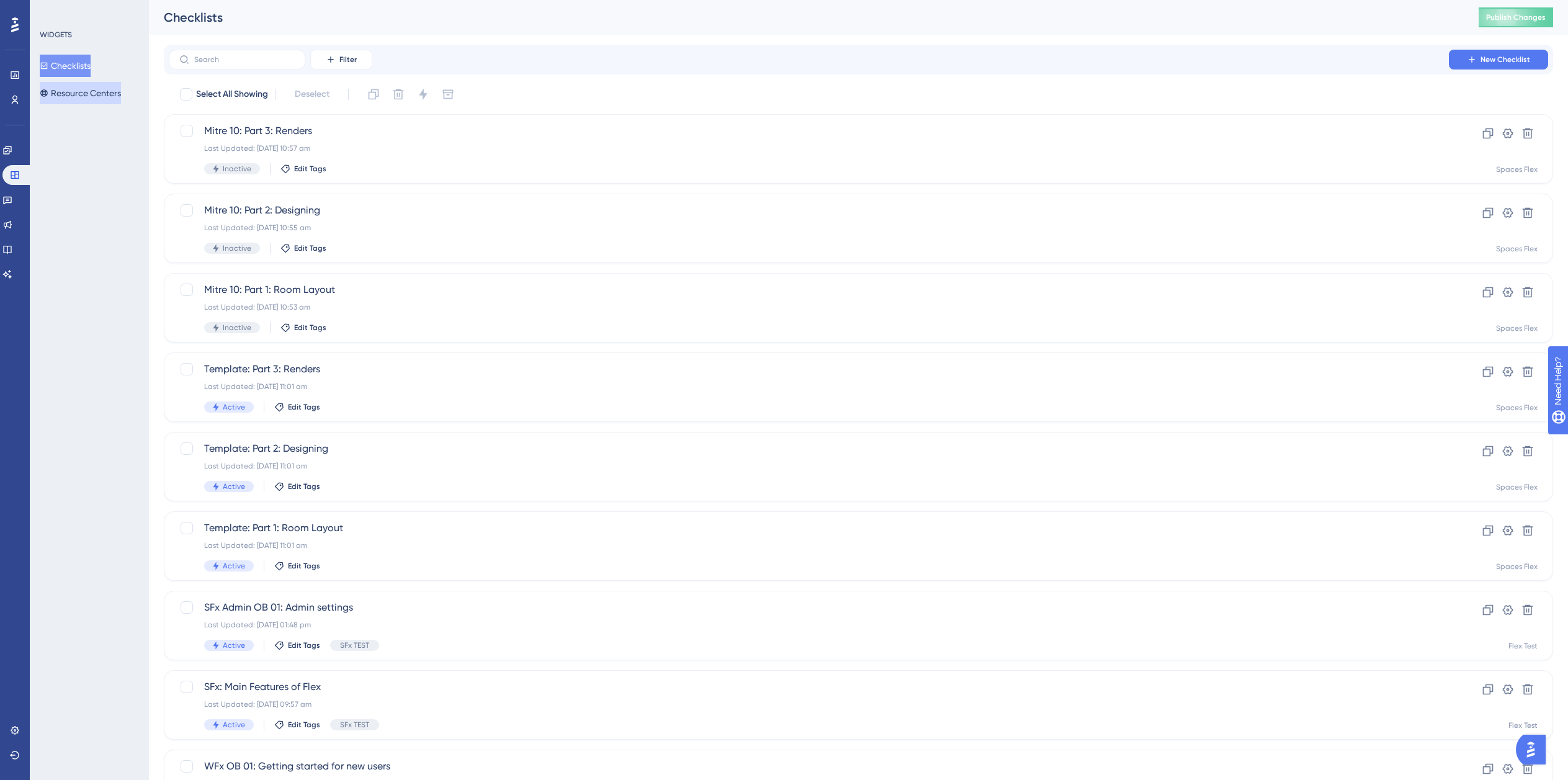
click at [106, 101] on button "Resource Centers" at bounding box center [81, 93] width 81 height 22
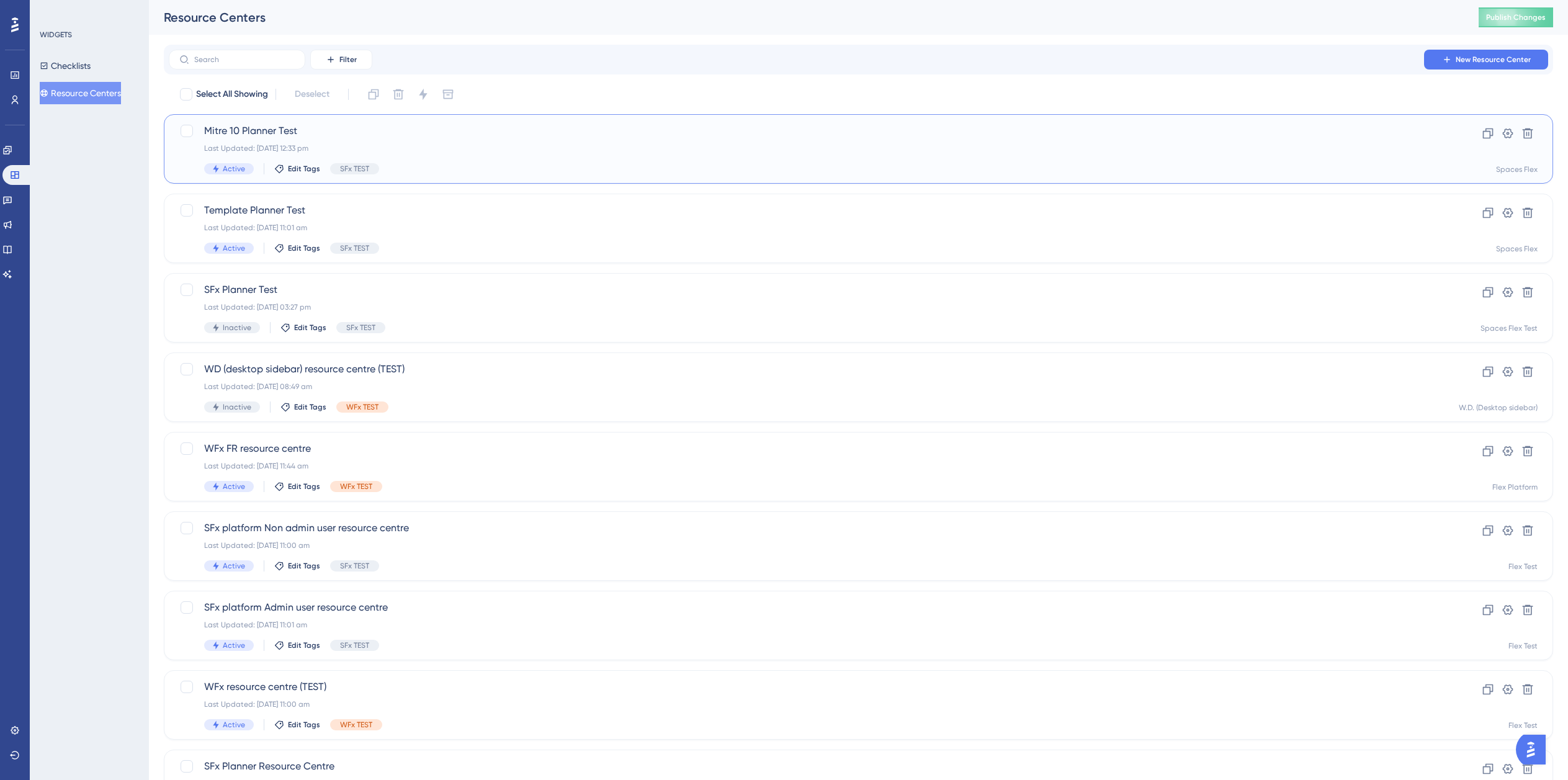
click at [448, 147] on div "Last Updated: [DATE] 12:33 pm" at bounding box center [809, 148] width 1210 height 10
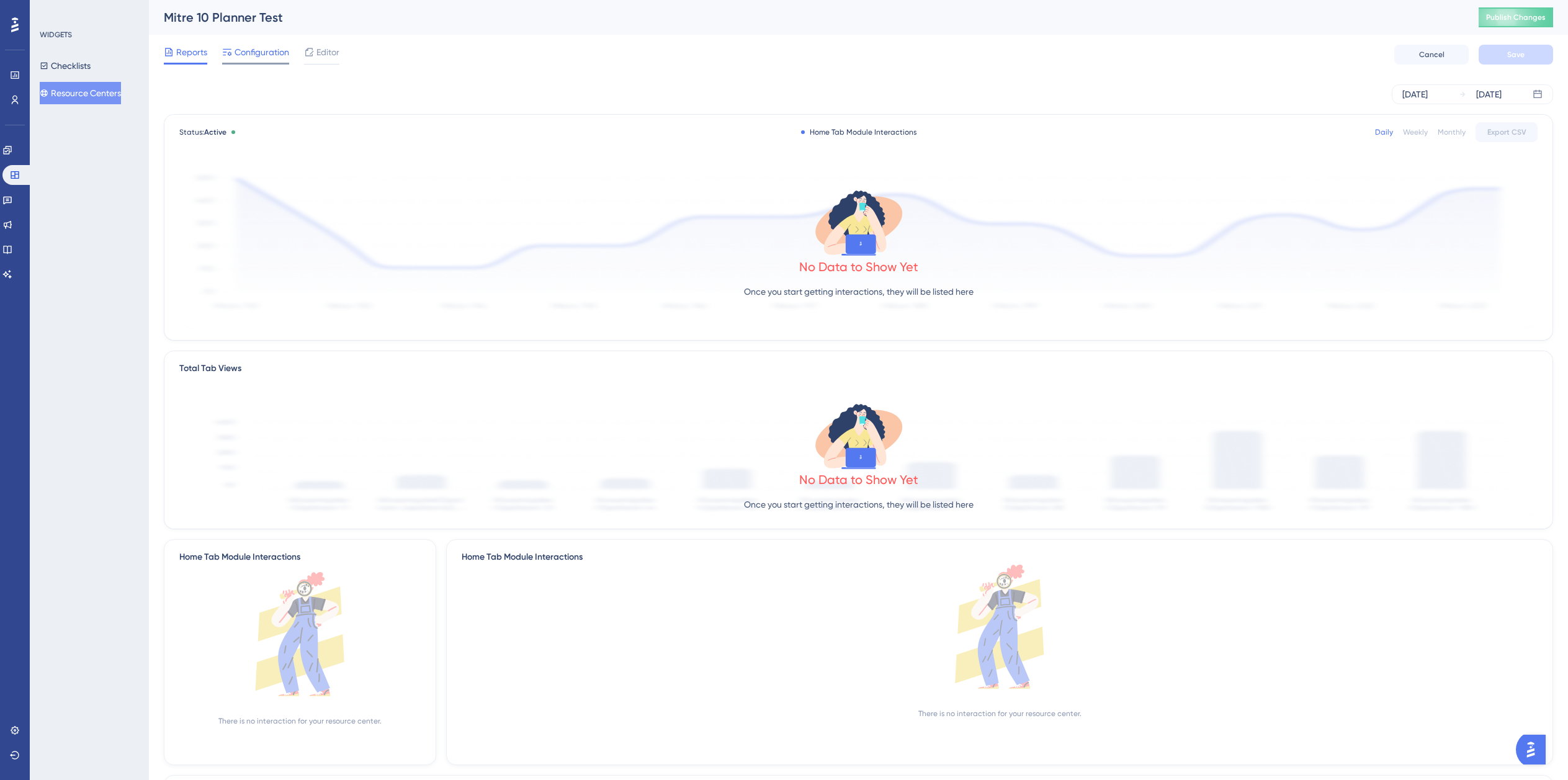
click at [260, 48] on span "Configuration" at bounding box center [262, 52] width 55 height 15
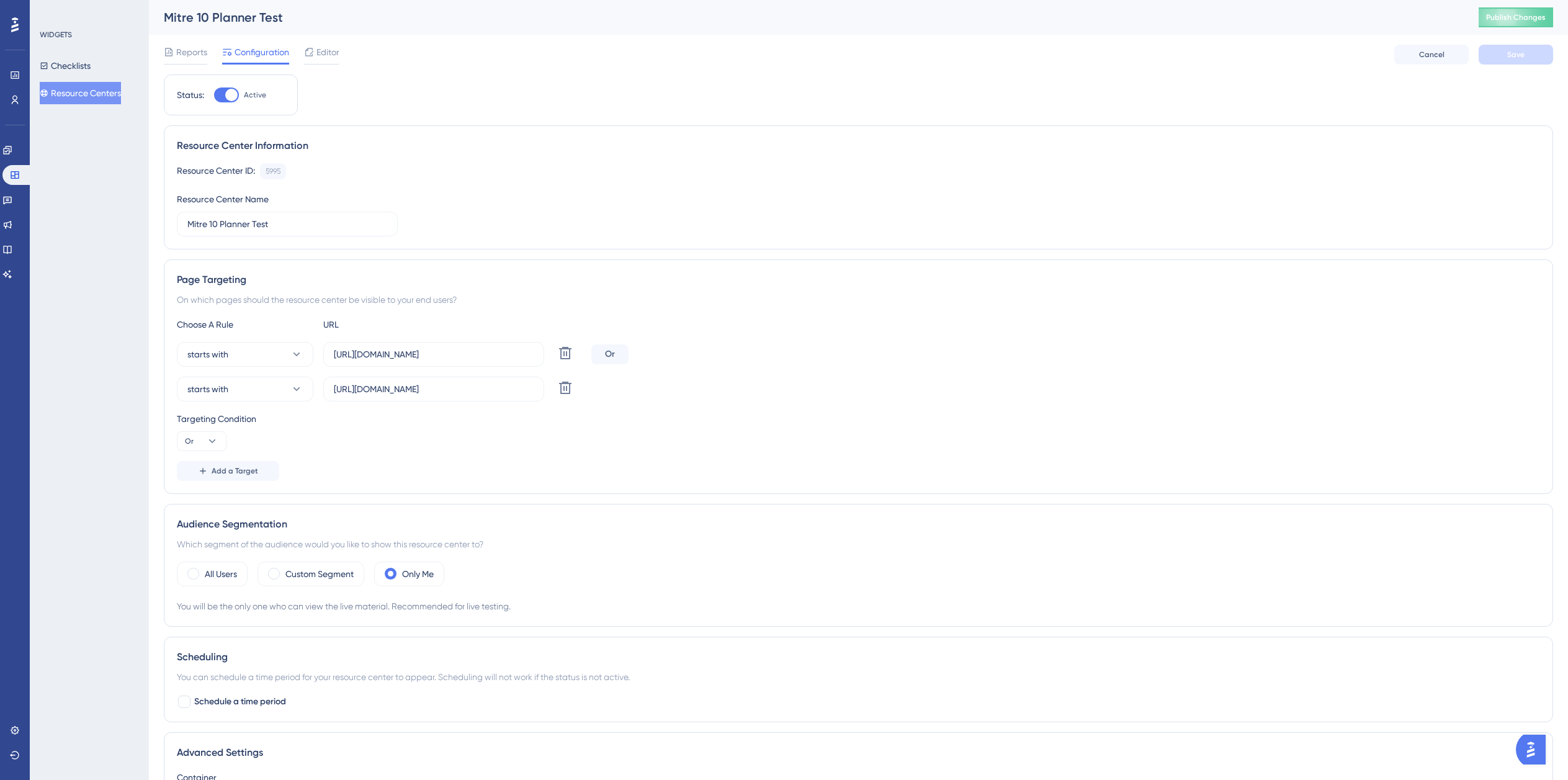
click at [223, 99] on div at bounding box center [227, 95] width 25 height 15
click at [214, 96] on input "Active" at bounding box center [213, 95] width 1 height 1
checkbox input "false"
click at [1527, 25] on button "Publish Changes" at bounding box center [1516, 17] width 75 height 20
